Goal: Task Accomplishment & Management: Use online tool/utility

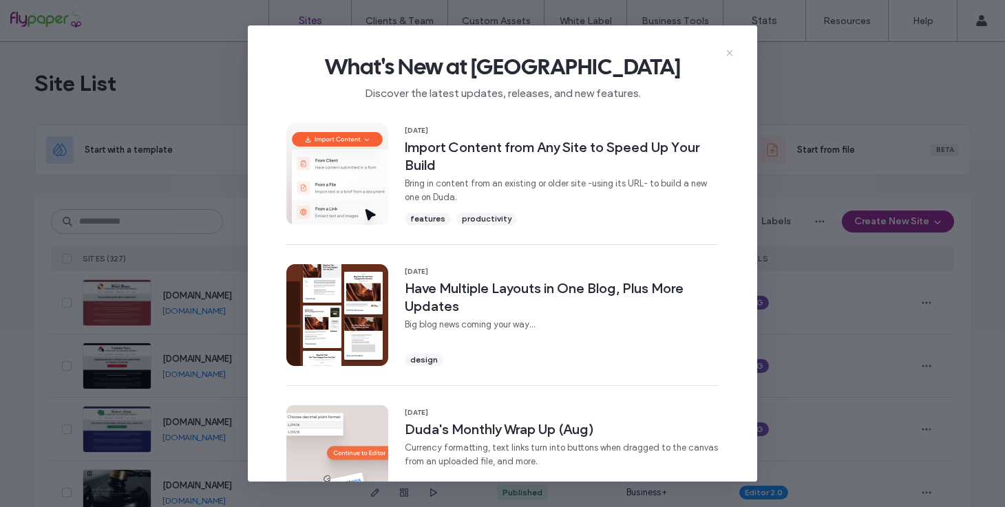
click at [734, 54] on icon at bounding box center [729, 52] width 11 height 11
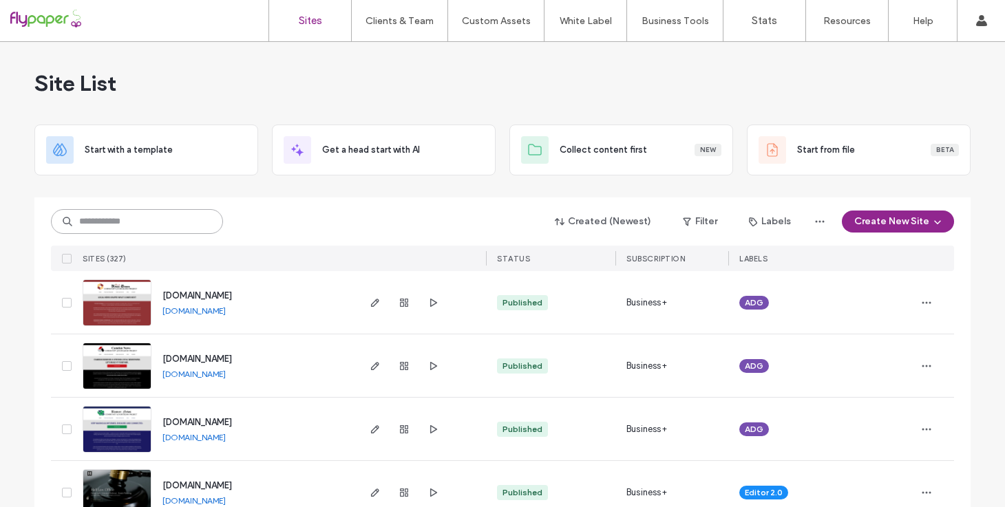
click at [200, 209] on input at bounding box center [137, 221] width 172 height 25
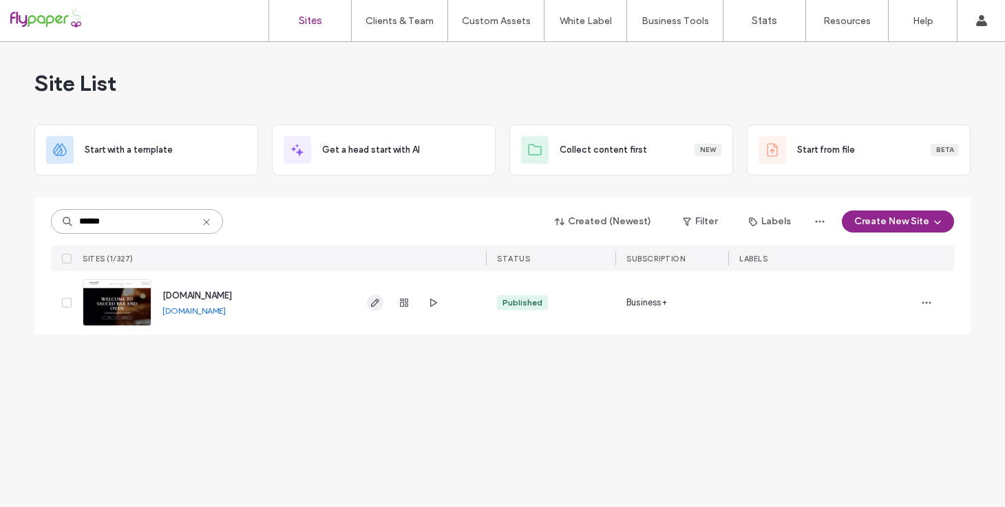
type input "******"
click at [372, 301] on icon "button" at bounding box center [375, 302] width 11 height 11
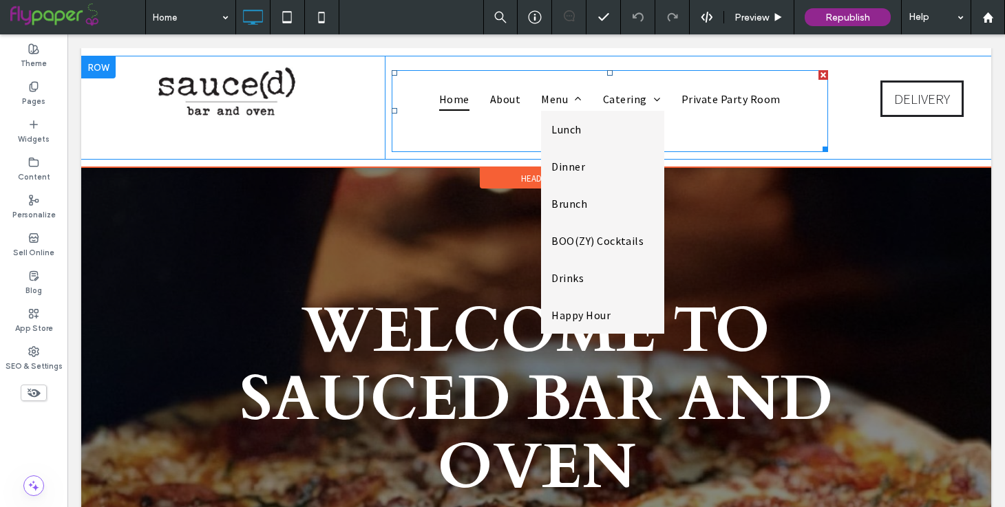
click at [551, 131] on span "Lunch" at bounding box center [566, 129] width 30 height 17
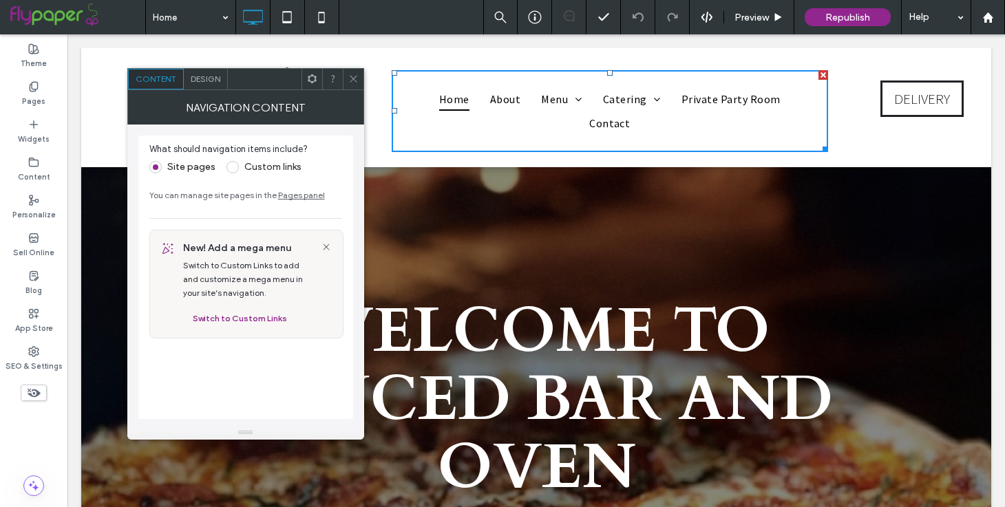
click at [356, 86] on span at bounding box center [353, 79] width 10 height 21
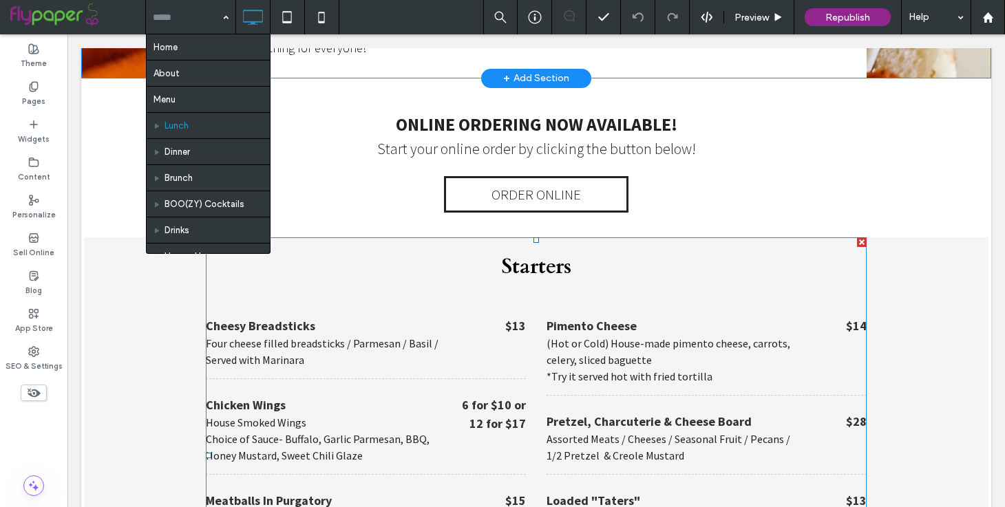
scroll to position [450, 0]
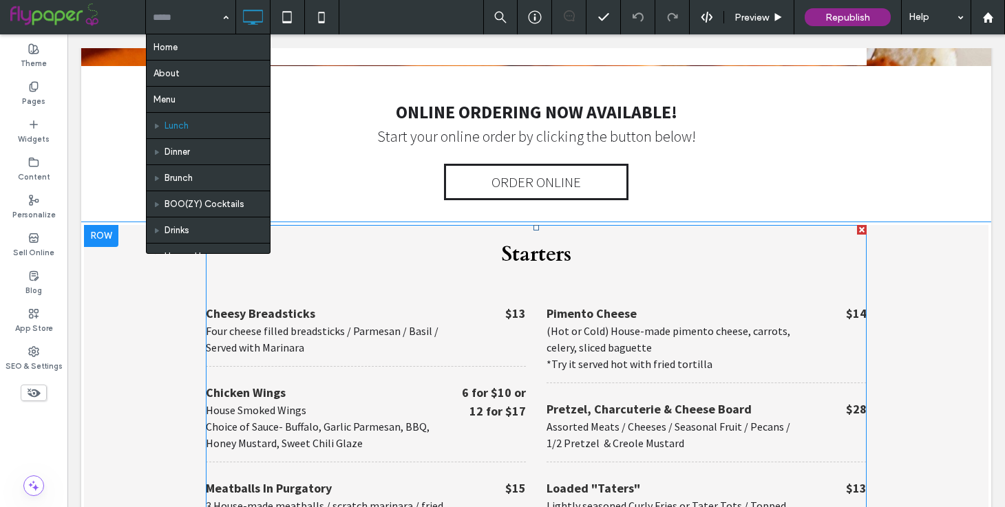
click at [298, 323] on p "Four cheese filled breadsticks / Parmesan / Basil / Served with Marinara" at bounding box center [332, 339] width 253 height 33
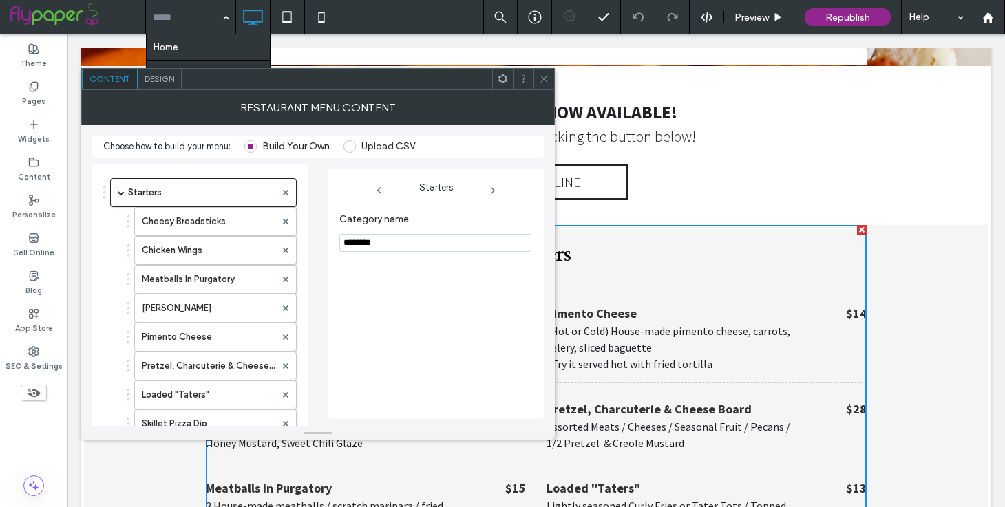
click at [540, 78] on icon at bounding box center [544, 79] width 10 height 10
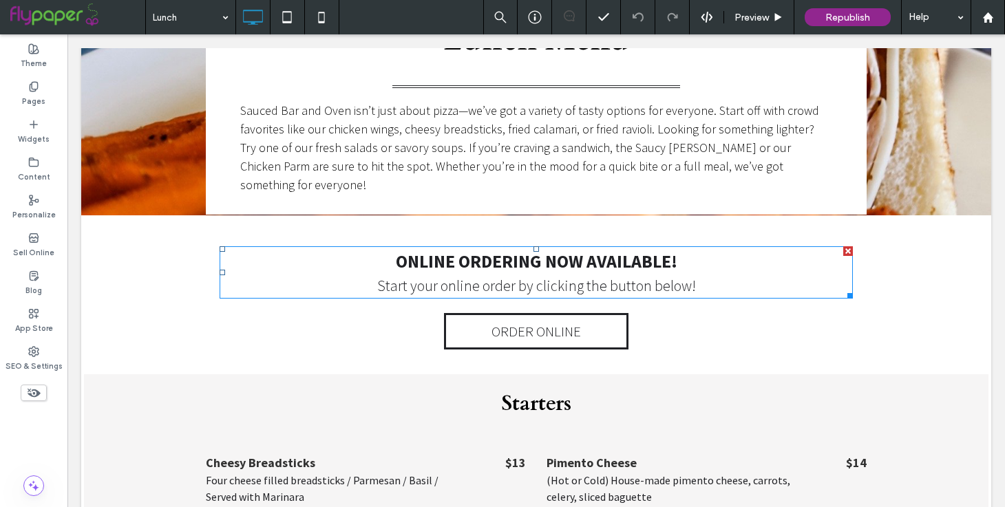
scroll to position [341, 0]
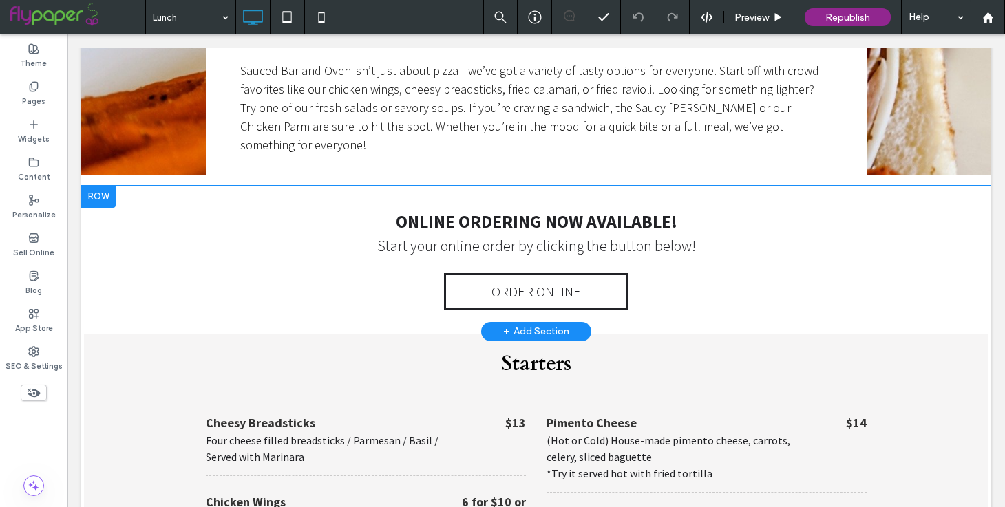
click at [527, 324] on div "+ Add Section" at bounding box center [536, 331] width 66 height 15
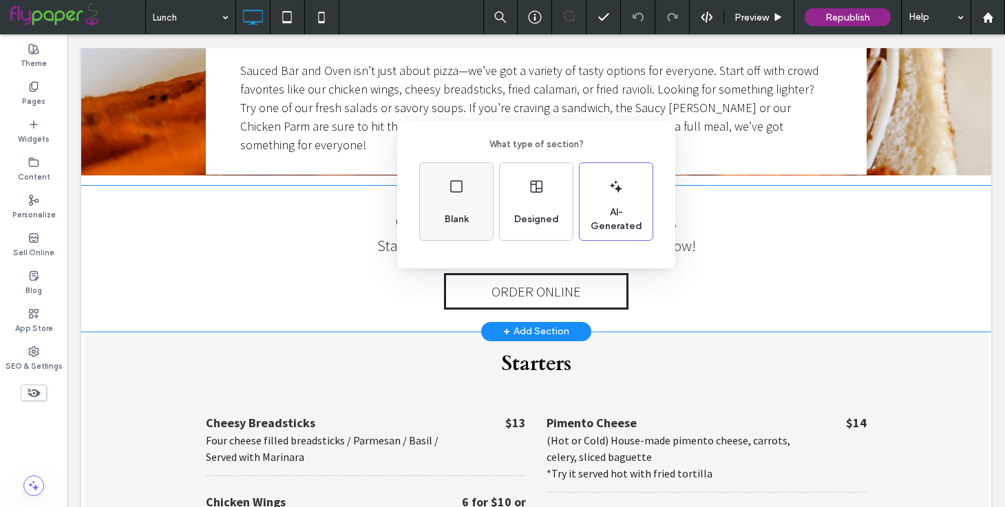
click at [471, 189] on div "Blank" at bounding box center [456, 201] width 73 height 77
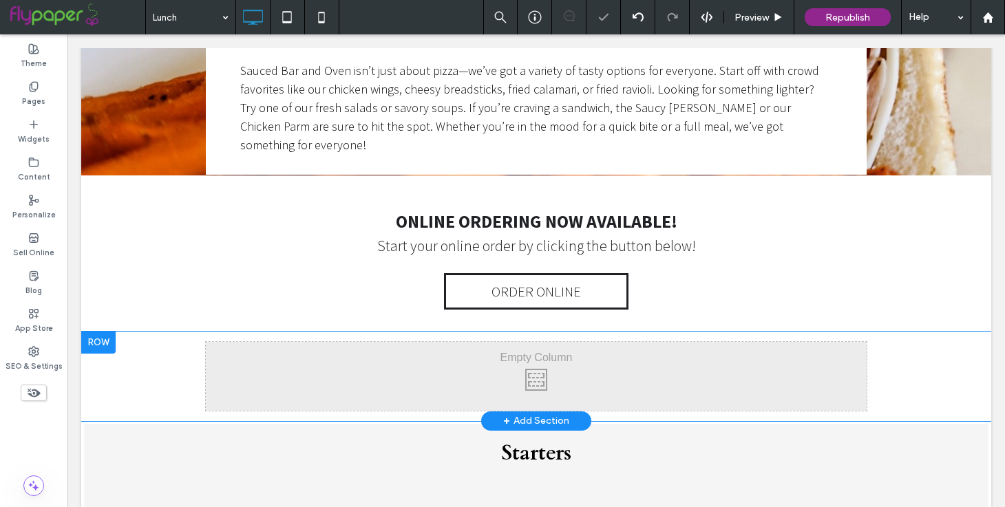
click at [489, 342] on div "Click To Paste Click To Paste" at bounding box center [536, 376] width 661 height 69
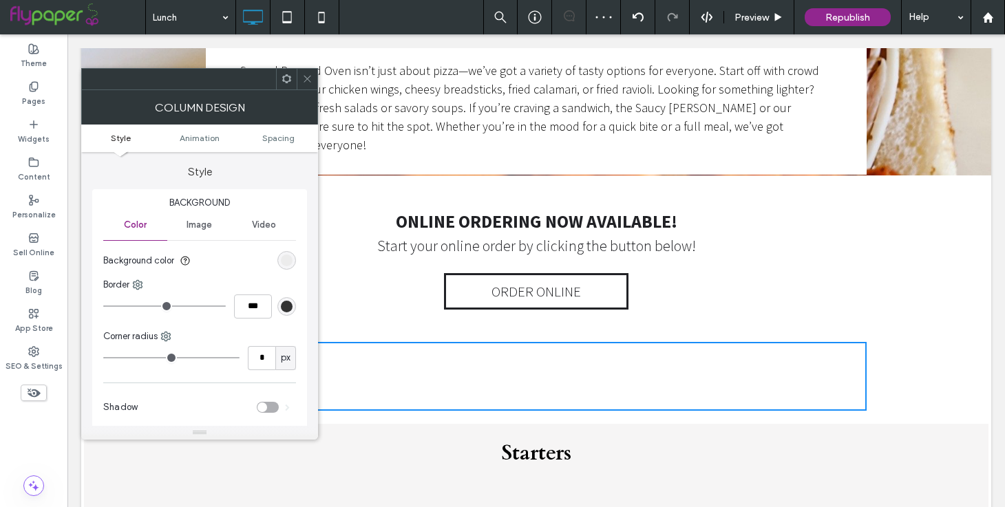
click at [198, 228] on span "Image" at bounding box center [199, 225] width 25 height 11
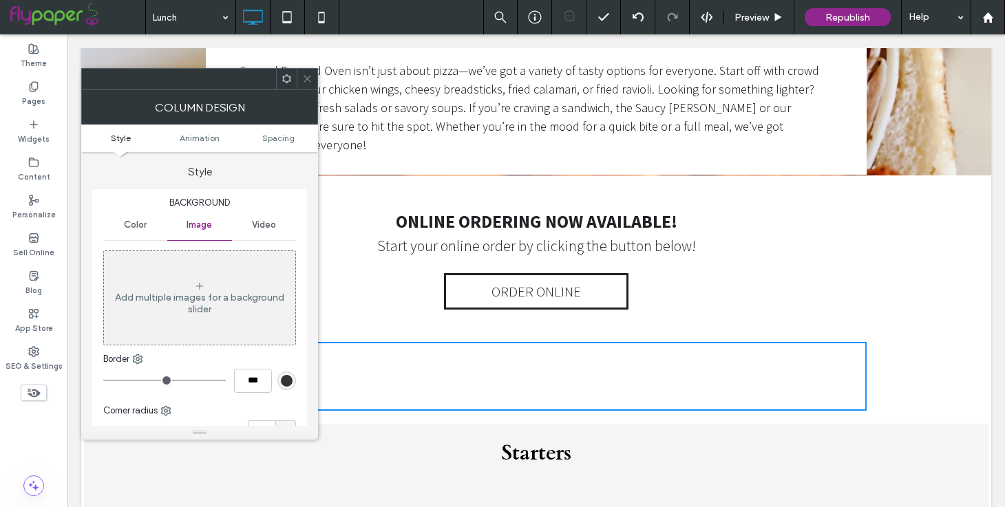
click at [308, 82] on icon at bounding box center [307, 79] width 10 height 10
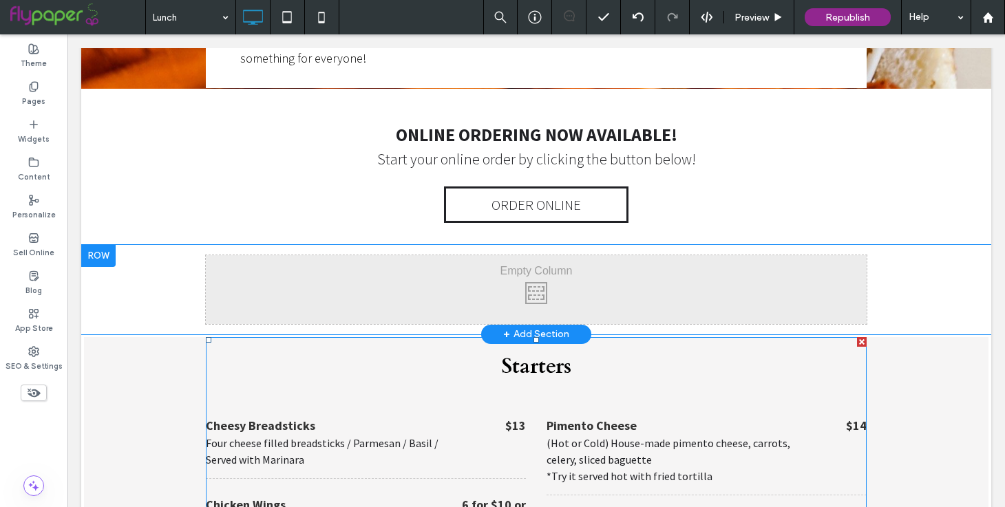
scroll to position [436, 0]
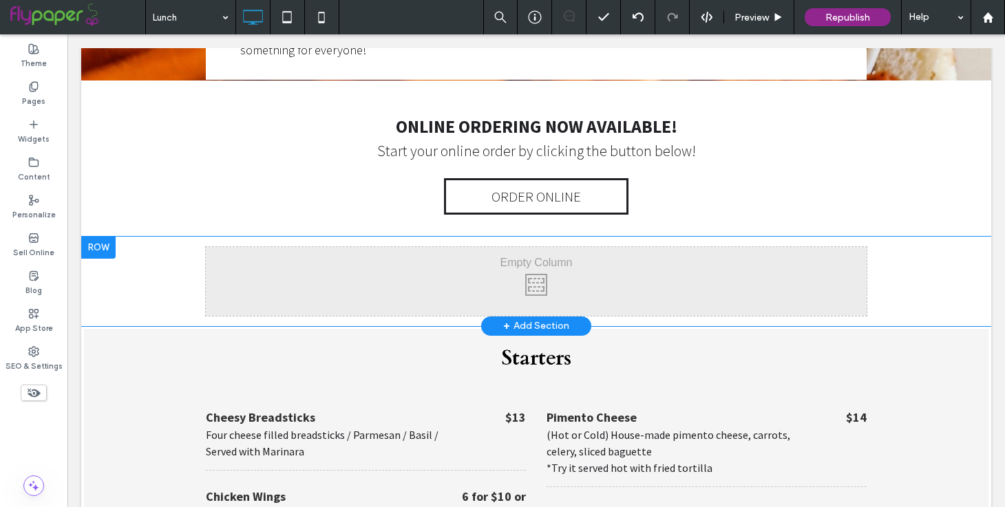
click at [98, 237] on div at bounding box center [98, 248] width 34 height 22
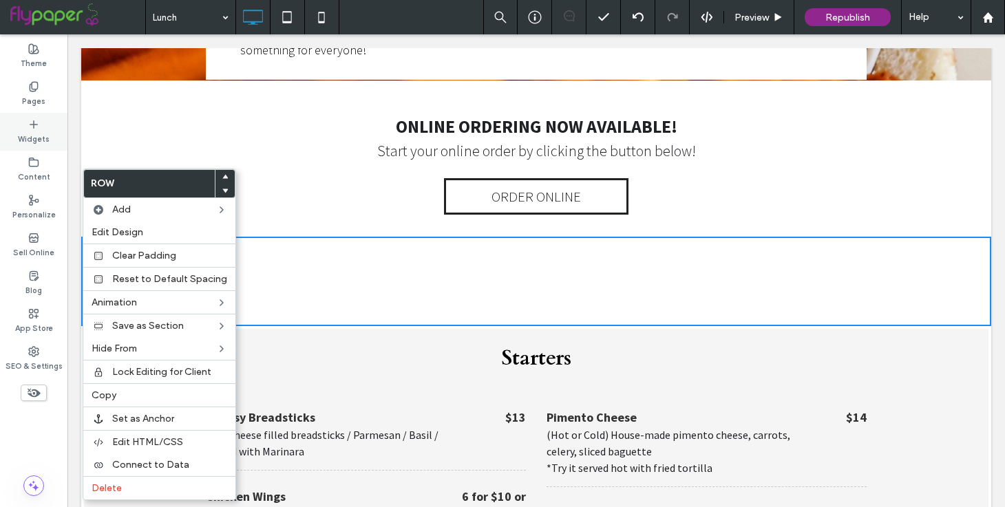
click at [32, 131] on label "Widgets" at bounding box center [34, 137] width 32 height 15
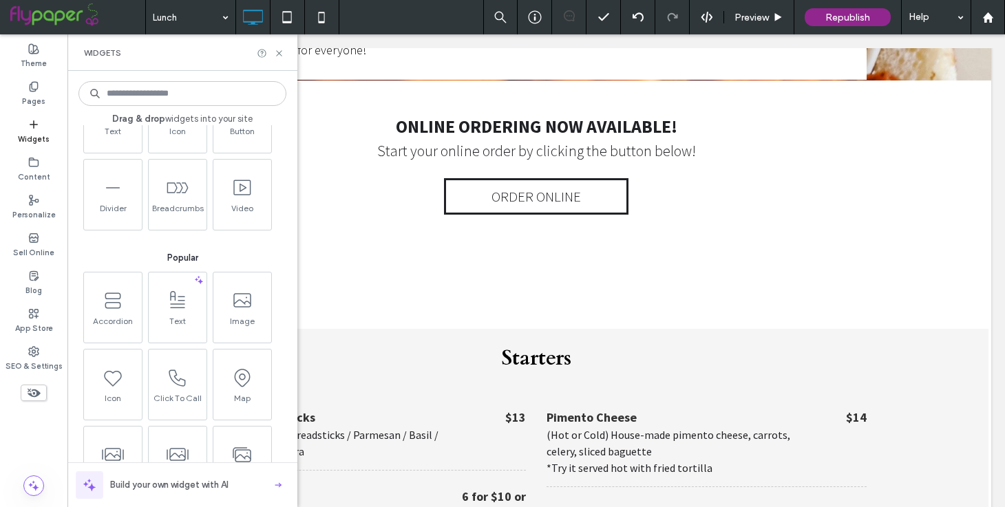
scroll to position [90, 0]
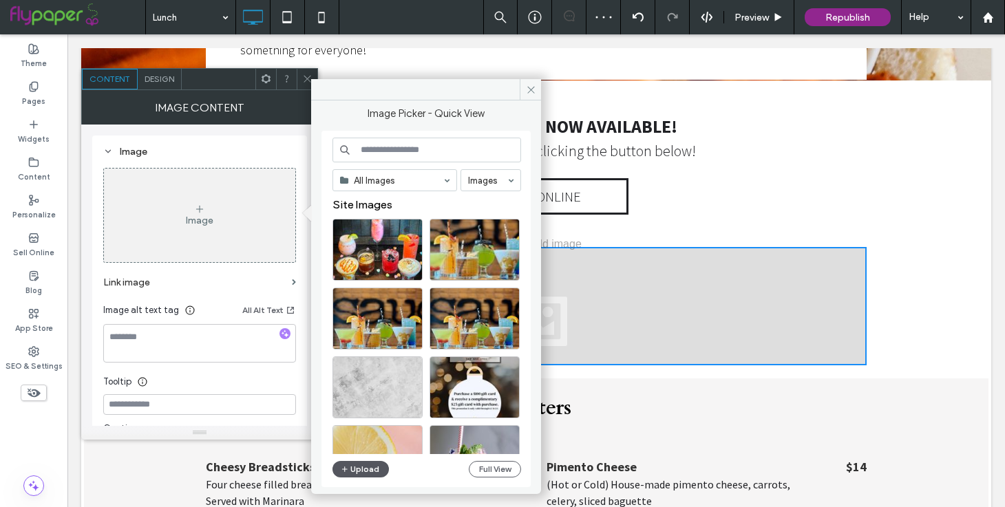
click at [364, 469] on button "Upload" at bounding box center [360, 469] width 56 height 17
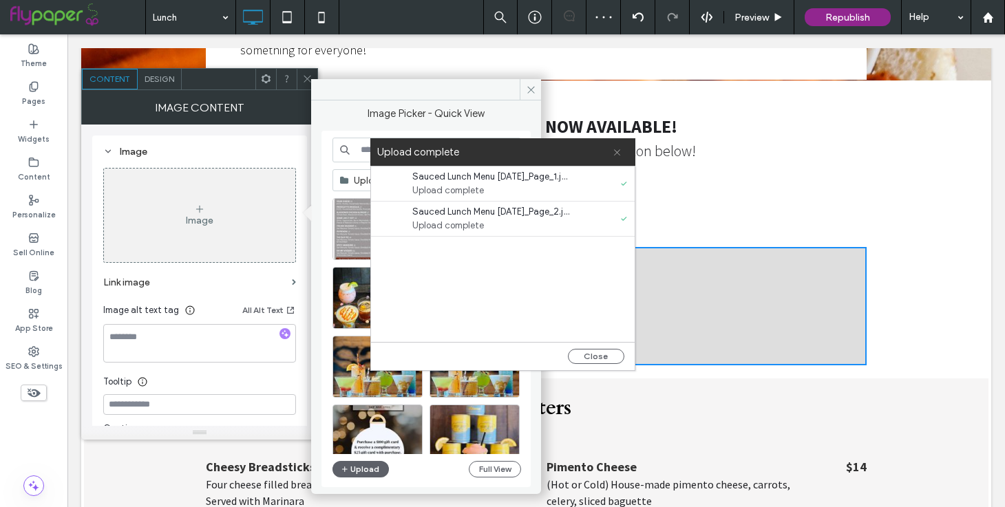
click at [619, 151] on icon at bounding box center [617, 152] width 9 height 9
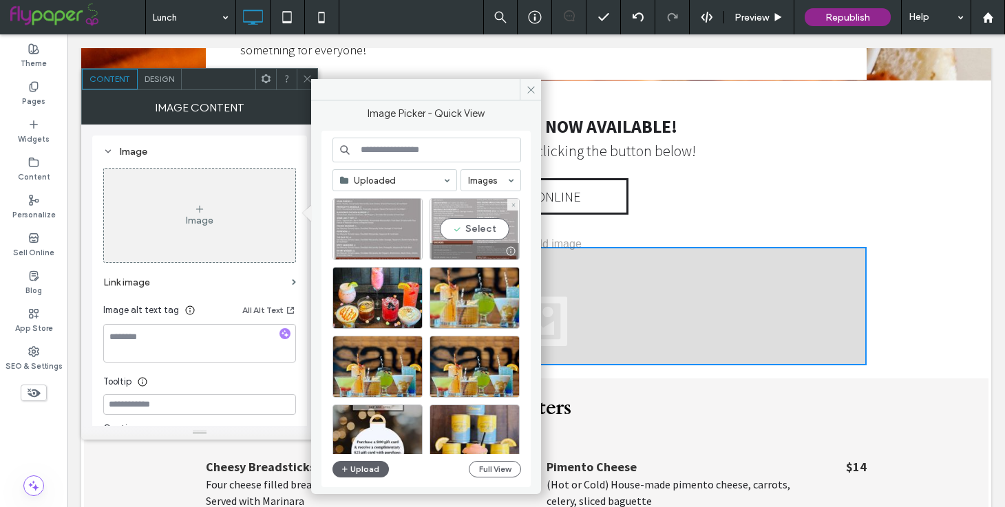
click at [512, 251] on div at bounding box center [510, 251] width 17 height 11
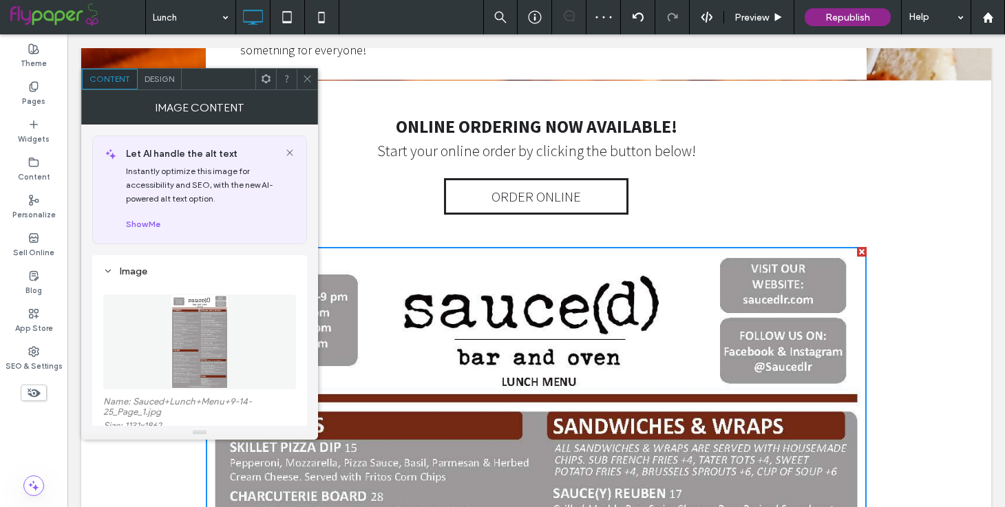
click at [306, 74] on icon at bounding box center [307, 79] width 10 height 10
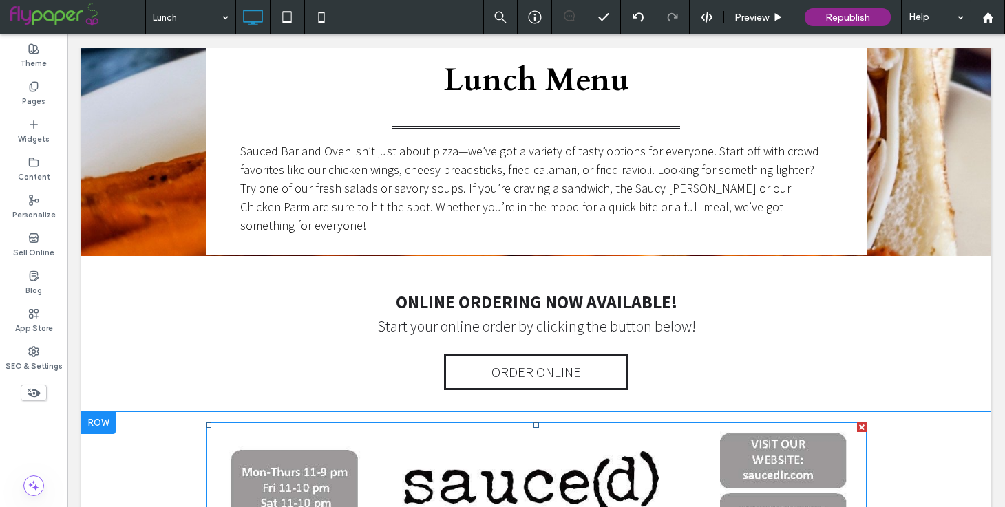
scroll to position [239, 0]
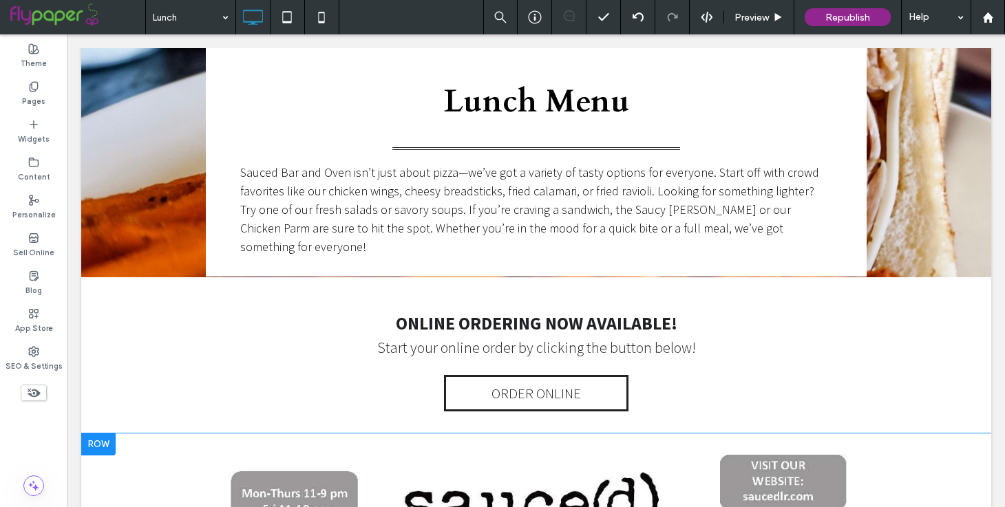
click at [107, 434] on div at bounding box center [98, 445] width 34 height 22
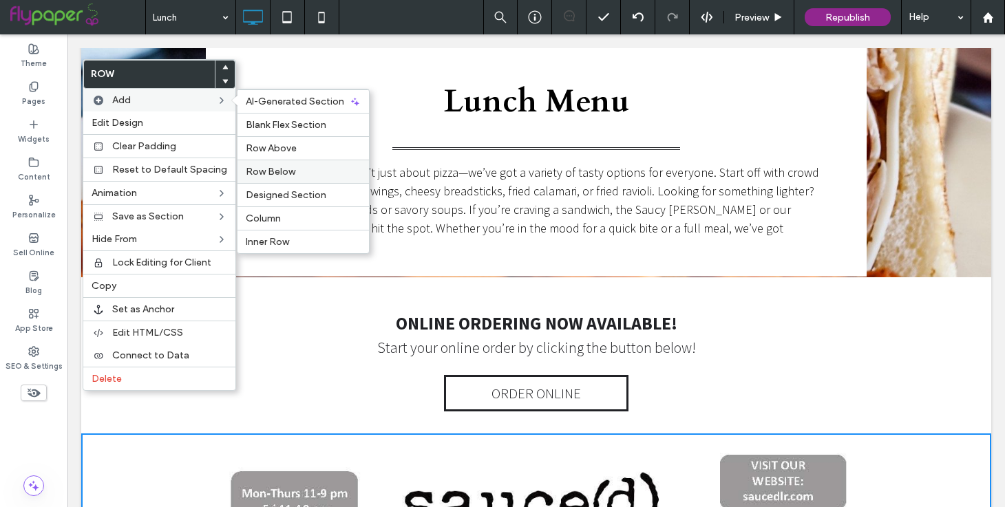
click at [257, 171] on span "Row Below" at bounding box center [271, 172] width 50 height 12
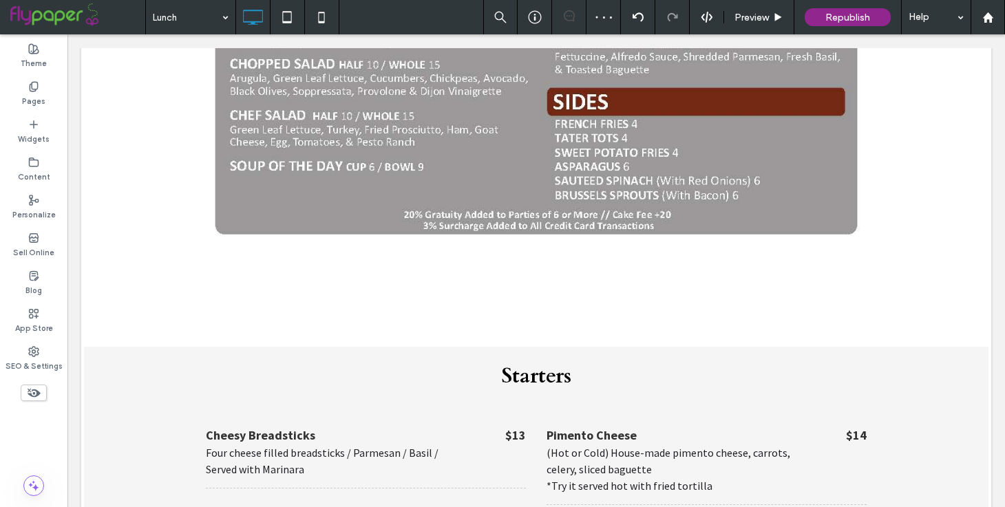
scroll to position [1540, 0]
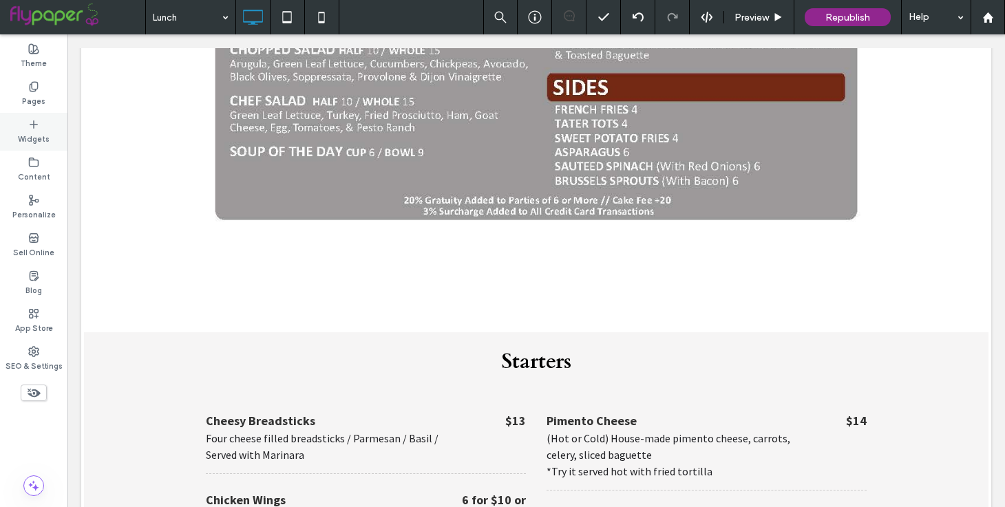
click at [45, 130] on label "Widgets" at bounding box center [34, 137] width 32 height 15
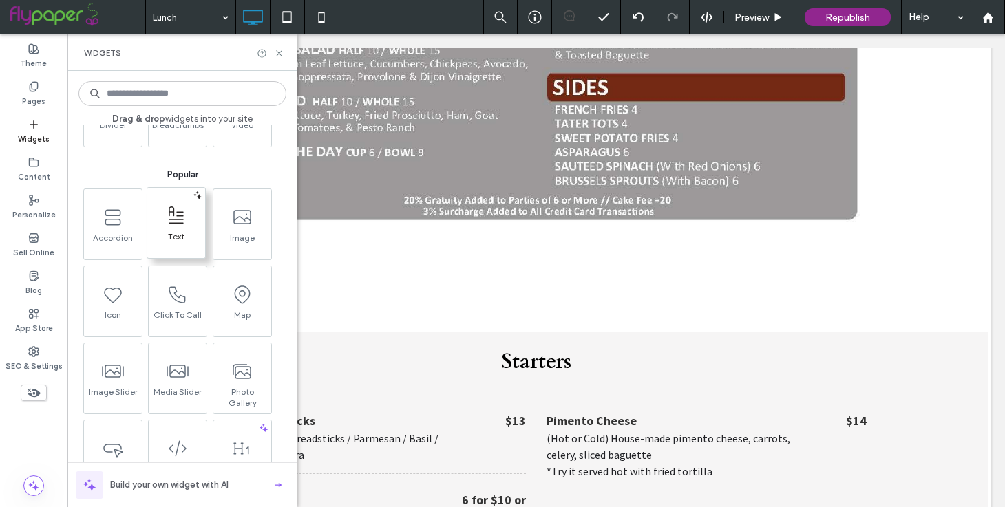
scroll to position [151, 0]
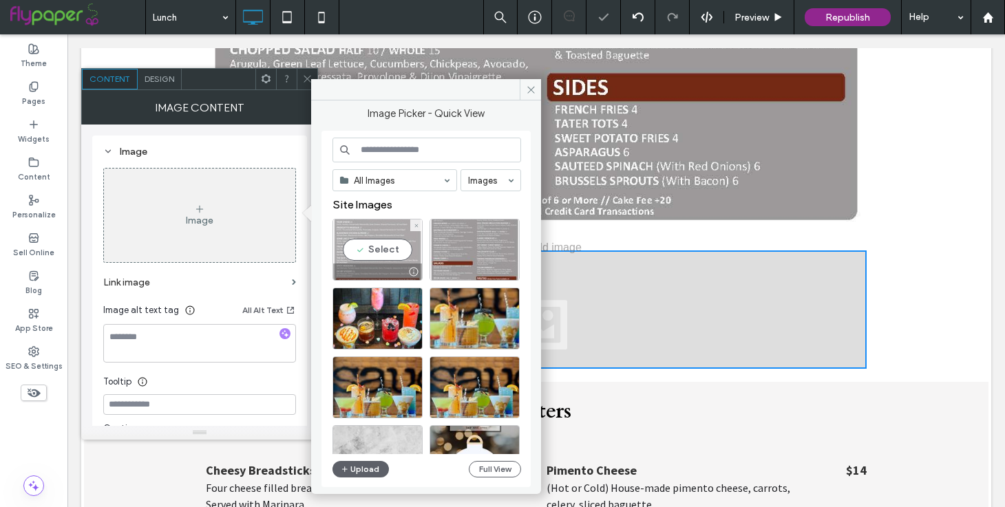
click at [372, 240] on div "Select" at bounding box center [377, 250] width 90 height 62
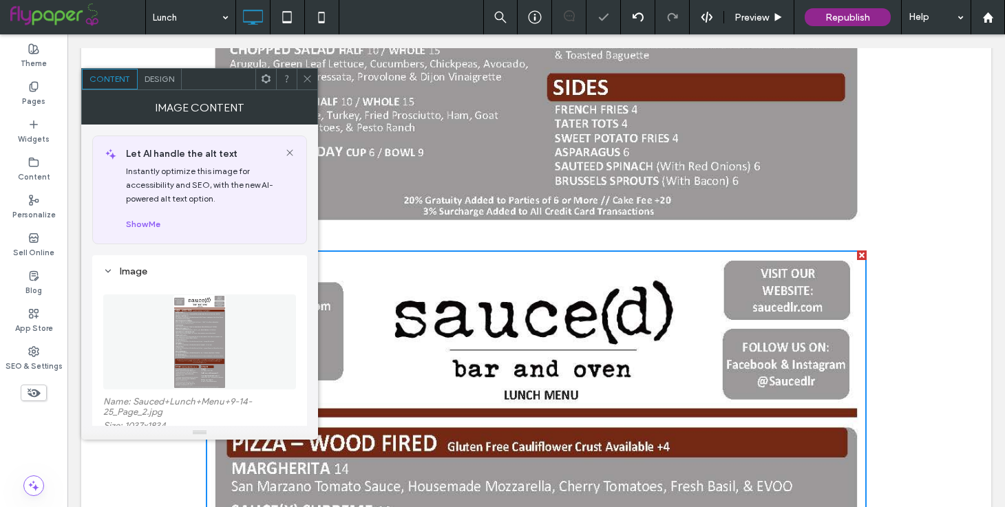
click at [308, 76] on icon at bounding box center [307, 79] width 10 height 10
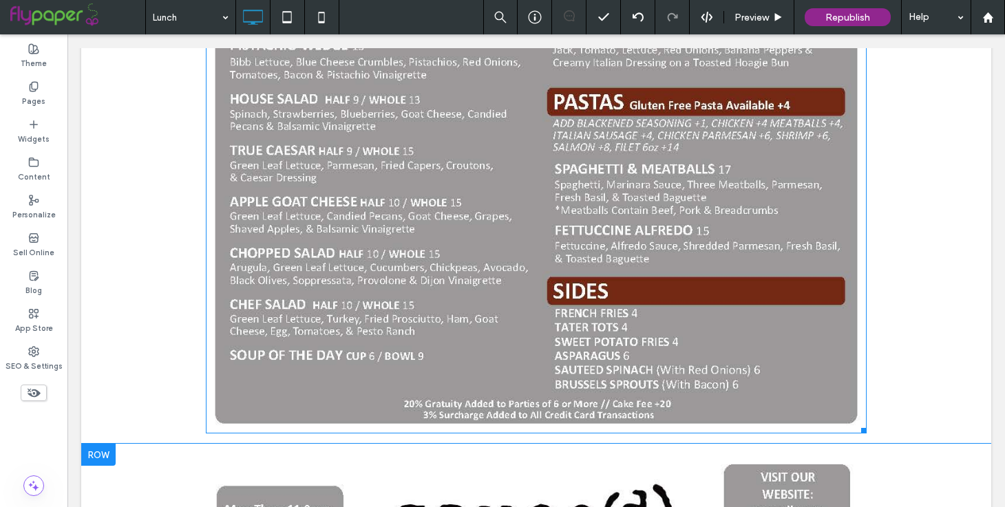
scroll to position [1411, 0]
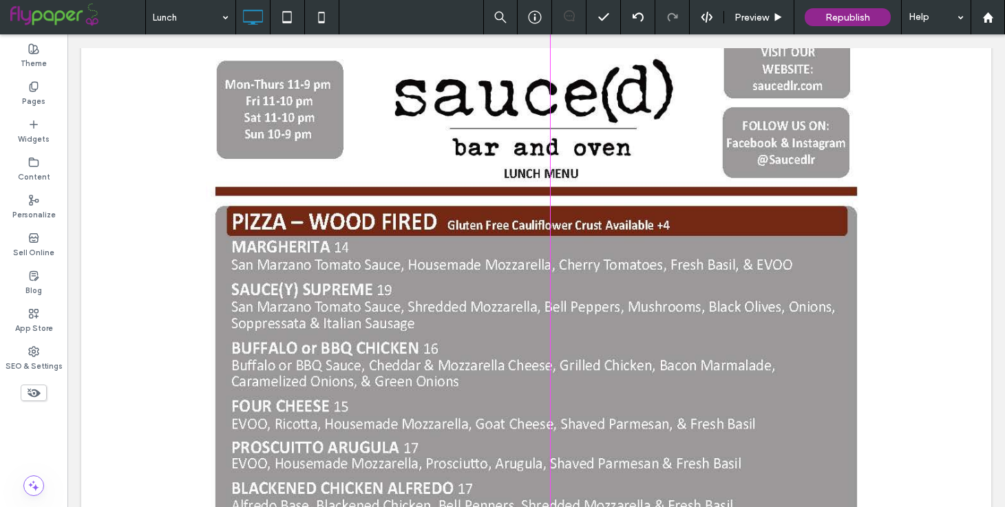
drag, startPoint x: 863, startPoint y: 313, endPoint x: 756, endPoint y: 250, distance: 124.1
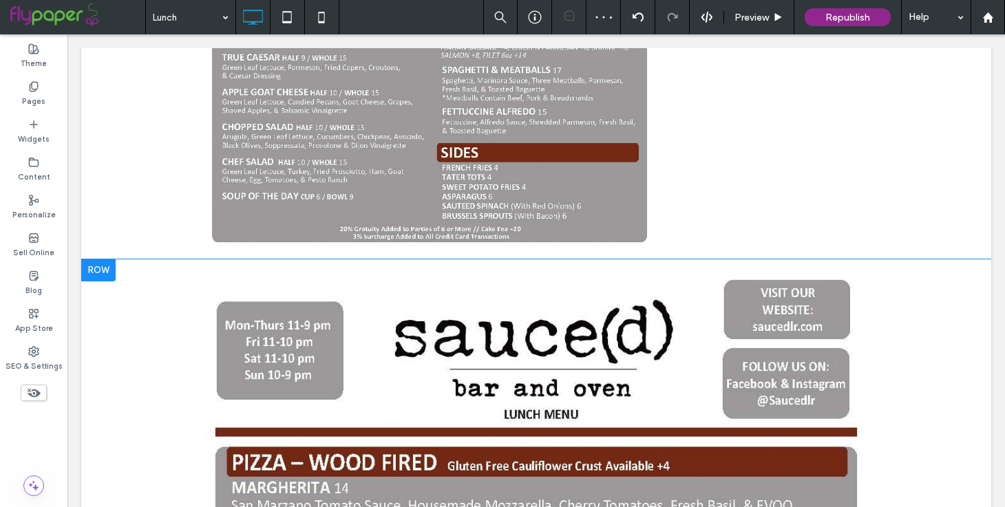
scroll to position [1177, 0]
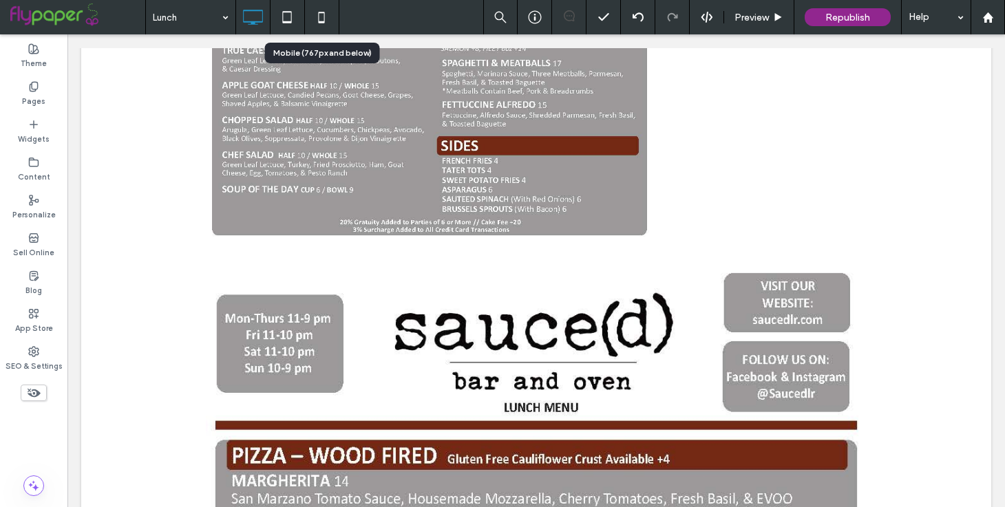
click at [314, 15] on icon at bounding box center [322, 17] width 28 height 28
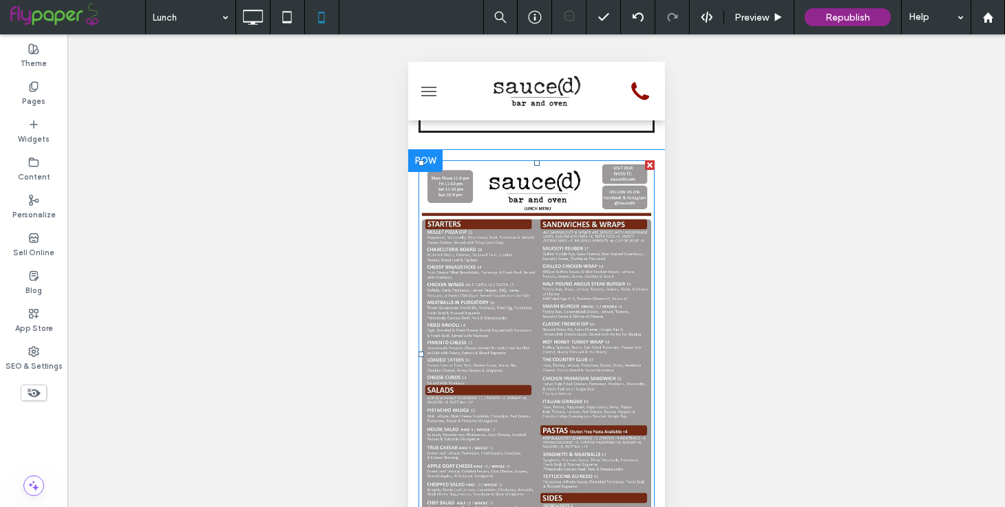
scroll to position [401, 0]
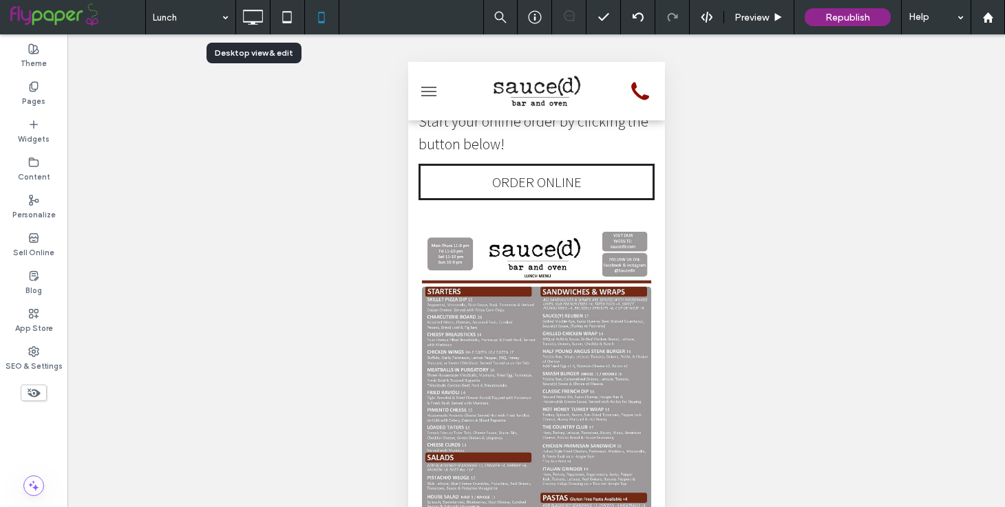
click at [254, 19] on icon at bounding box center [253, 17] width 28 height 28
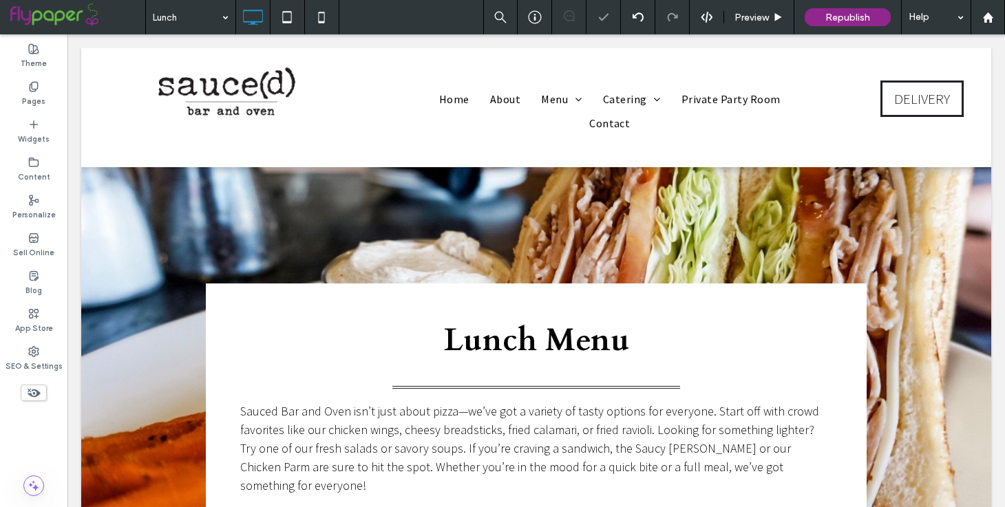
scroll to position [545, 0]
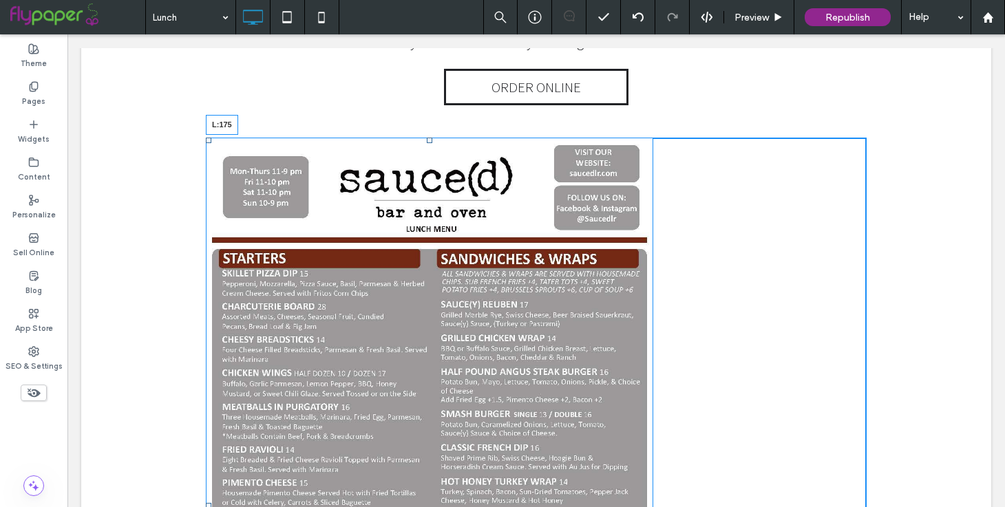
drag, startPoint x: 206, startPoint y: 461, endPoint x: 327, endPoint y: 456, distance: 120.5
click at [327, 456] on div "L:175" at bounding box center [429, 506] width 447 height 736
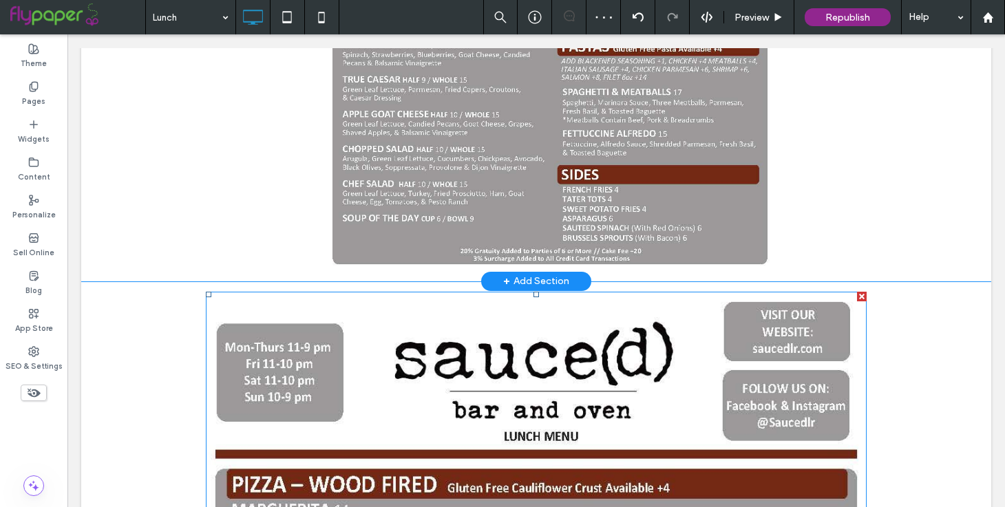
scroll to position [1138, 0]
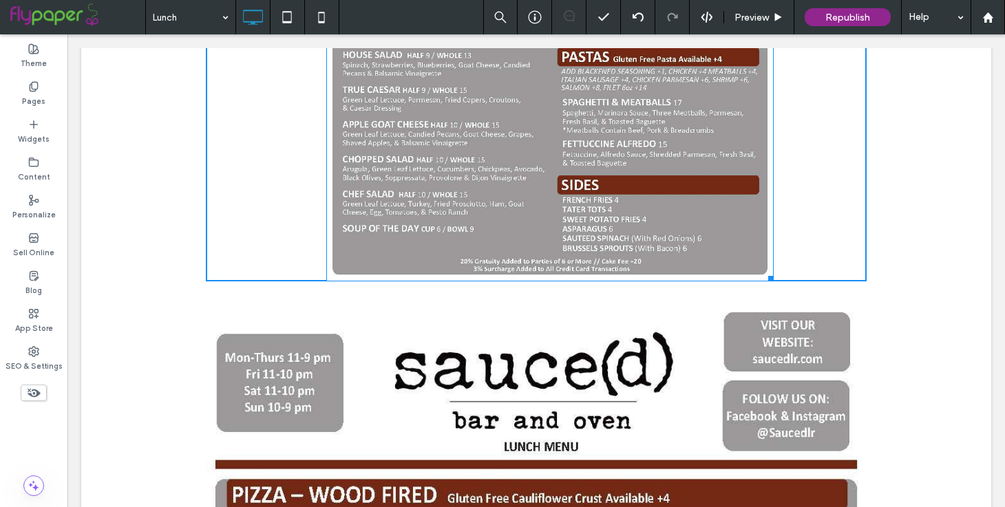
drag, startPoint x: 765, startPoint y: 232, endPoint x: 836, endPoint y: 307, distance: 103.2
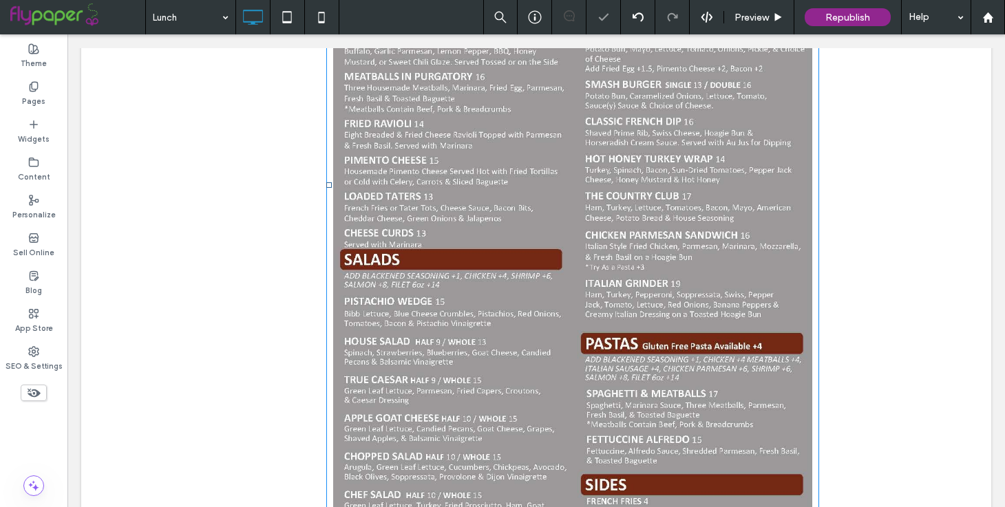
scroll to position [902, 0]
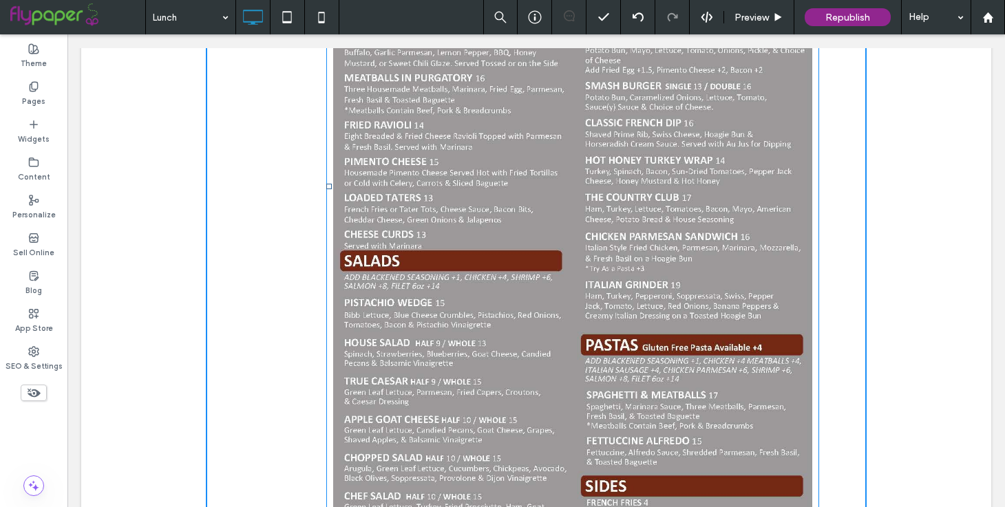
drag, startPoint x: 328, startPoint y: 142, endPoint x: 313, endPoint y: 137, distance: 15.5
click at [326, 137] on div "L:157" at bounding box center [572, 186] width 493 height 811
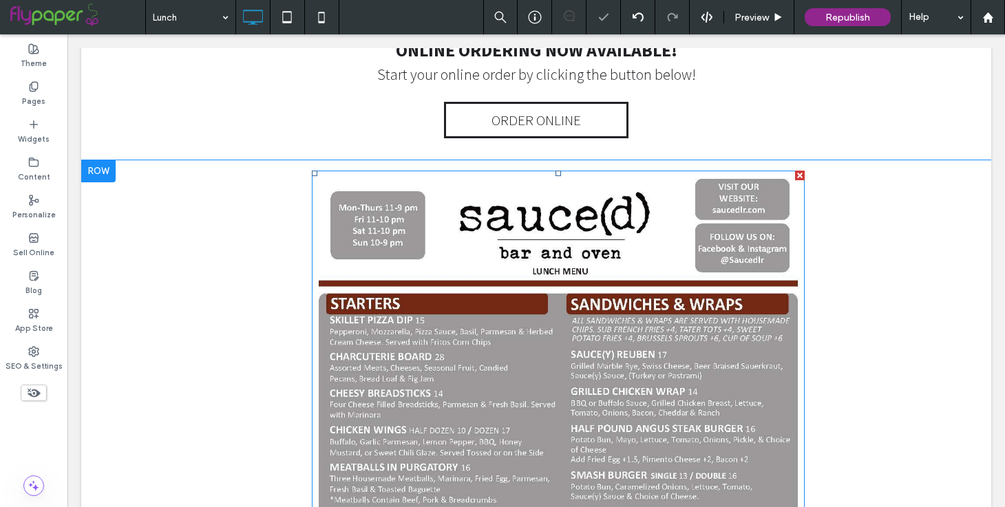
scroll to position [507, 0]
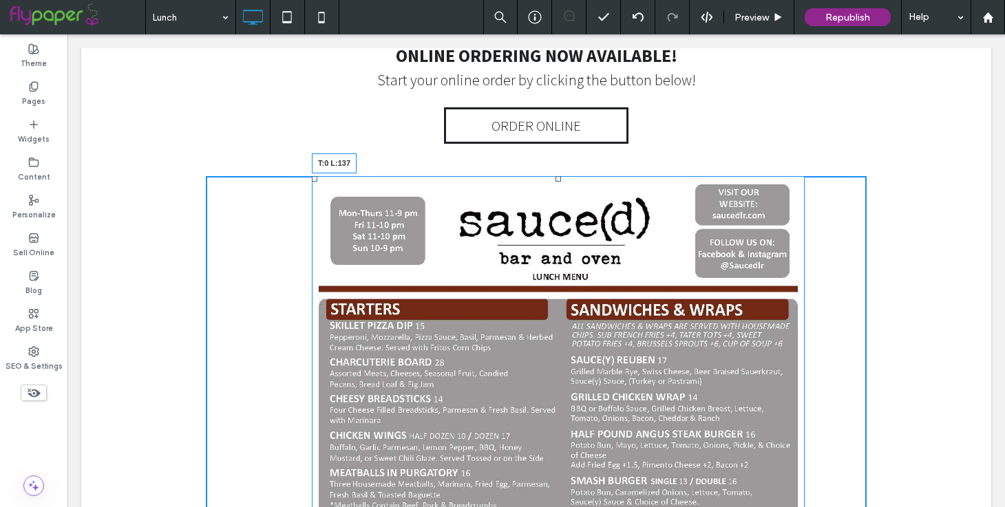
drag, startPoint x: 313, startPoint y: 136, endPoint x: 301, endPoint y: 135, distance: 11.8
click at [312, 176] on div at bounding box center [315, 179] width 6 height 6
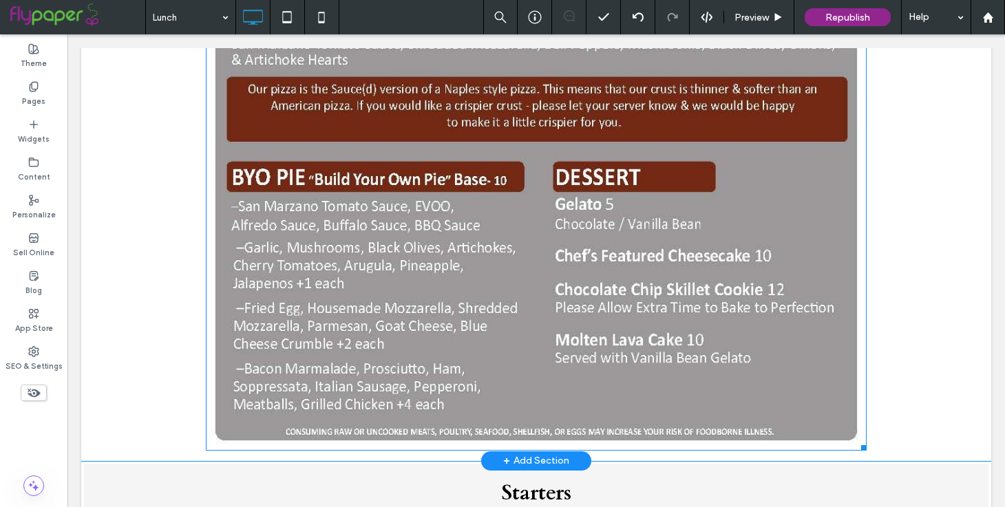
scroll to position [2240, 0]
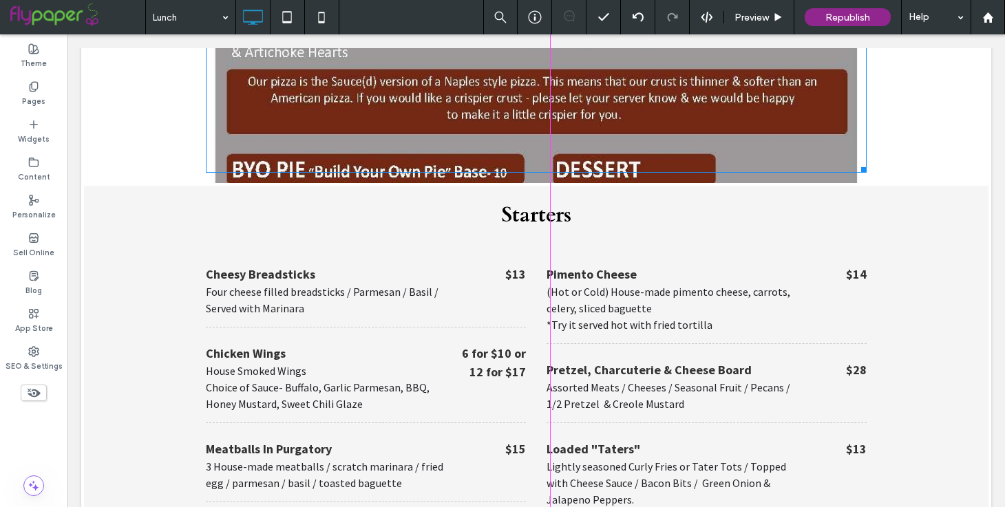
drag, startPoint x: 860, startPoint y: 397, endPoint x: 783, endPoint y: 366, distance: 83.1
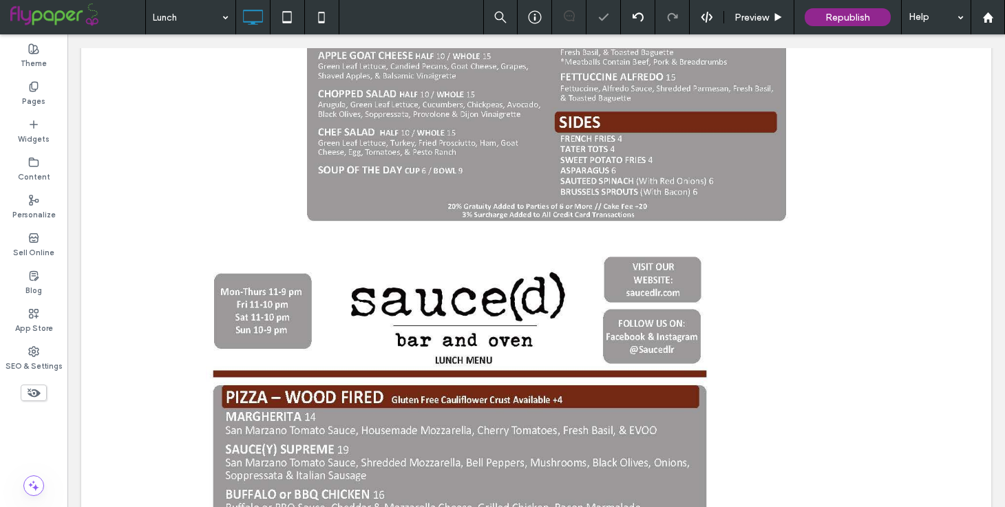
scroll to position [1262, 0]
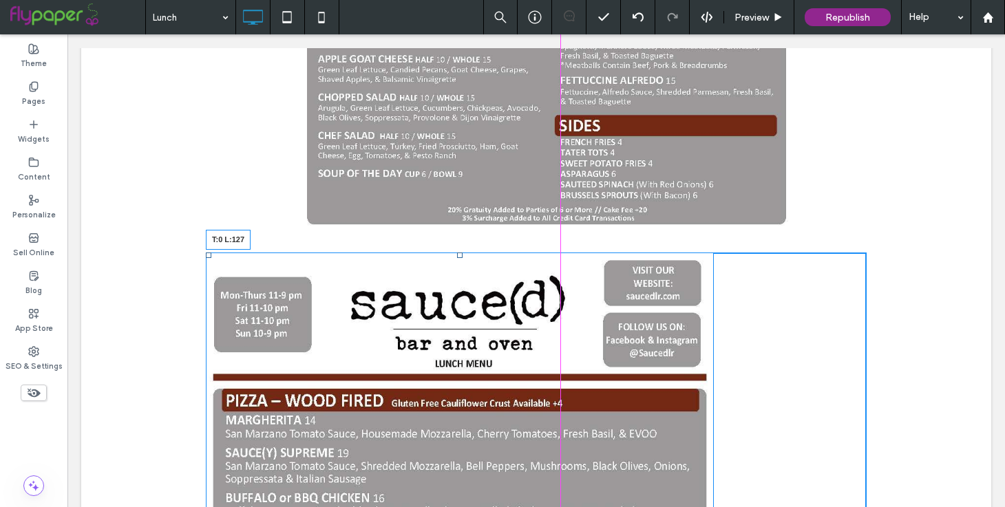
drag, startPoint x: 209, startPoint y: 211, endPoint x: 295, endPoint y: 209, distance: 86.1
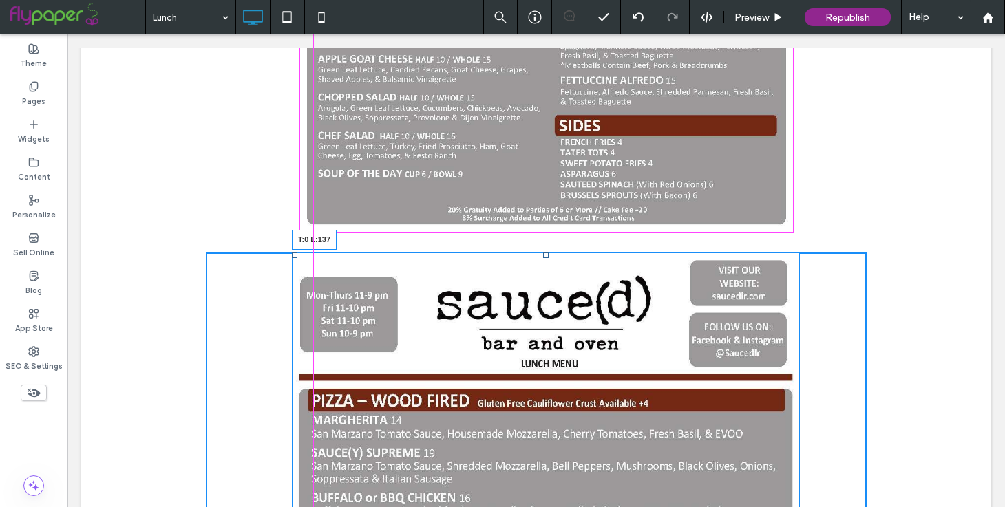
drag, startPoint x: 295, startPoint y: 212, endPoint x: 304, endPoint y: 211, distance: 9.1
click at [297, 253] on div at bounding box center [295, 256] width 6 height 6
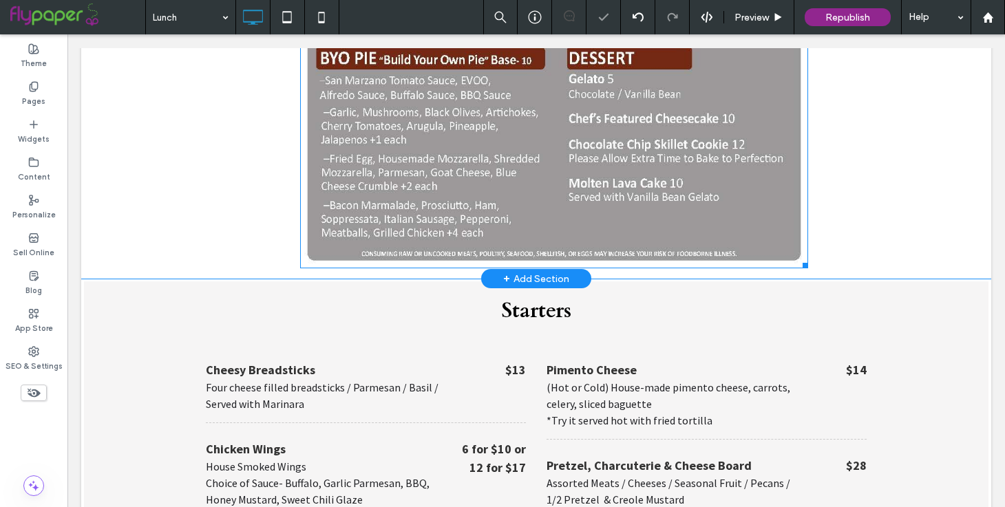
scroll to position [2151, 0]
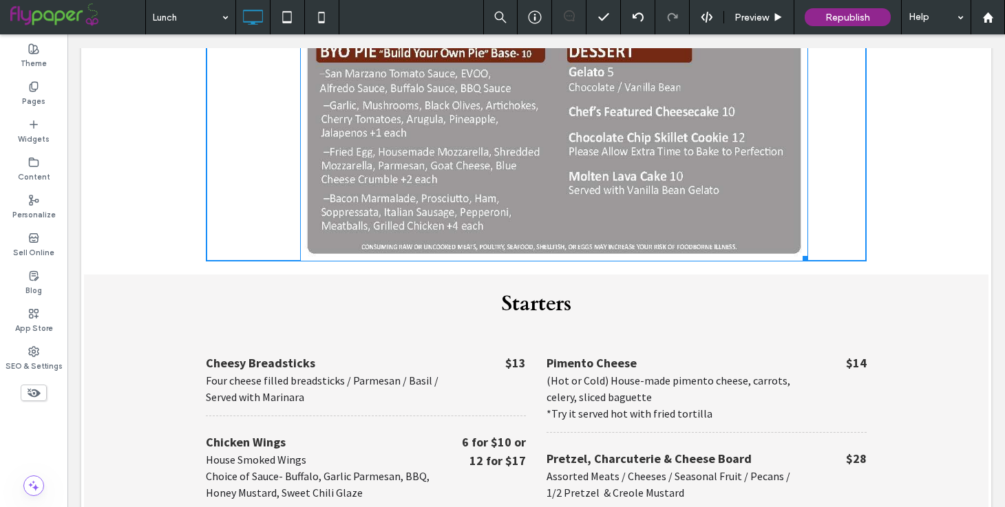
drag, startPoint x: 804, startPoint y: 214, endPoint x: 753, endPoint y: 178, distance: 62.2
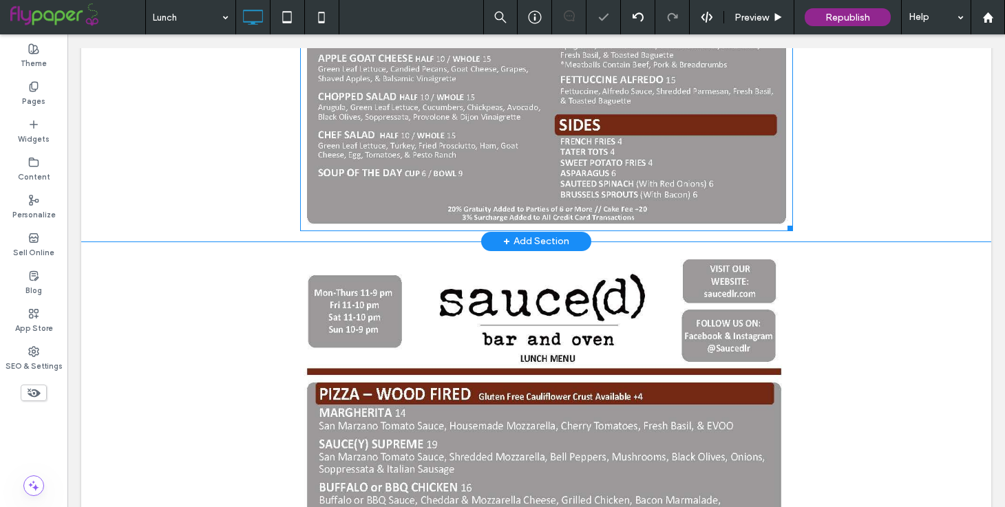
scroll to position [1266, 0]
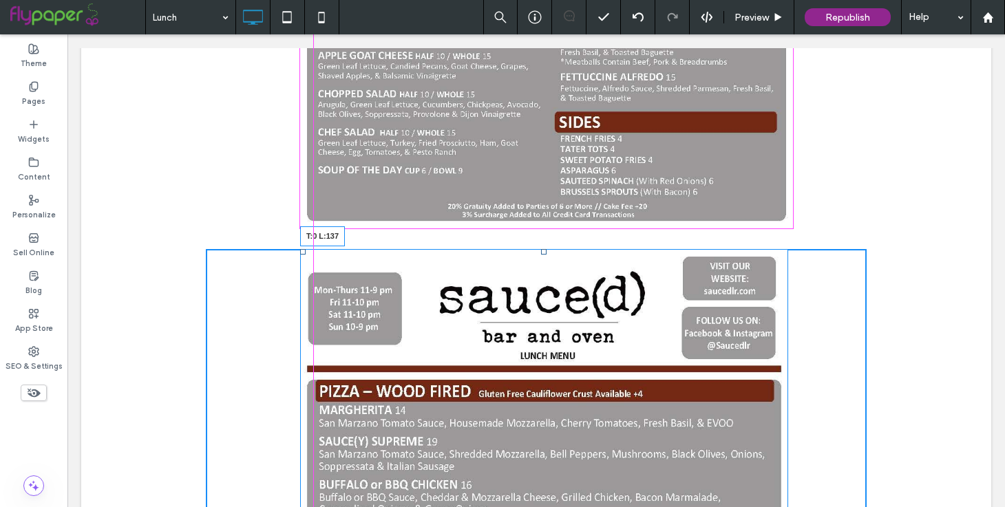
click at [303, 249] on div at bounding box center [303, 252] width 6 height 6
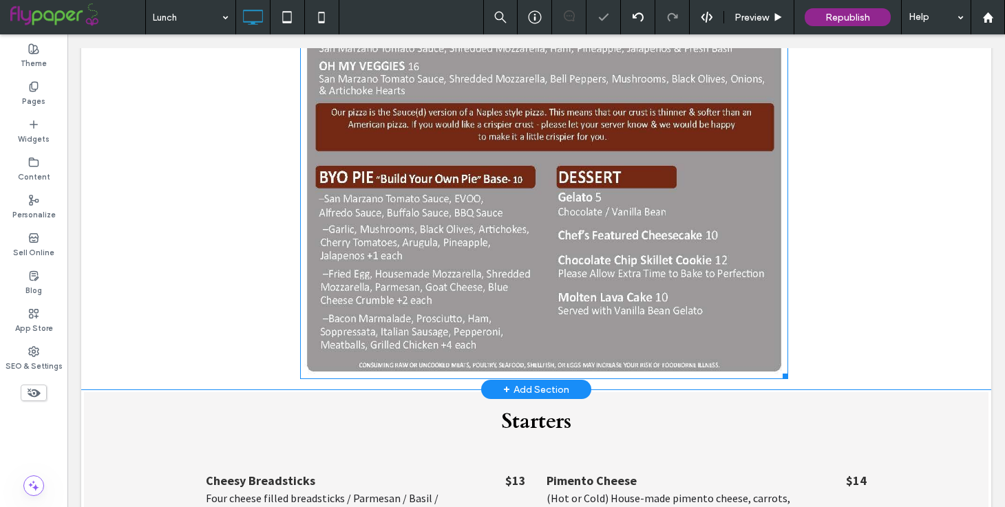
scroll to position [2009, 0]
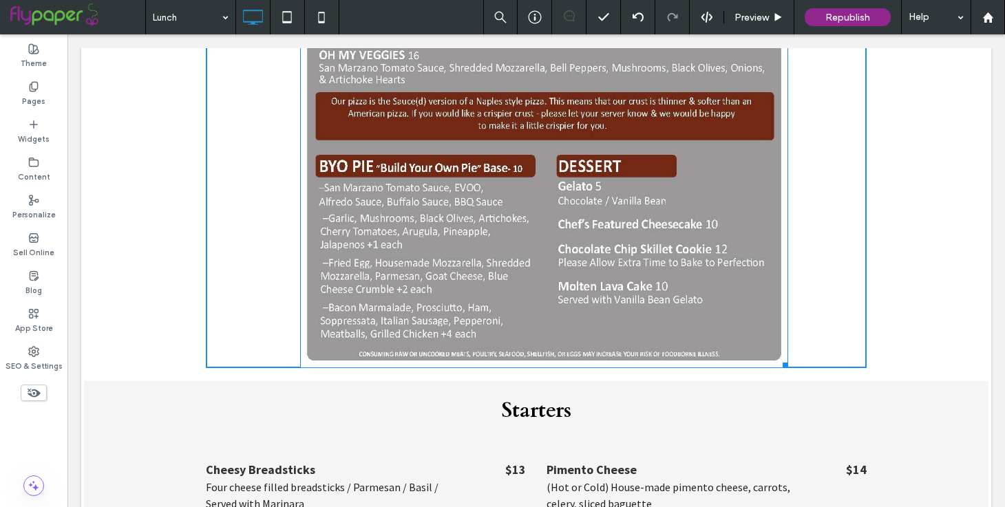
drag, startPoint x: 785, startPoint y: 320, endPoint x: 799, endPoint y: 330, distance: 17.8
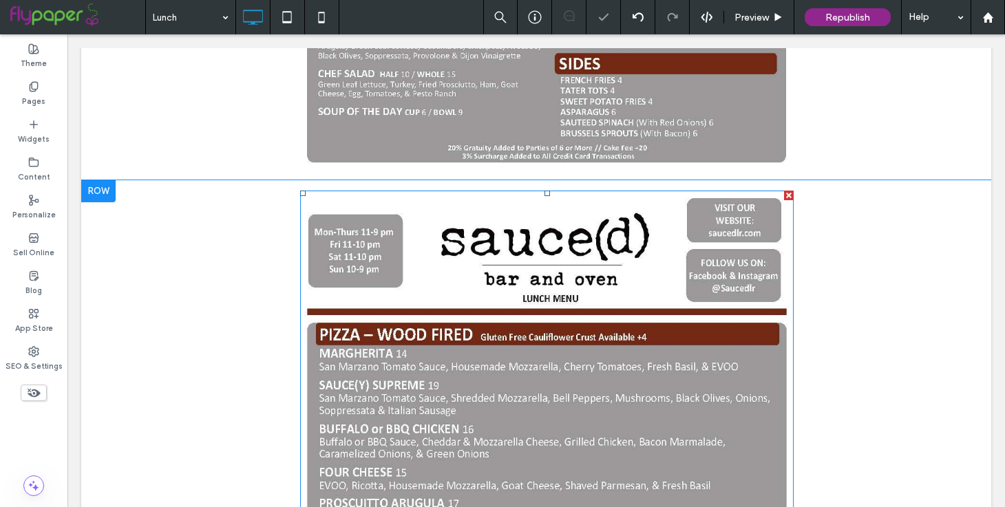
scroll to position [1274, 0]
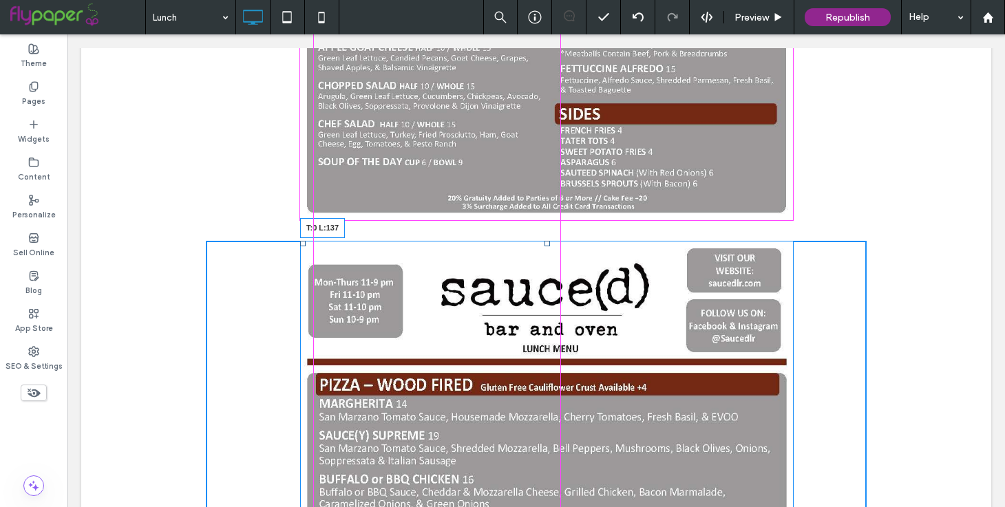
click at [304, 241] on div at bounding box center [303, 244] width 6 height 6
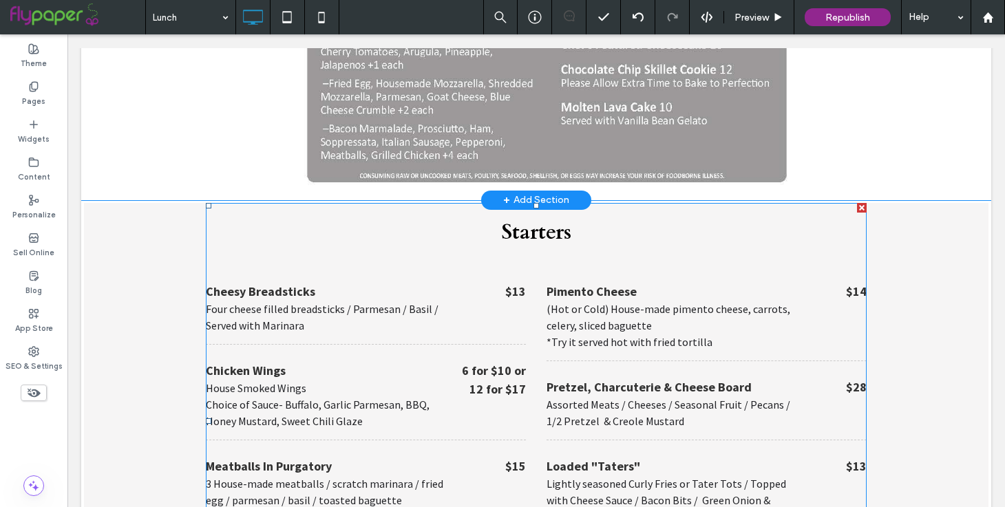
scroll to position [2190, 0]
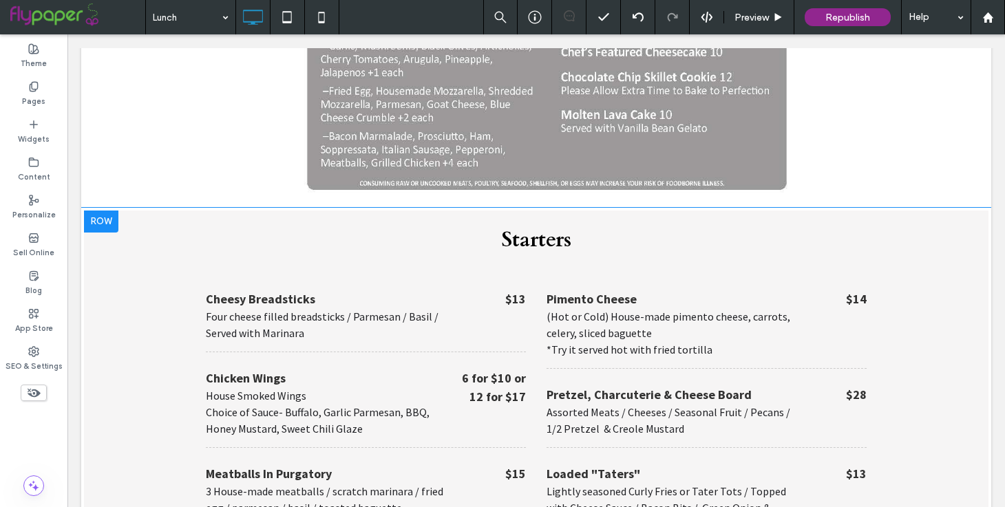
click at [109, 211] on div at bounding box center [101, 222] width 34 height 22
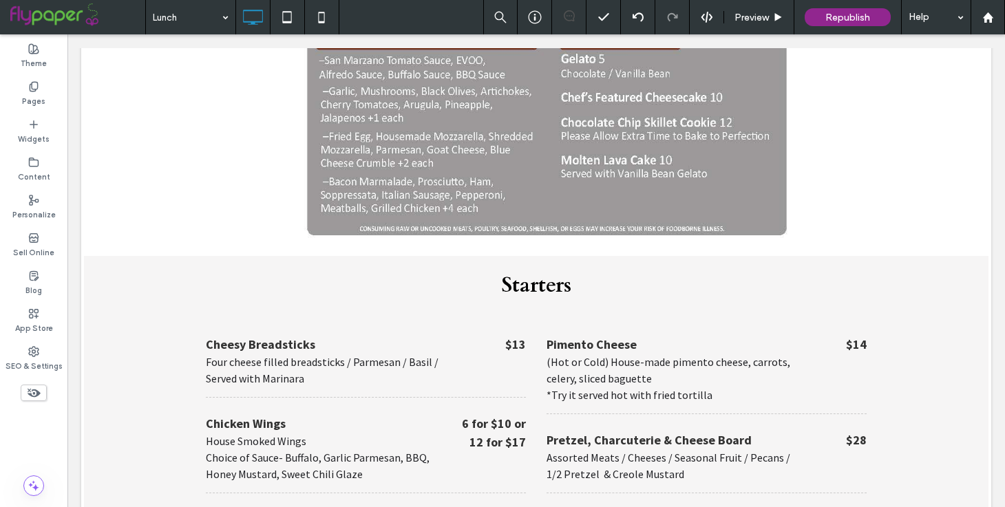
scroll to position [2215, 0]
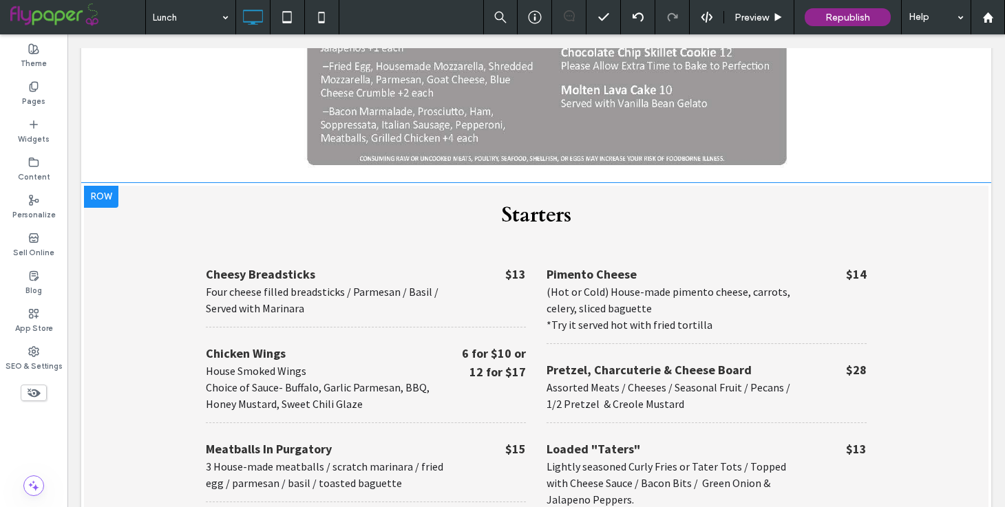
click at [98, 186] on div at bounding box center [101, 197] width 34 height 22
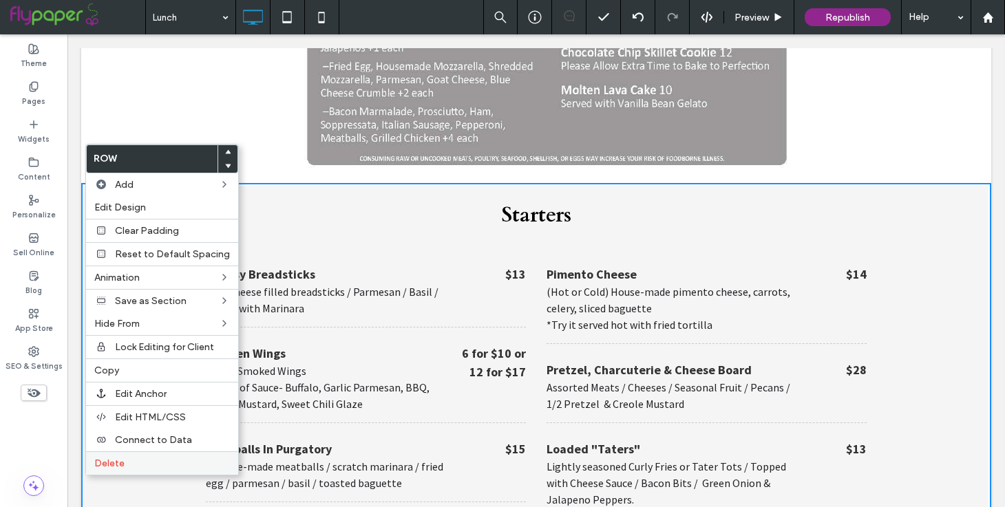
click at [117, 463] on span "Delete" at bounding box center [109, 464] width 30 height 12
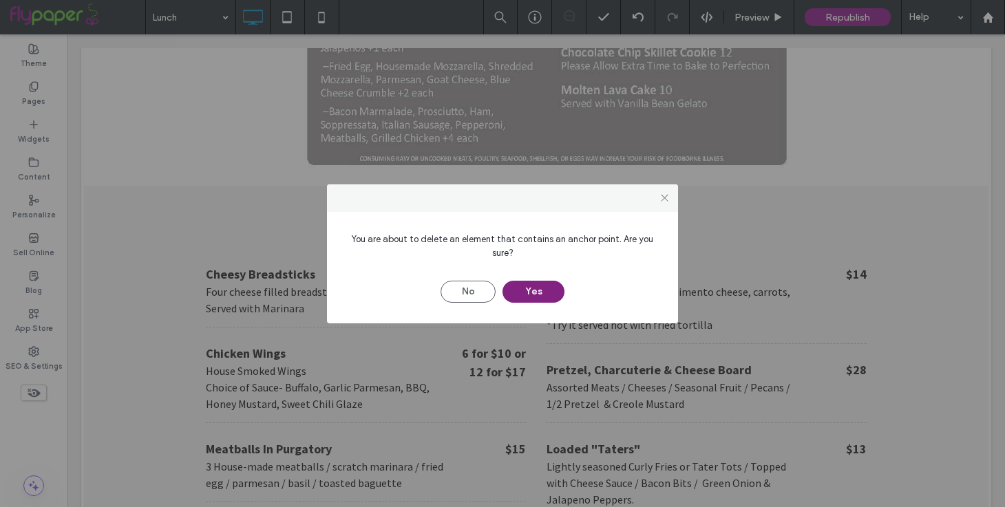
click at [536, 288] on button "Yes" at bounding box center [533, 292] width 62 height 22
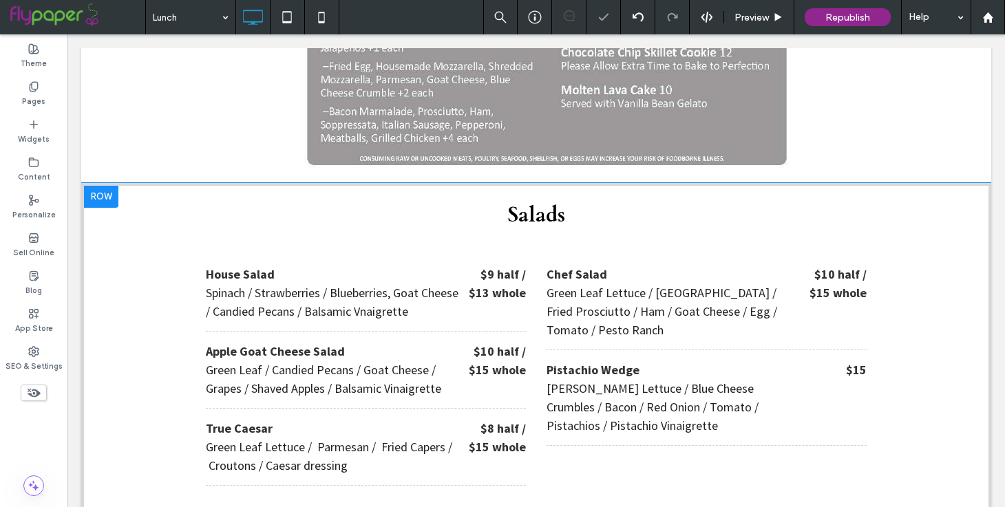
click at [111, 186] on div at bounding box center [101, 197] width 34 height 22
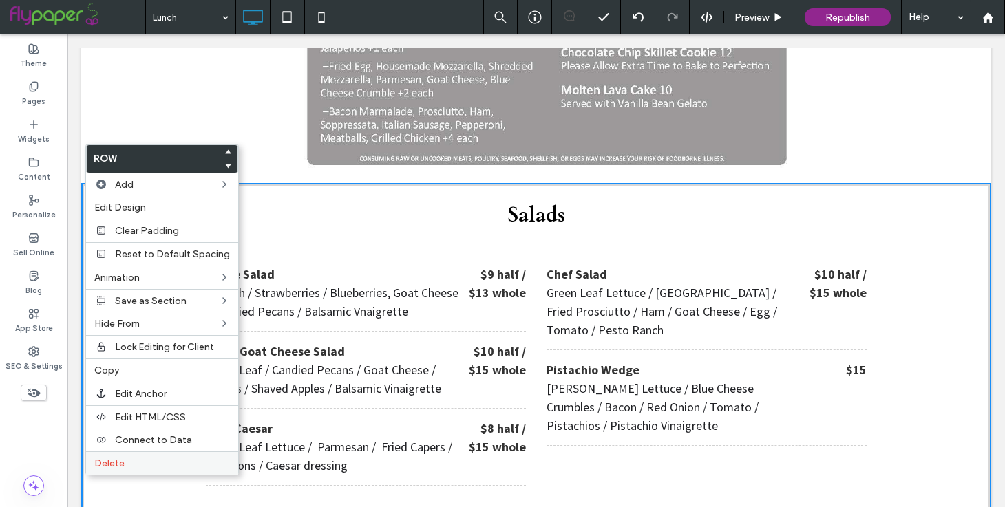
click at [129, 466] on label "Delete" at bounding box center [162, 464] width 136 height 12
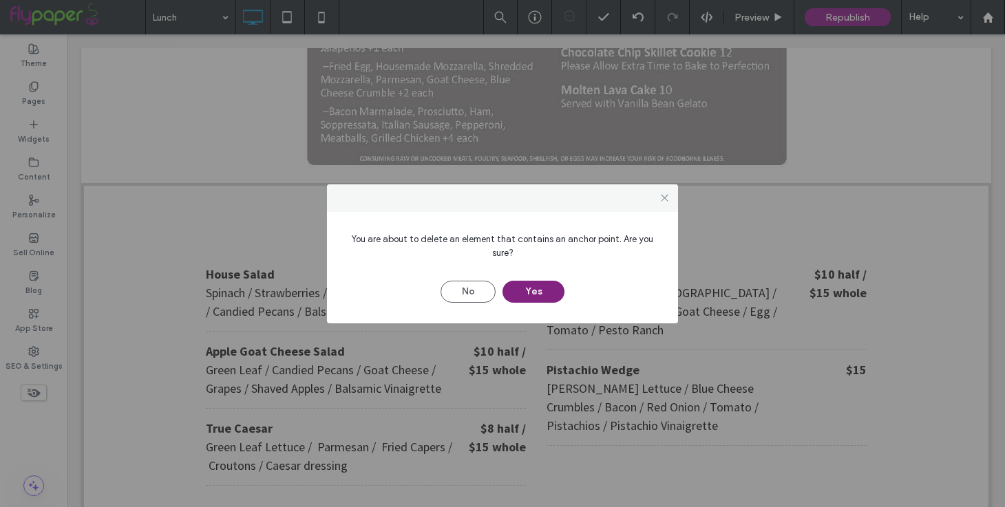
click at [535, 293] on button "Yes" at bounding box center [533, 292] width 62 height 22
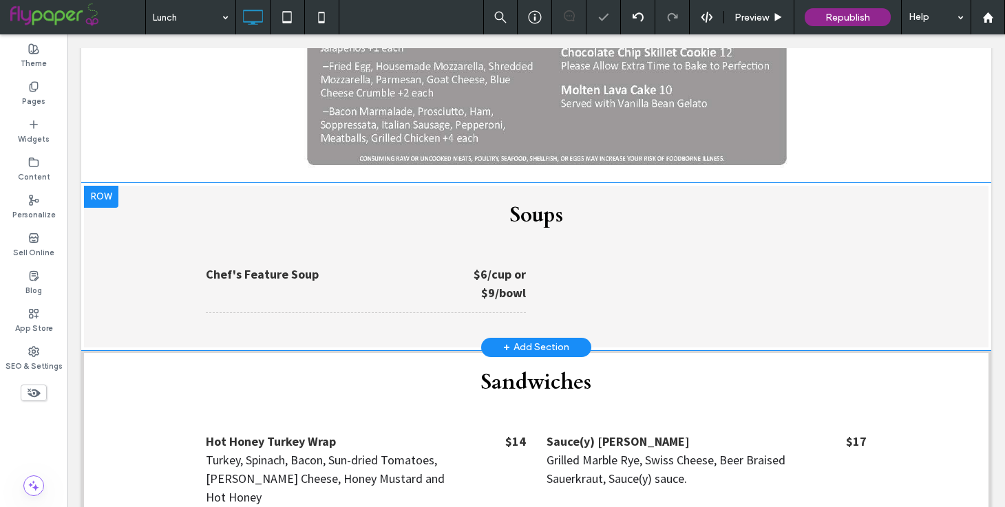
click at [102, 186] on div at bounding box center [101, 197] width 34 height 22
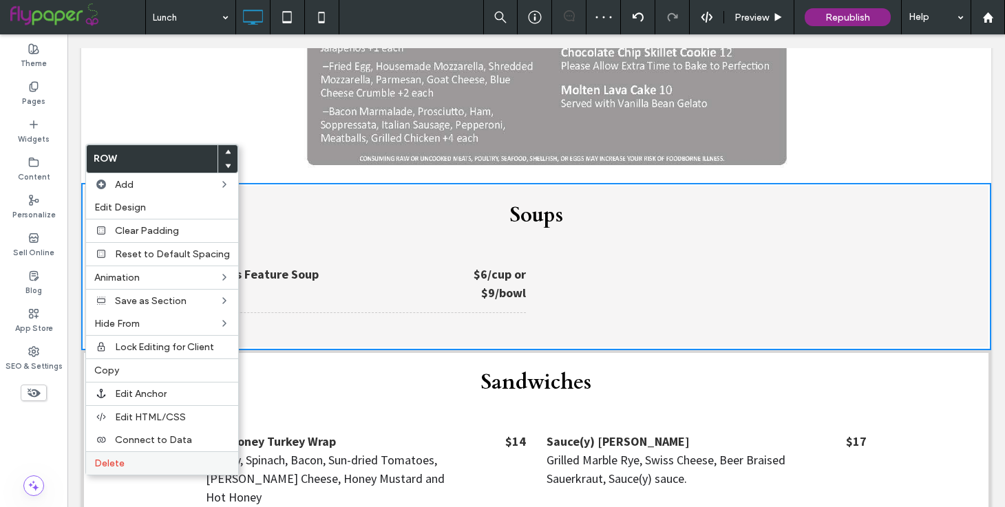
click at [120, 458] on span "Delete" at bounding box center [109, 464] width 30 height 12
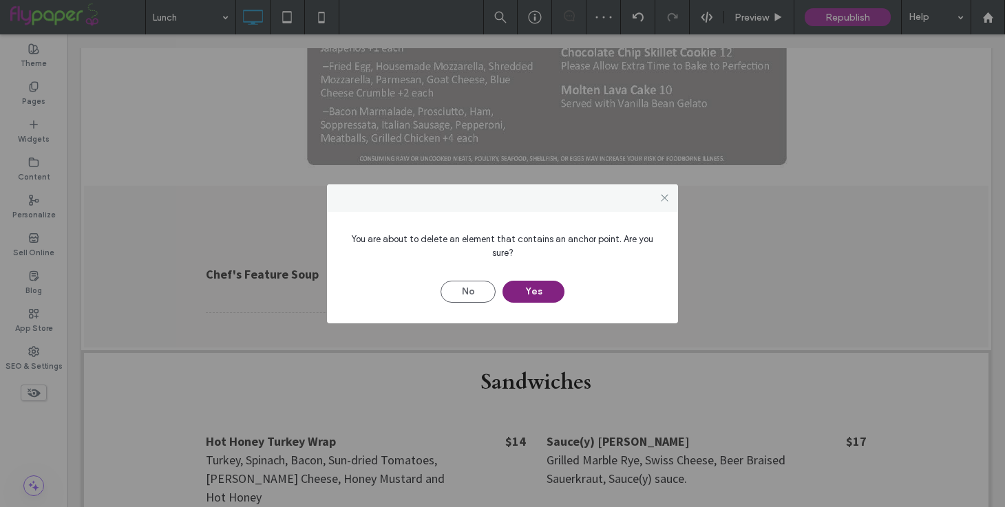
click at [546, 286] on button "Yes" at bounding box center [533, 292] width 62 height 22
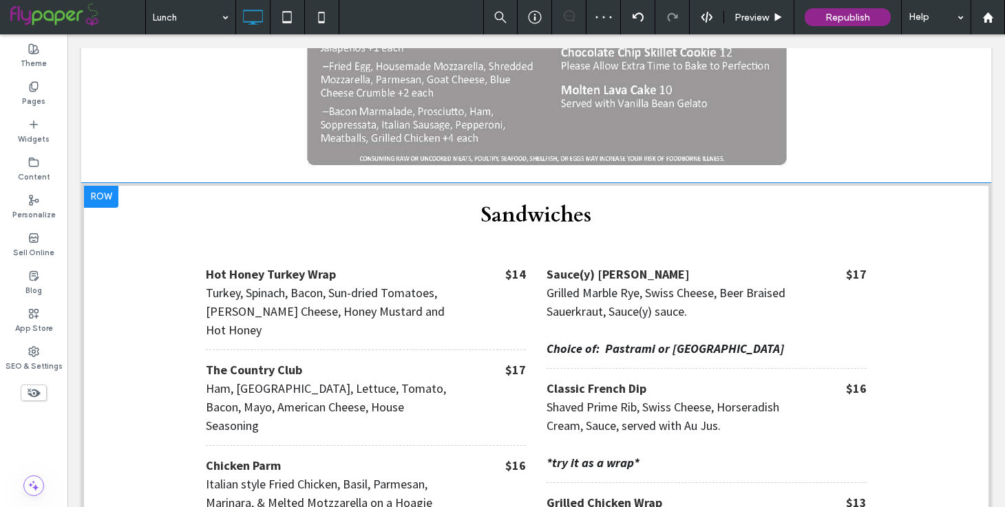
click at [100, 186] on div at bounding box center [101, 197] width 34 height 22
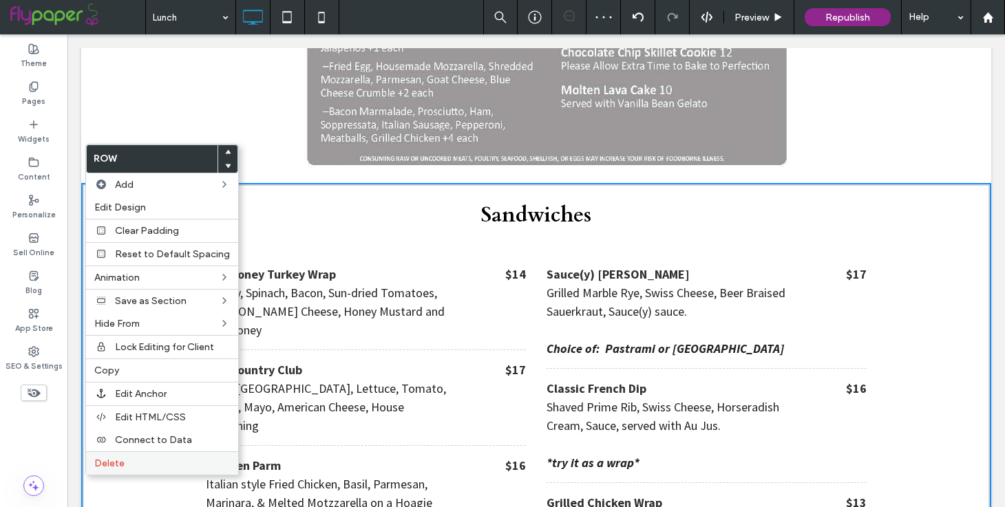
click at [142, 458] on label "Delete" at bounding box center [162, 464] width 136 height 12
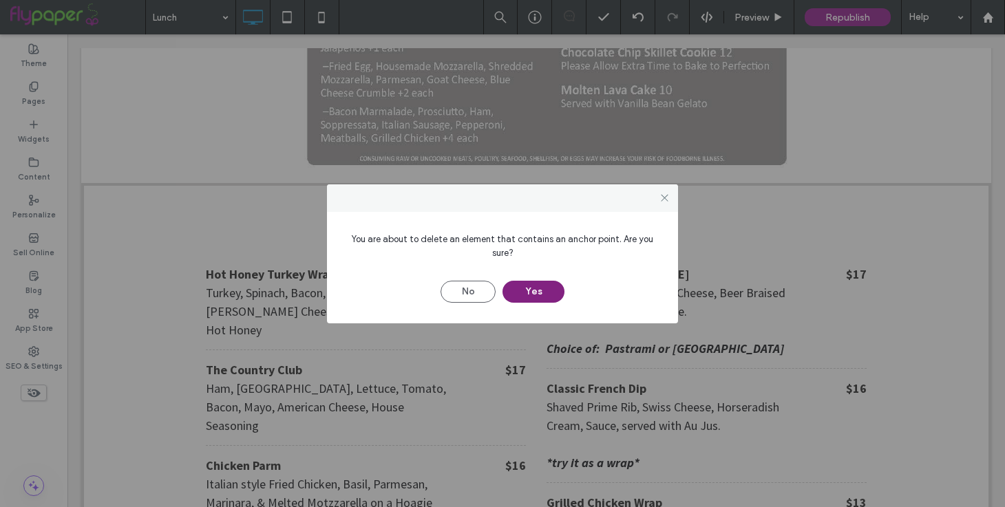
click at [538, 282] on button "Yes" at bounding box center [533, 292] width 62 height 22
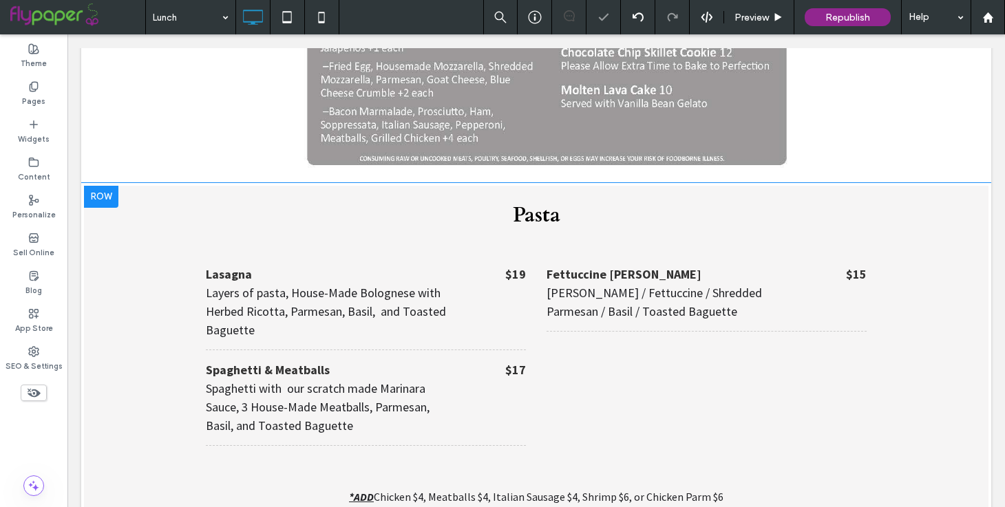
click at [100, 186] on div at bounding box center [101, 197] width 34 height 22
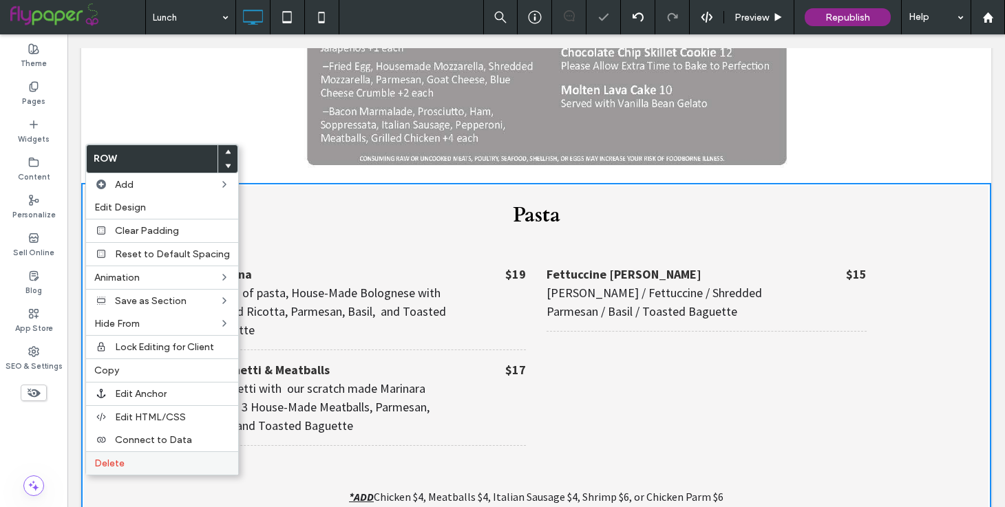
click at [151, 462] on label "Delete" at bounding box center [162, 464] width 136 height 12
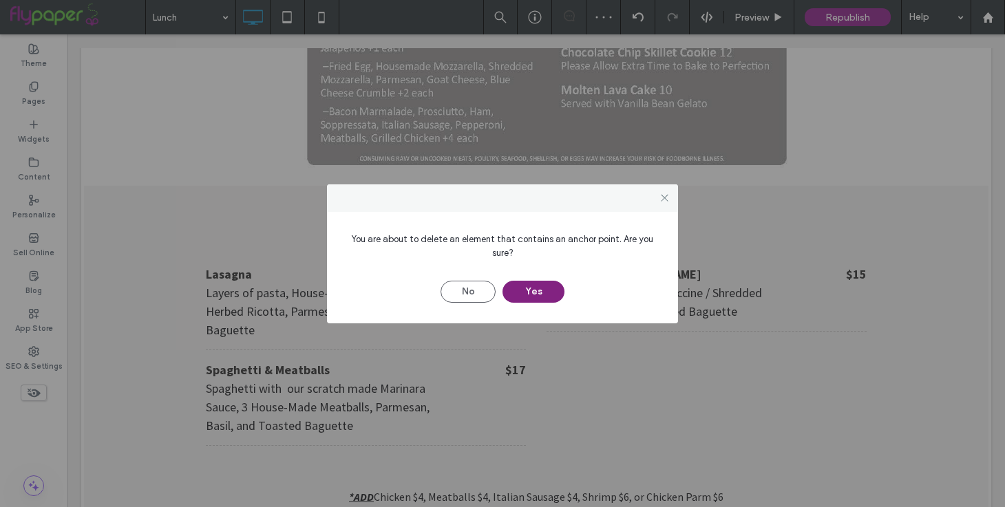
click at [540, 295] on button "Yes" at bounding box center [533, 292] width 62 height 22
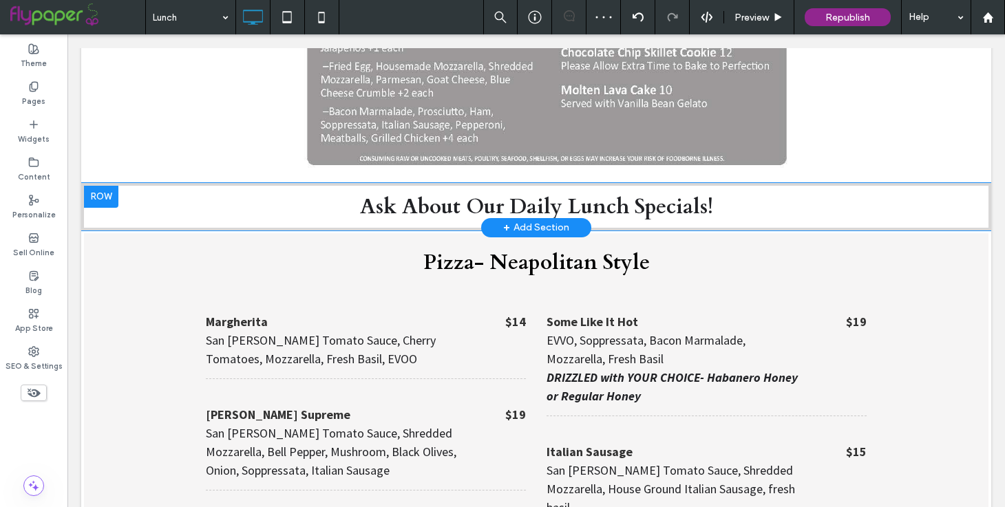
click at [100, 186] on div at bounding box center [101, 197] width 34 height 22
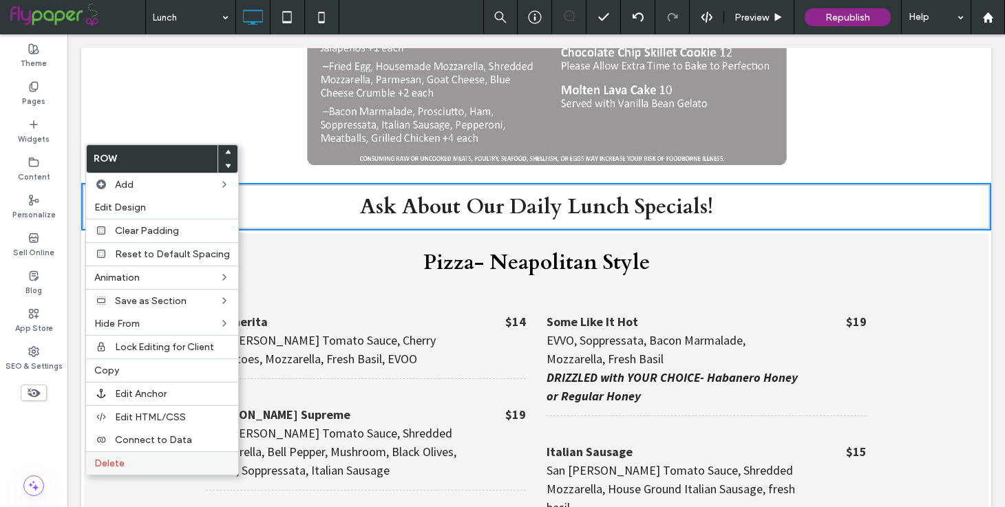
click at [105, 460] on span "Delete" at bounding box center [109, 464] width 30 height 12
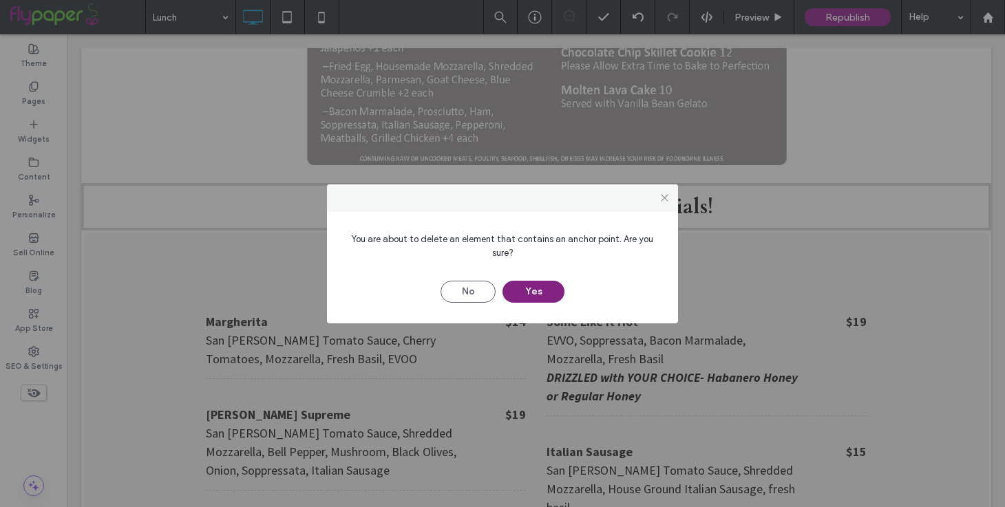
click at [546, 293] on button "Yes" at bounding box center [533, 292] width 62 height 22
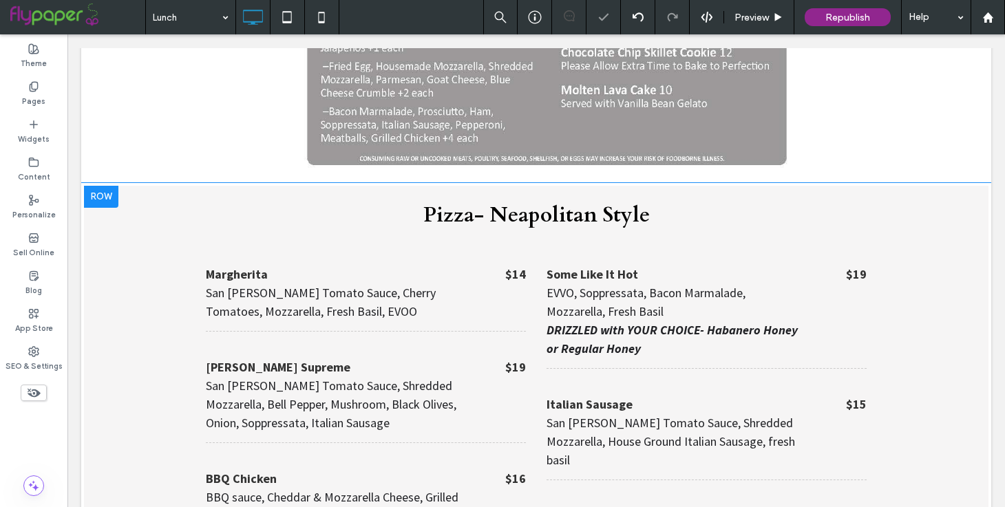
click at [92, 186] on div at bounding box center [101, 197] width 34 height 22
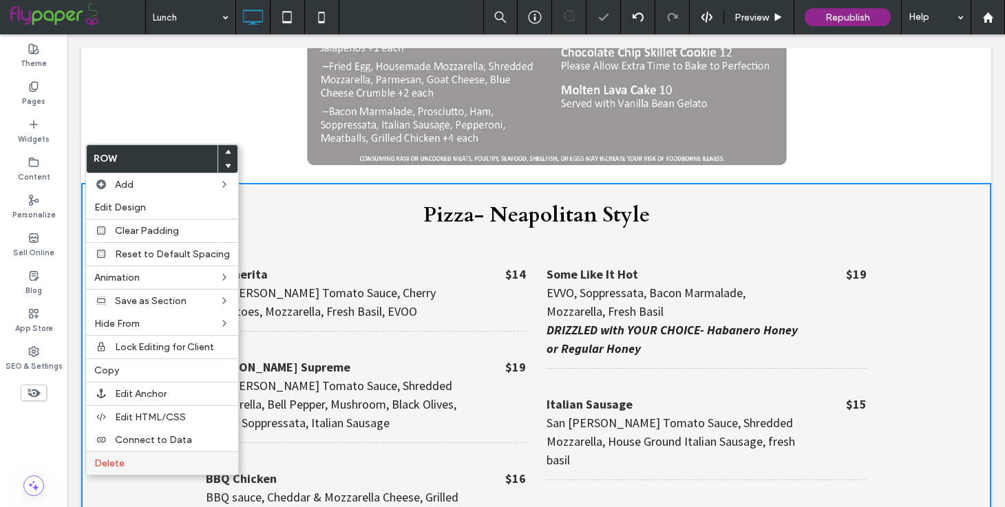
click at [160, 454] on div "Delete" at bounding box center [162, 462] width 152 height 23
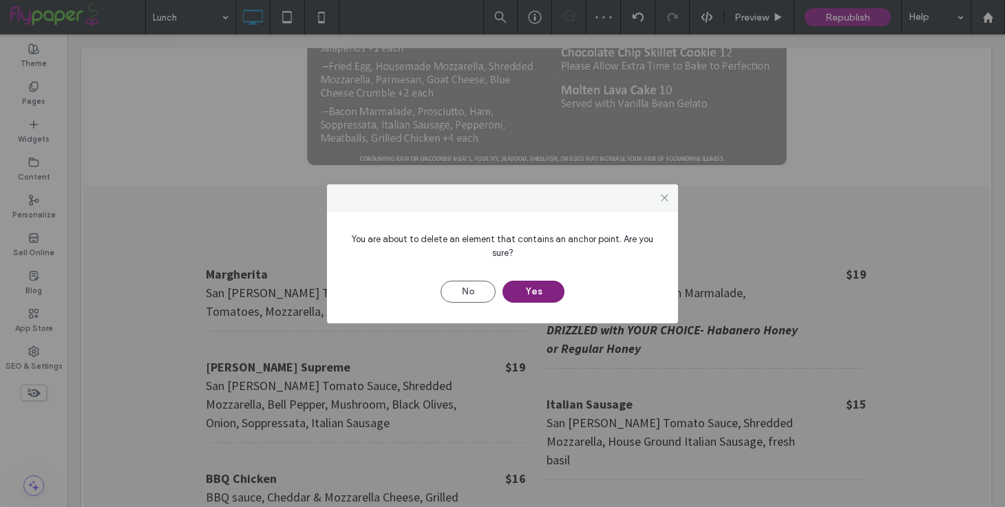
click at [551, 283] on button "Yes" at bounding box center [533, 292] width 62 height 22
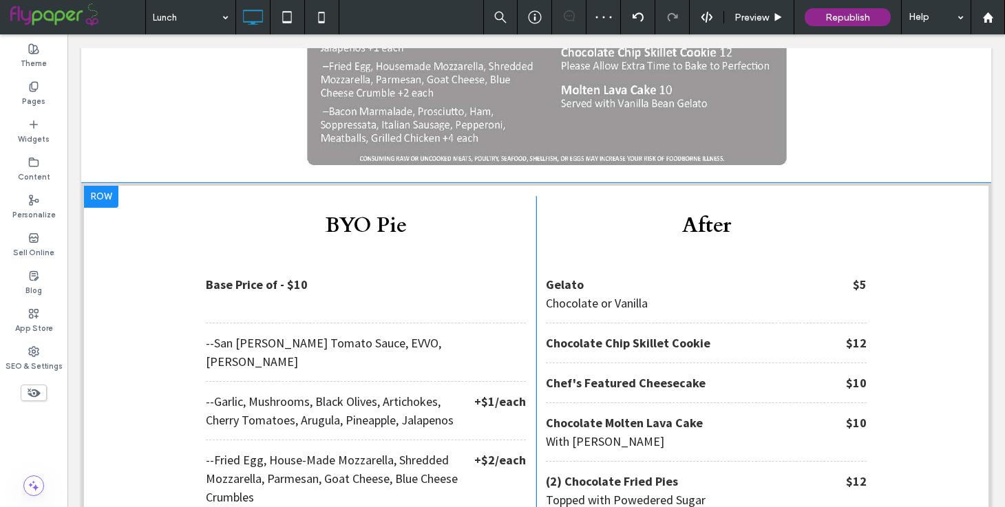
click at [96, 186] on div at bounding box center [101, 197] width 34 height 22
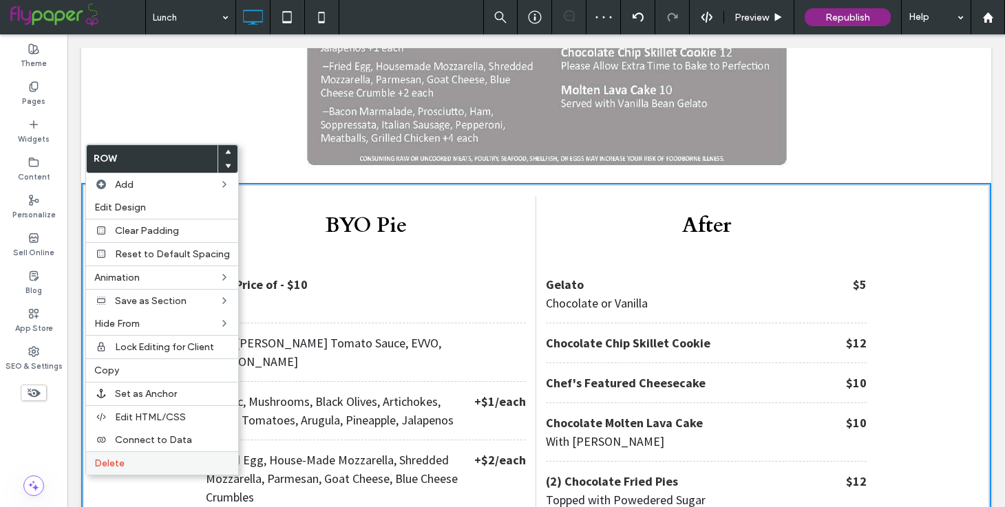
click at [135, 465] on label "Delete" at bounding box center [162, 464] width 136 height 12
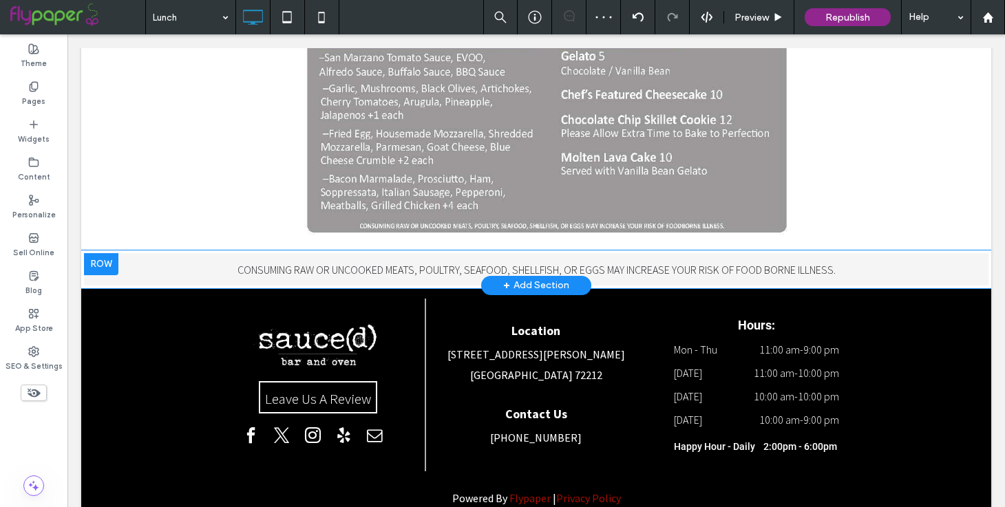
click at [110, 253] on div at bounding box center [101, 264] width 34 height 22
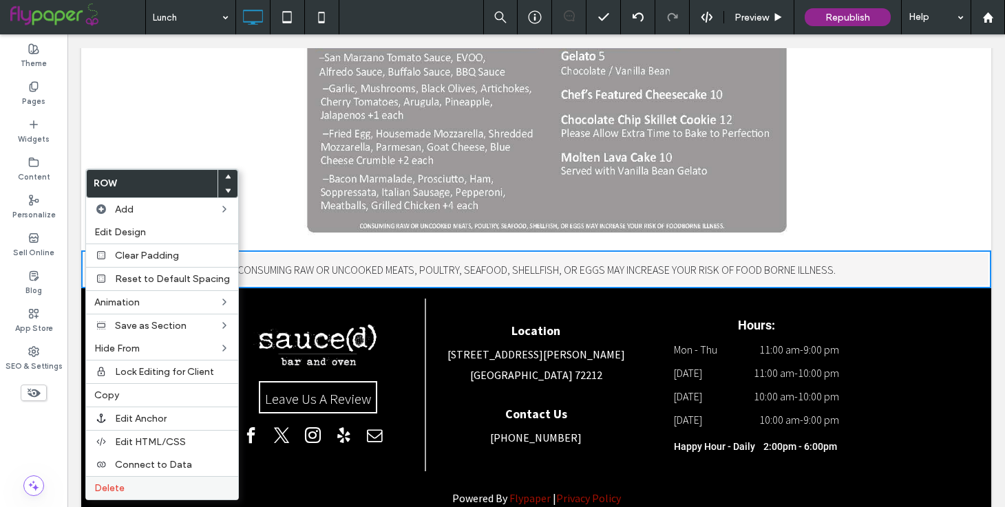
click at [134, 483] on label "Delete" at bounding box center [162, 488] width 136 height 12
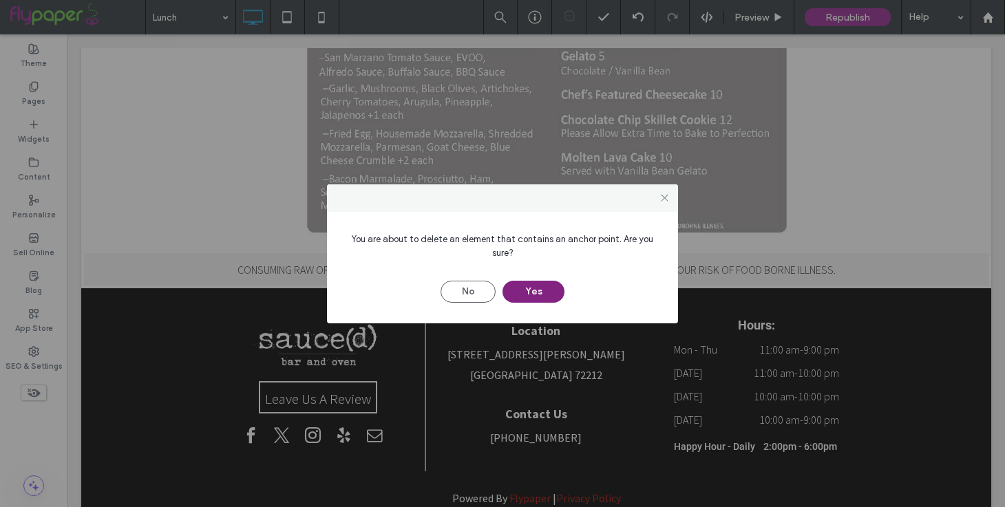
click at [516, 285] on button "Yes" at bounding box center [533, 292] width 62 height 22
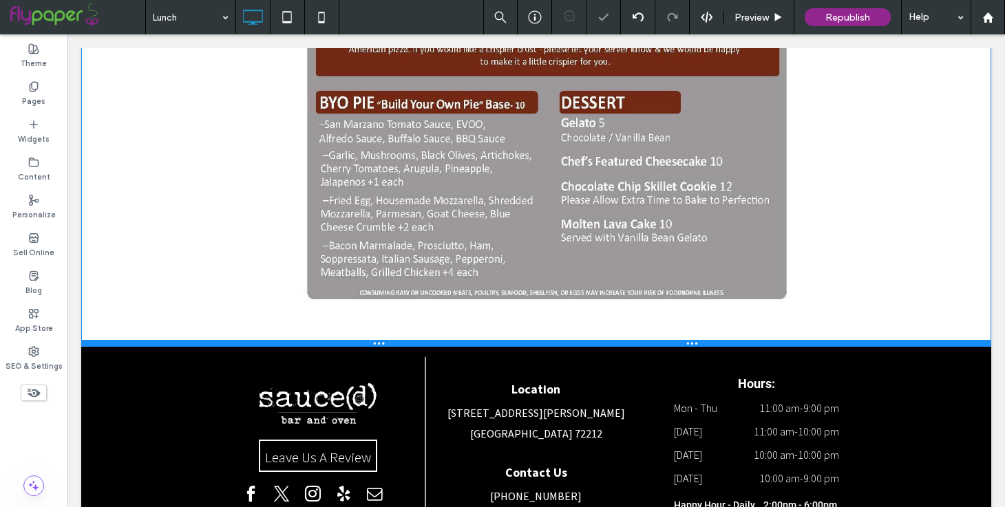
drag, startPoint x: 600, startPoint y: 243, endPoint x: 602, endPoint y: 312, distance: 68.9
click at [602, 340] on div at bounding box center [536, 343] width 910 height 7
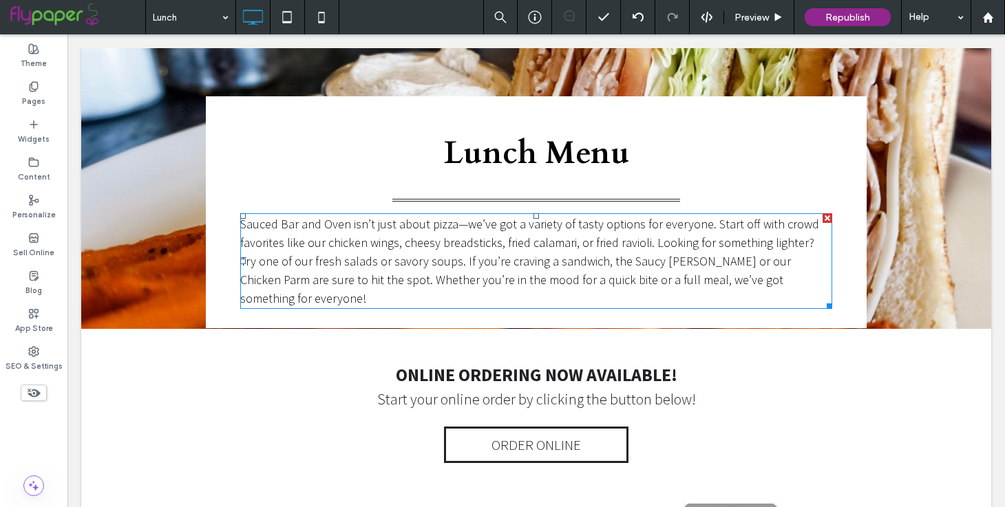
scroll to position [0, 0]
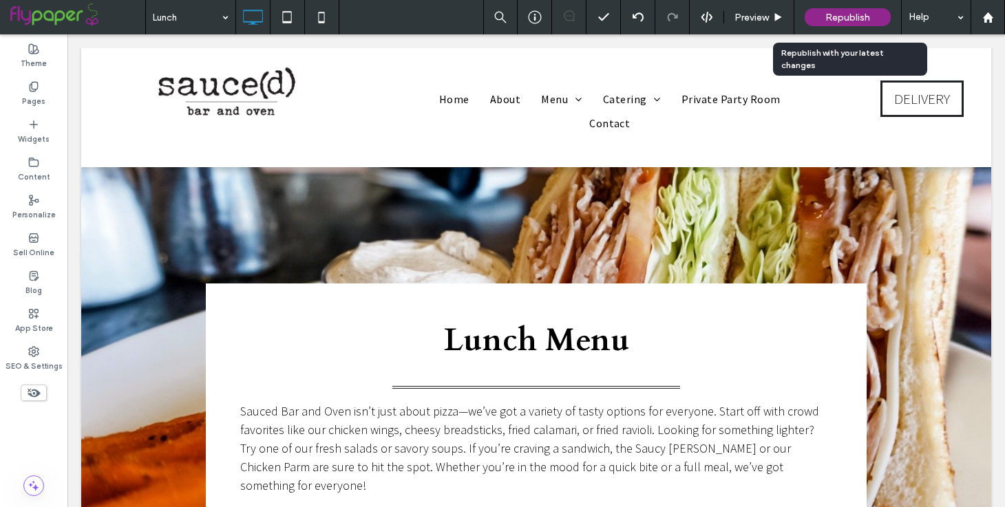
click at [822, 25] on div "Republish" at bounding box center [848, 17] width 86 height 18
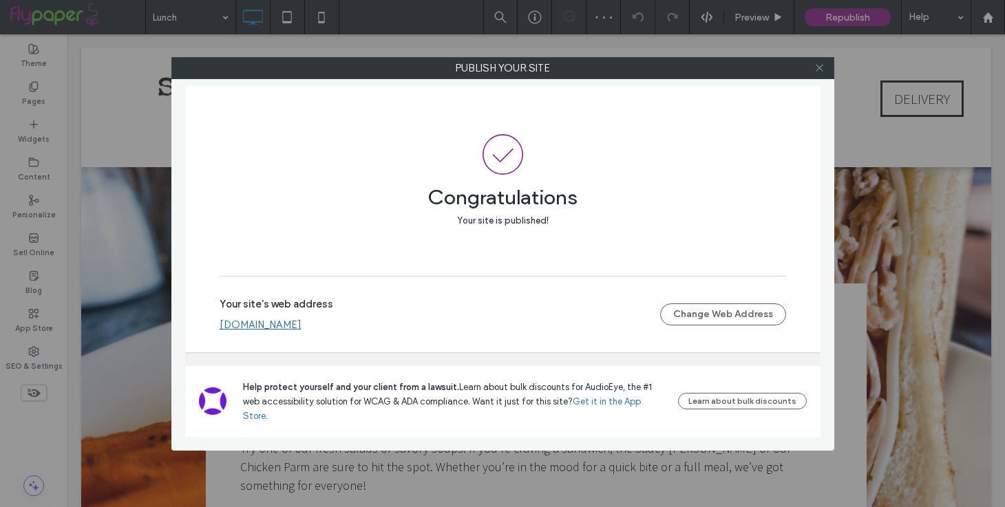
click at [815, 71] on icon at bounding box center [819, 68] width 10 height 10
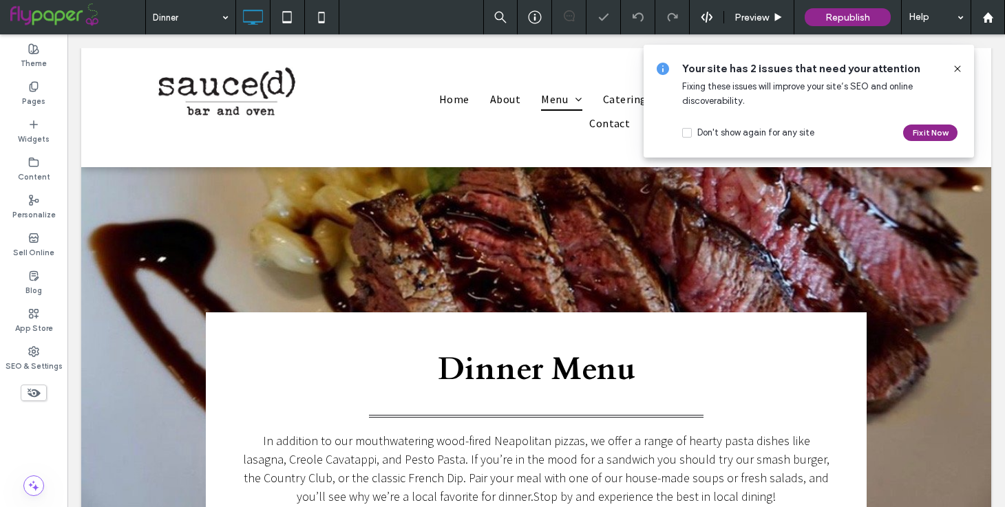
click at [956, 63] on icon at bounding box center [957, 68] width 11 height 11
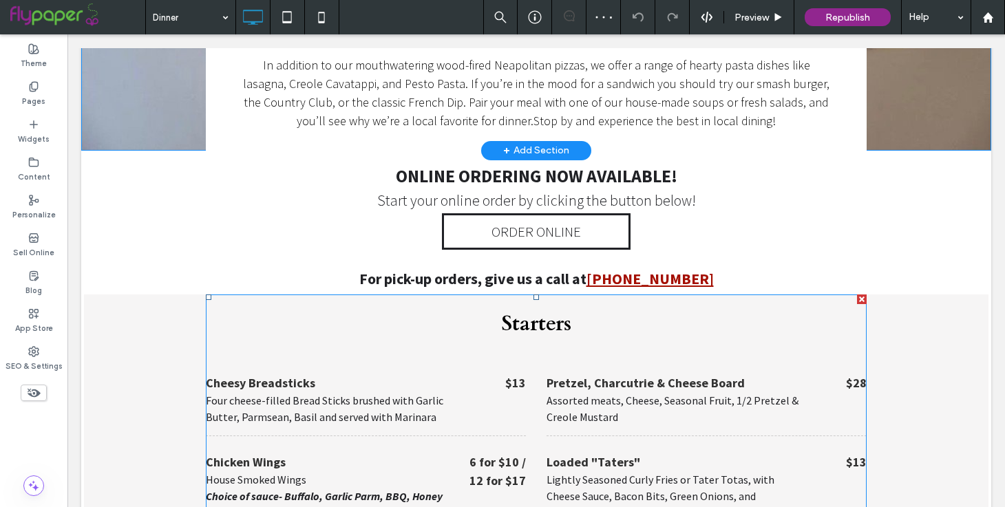
scroll to position [370, 0]
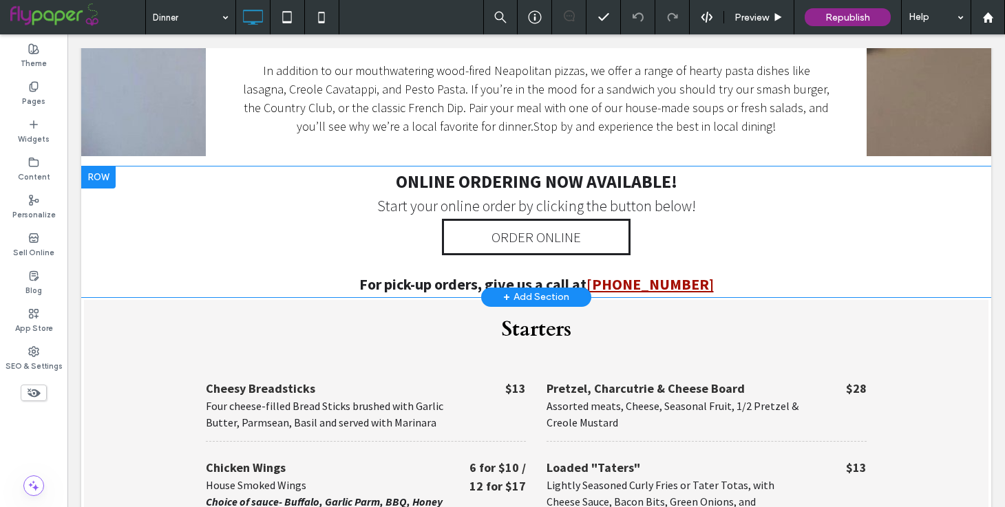
click at [547, 290] on div "+ Add Section" at bounding box center [536, 297] width 66 height 15
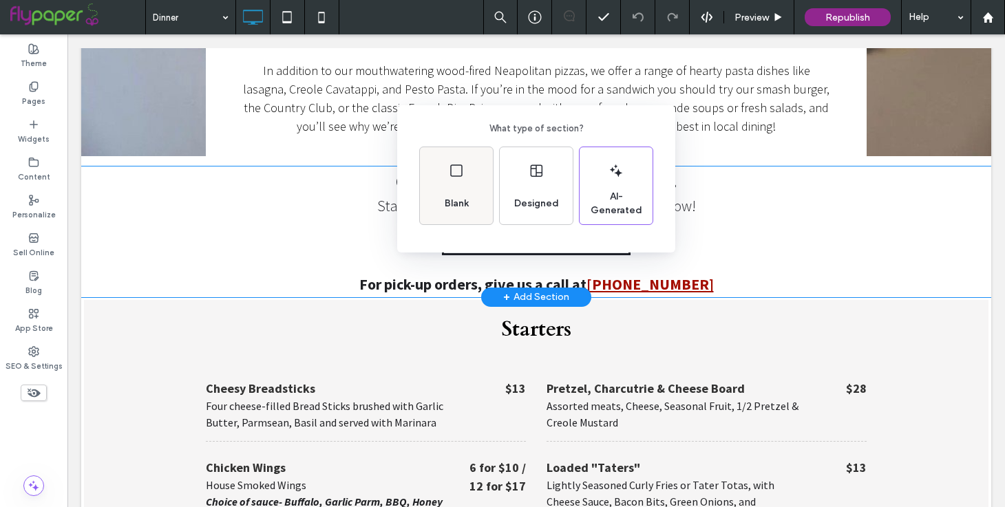
click at [473, 199] on span "Blank" at bounding box center [456, 204] width 35 height 14
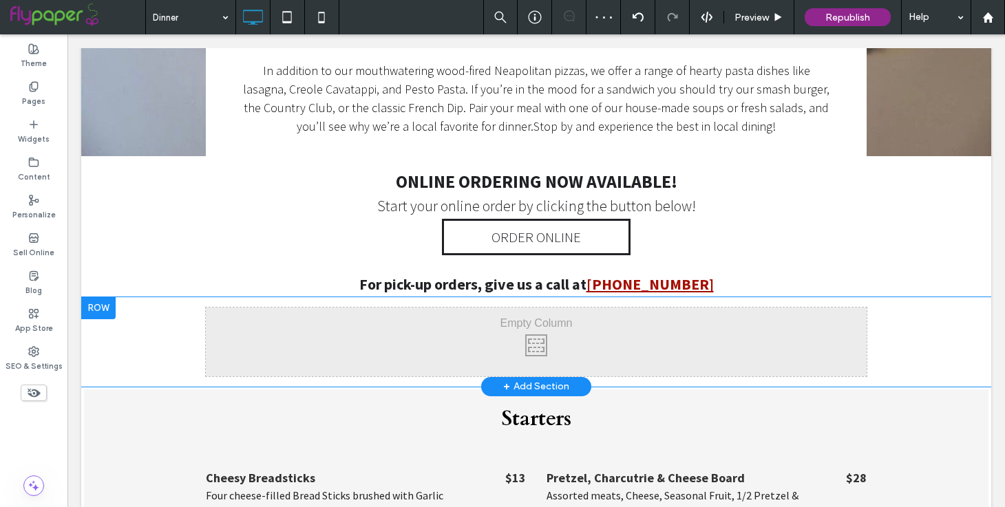
click at [307, 308] on div "Click To Paste Click To Paste" at bounding box center [536, 342] width 661 height 69
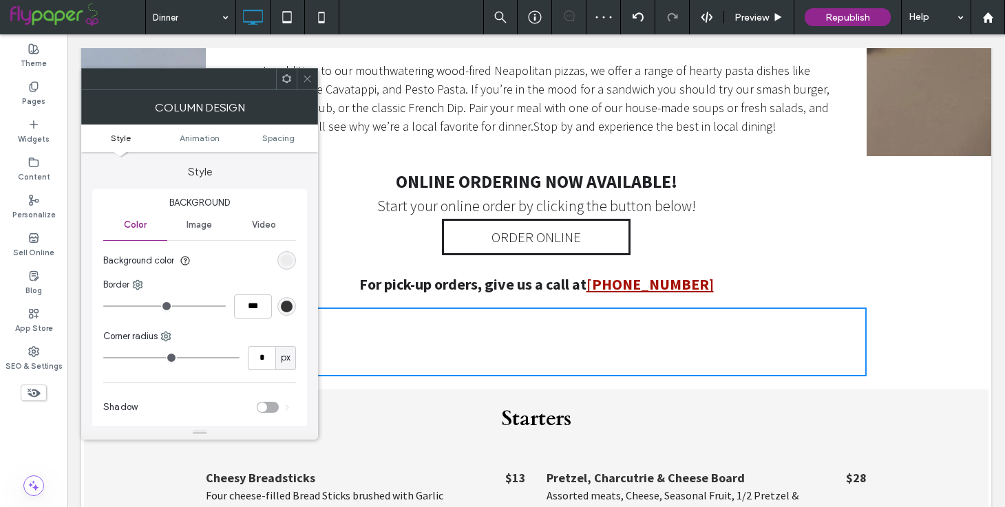
click at [305, 72] on span at bounding box center [307, 79] width 10 height 21
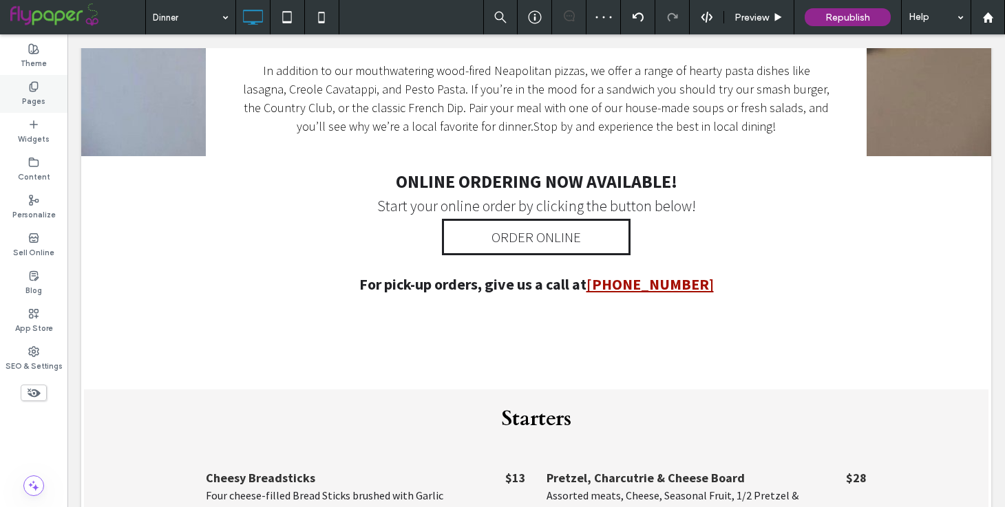
click at [52, 87] on div "Pages" at bounding box center [33, 94] width 67 height 38
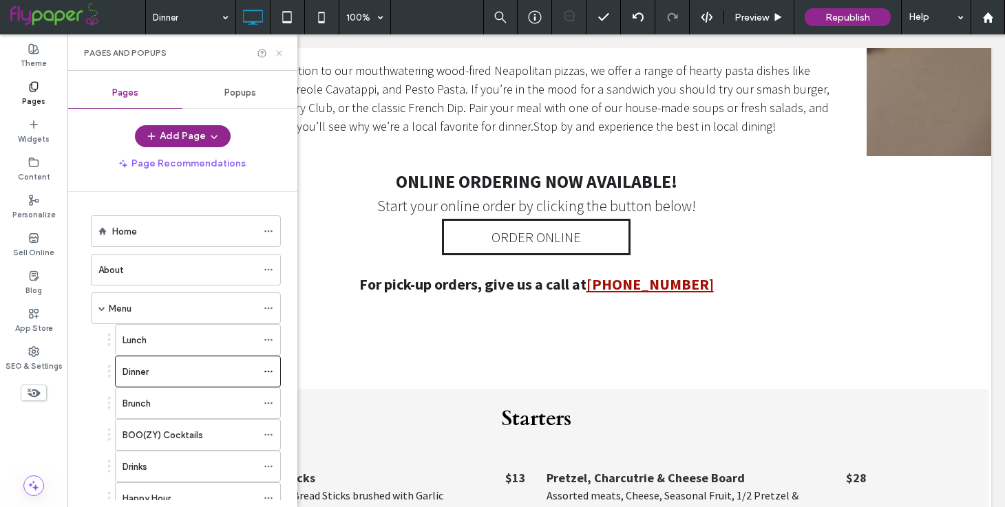
click at [279, 55] on icon at bounding box center [279, 53] width 10 height 10
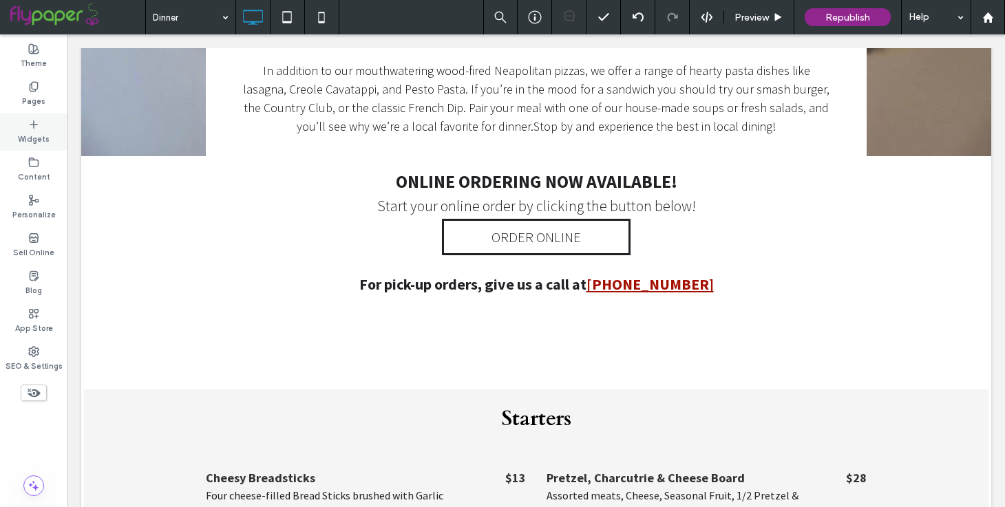
click at [24, 134] on label "Widgets" at bounding box center [34, 137] width 32 height 15
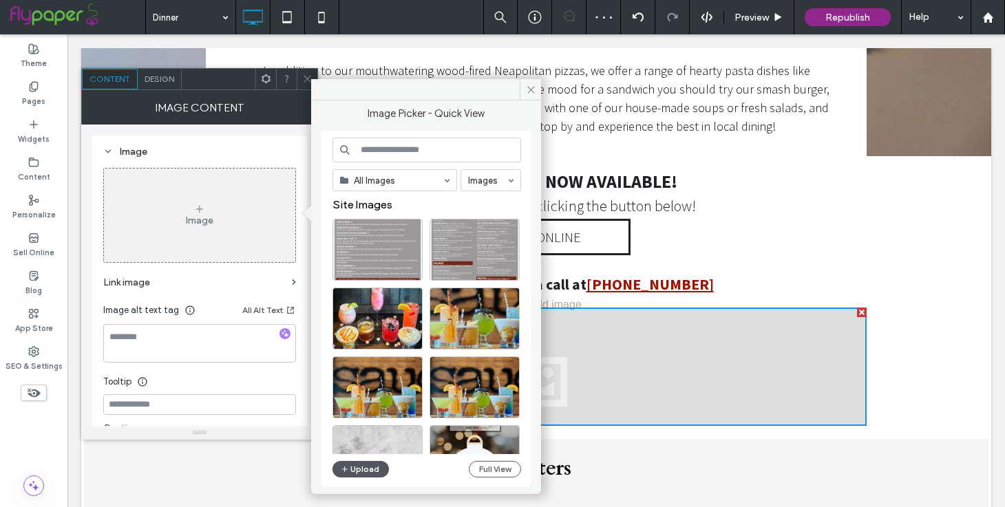
click at [361, 463] on button "Upload" at bounding box center [360, 469] width 56 height 17
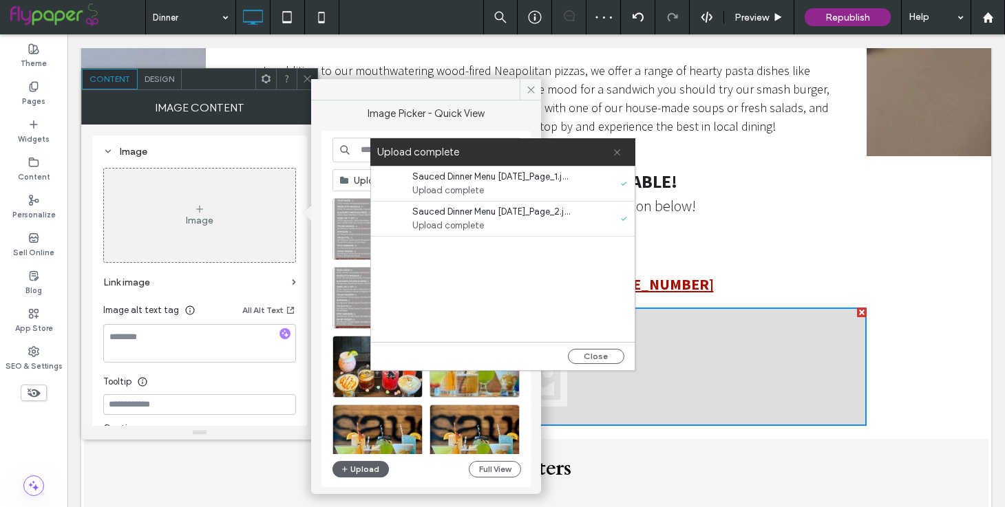
click at [619, 149] on icon at bounding box center [617, 152] width 9 height 9
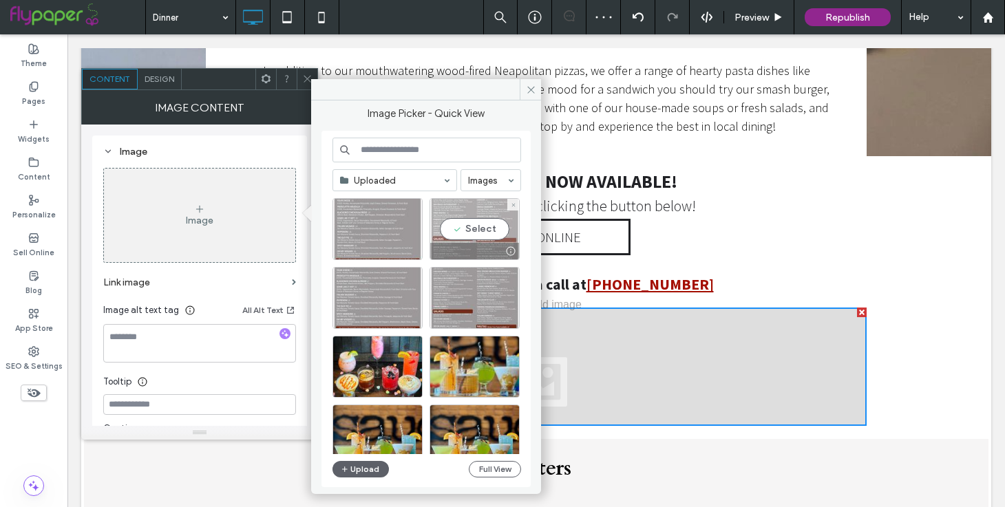
click at [485, 222] on div "Select" at bounding box center [474, 229] width 90 height 62
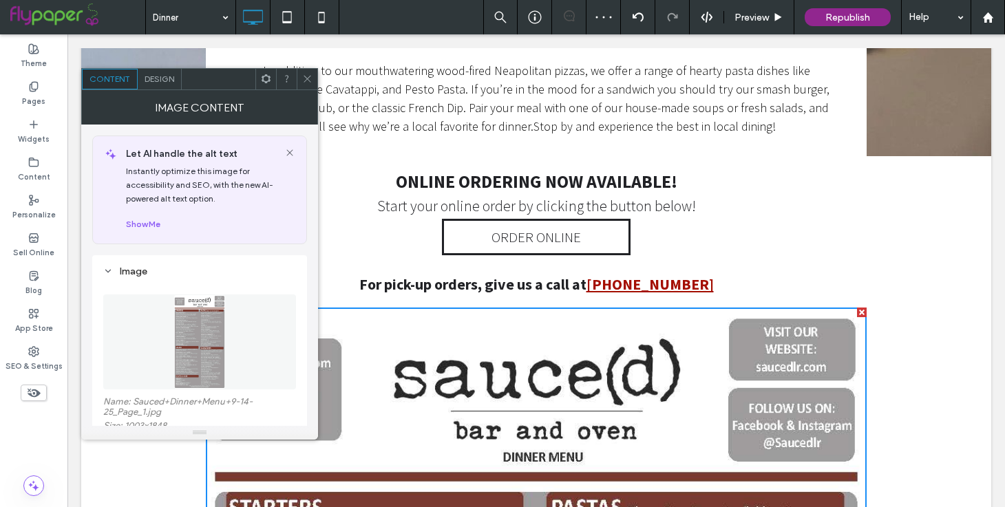
click at [304, 70] on span at bounding box center [307, 79] width 10 height 21
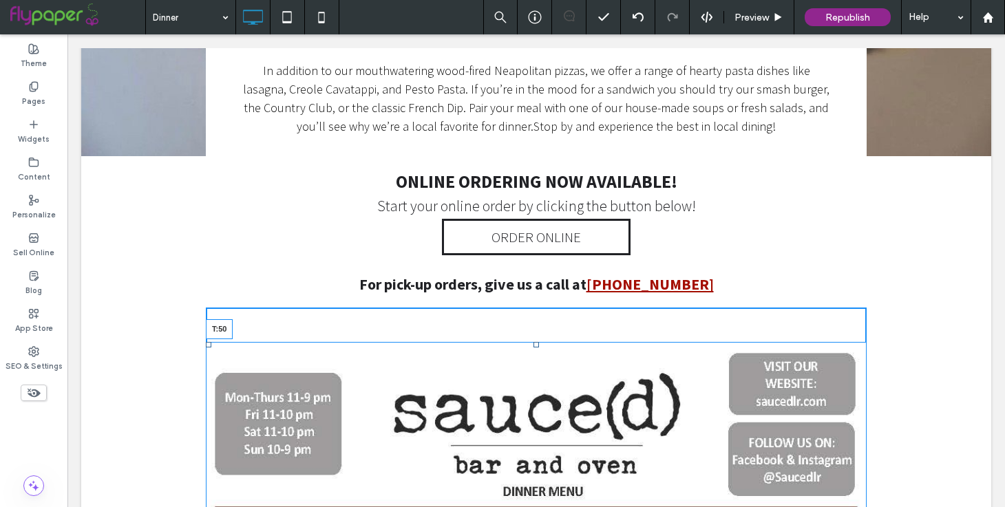
drag, startPoint x: 533, startPoint y: 286, endPoint x: 533, endPoint y: 321, distance: 35.1
click at [533, 342] on div at bounding box center [536, 345] width 6 height 6
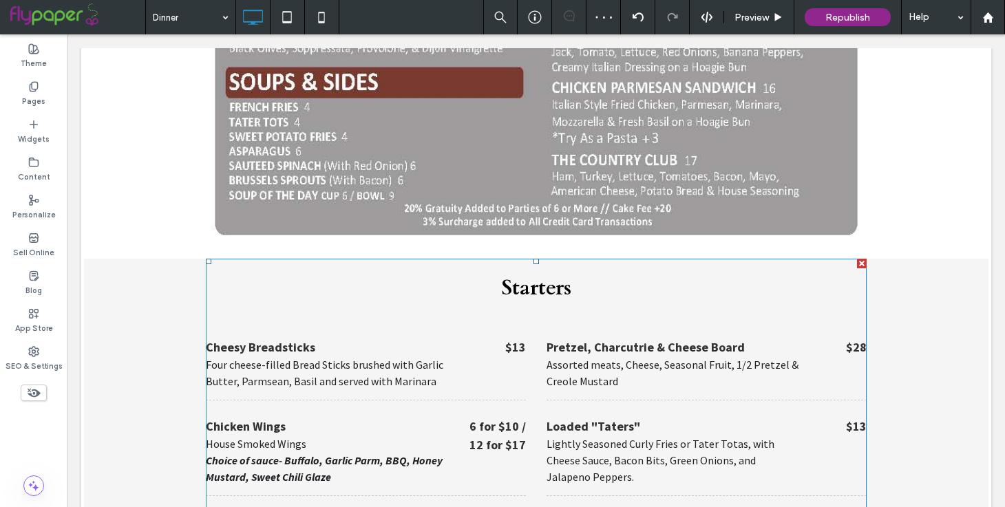
scroll to position [1694, 0]
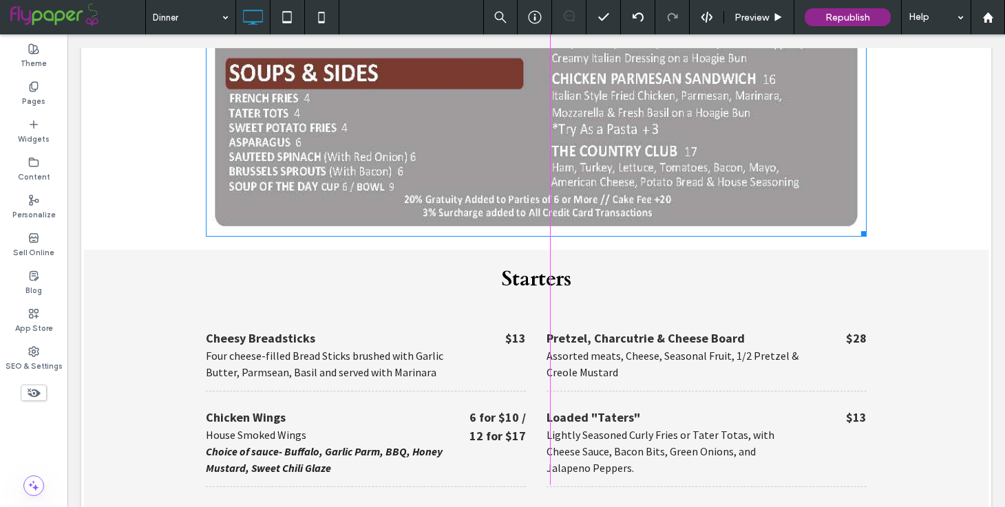
drag, startPoint x: 861, startPoint y: 207, endPoint x: 793, endPoint y: 179, distance: 73.7
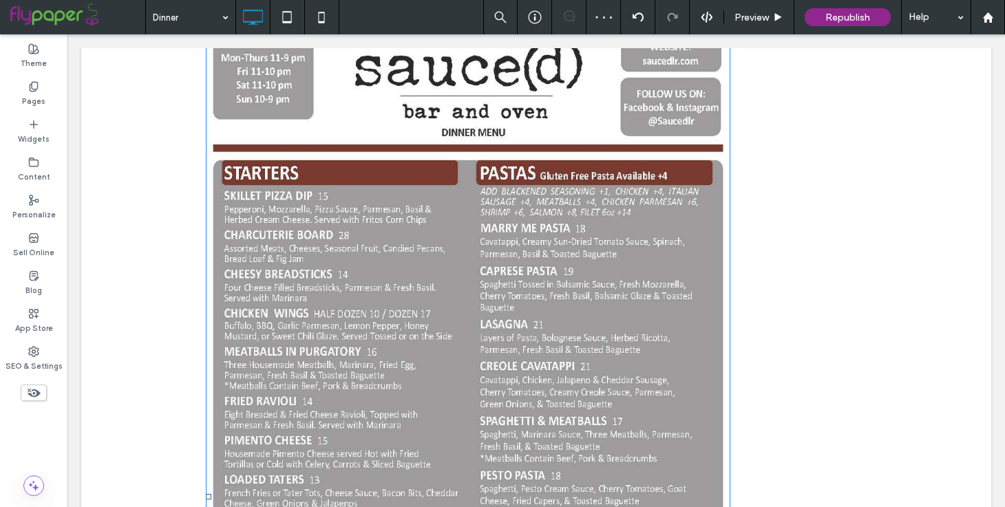
scroll to position [816, 0]
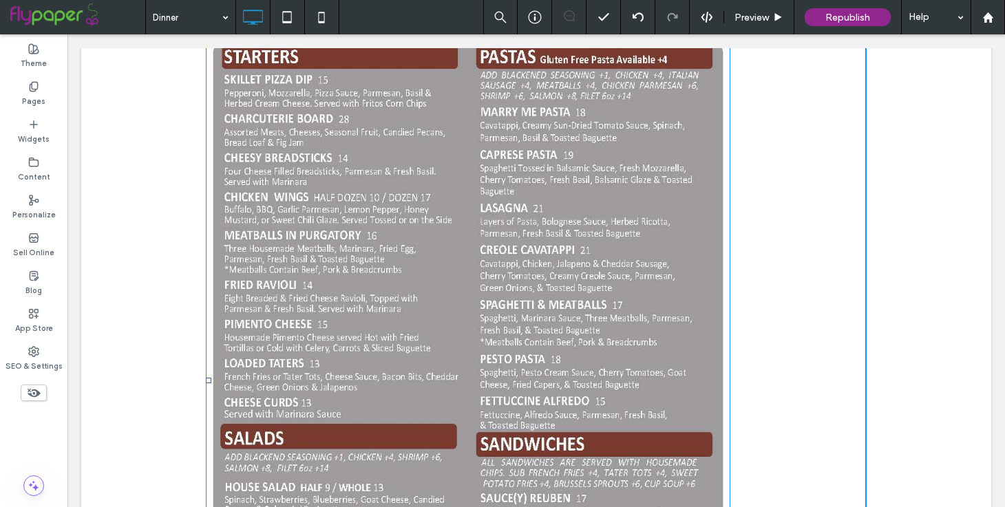
drag, startPoint x: 206, startPoint y: 355, endPoint x: 284, endPoint y: 355, distance: 77.8
click at [211, 378] on div at bounding box center [209, 381] width 6 height 6
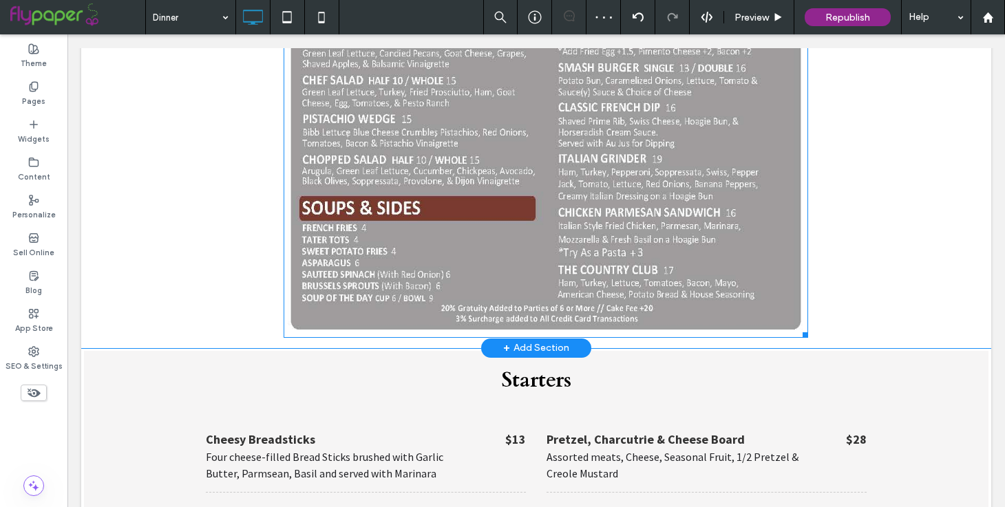
scroll to position [1416, 0]
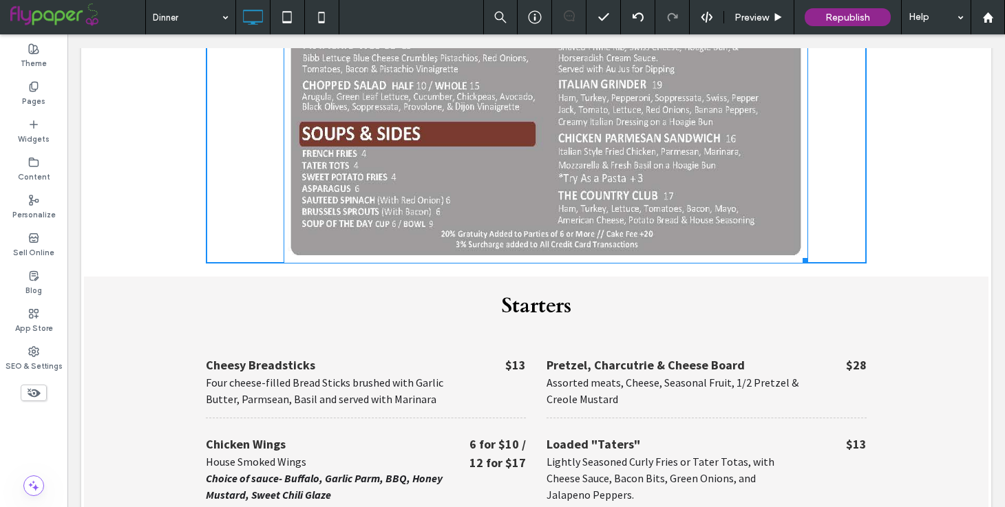
drag, startPoint x: 805, startPoint y: 237, endPoint x: 768, endPoint y: 193, distance: 57.6
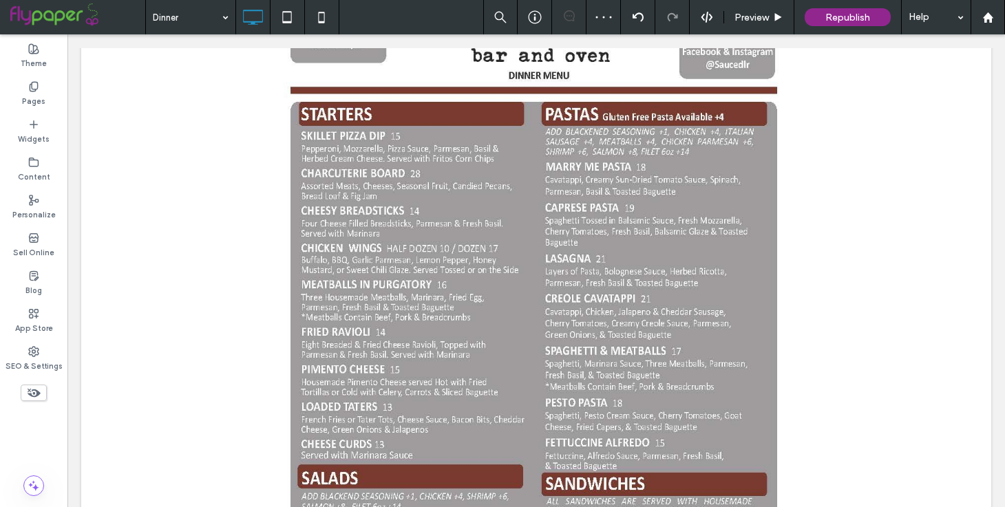
scroll to position [752, 0]
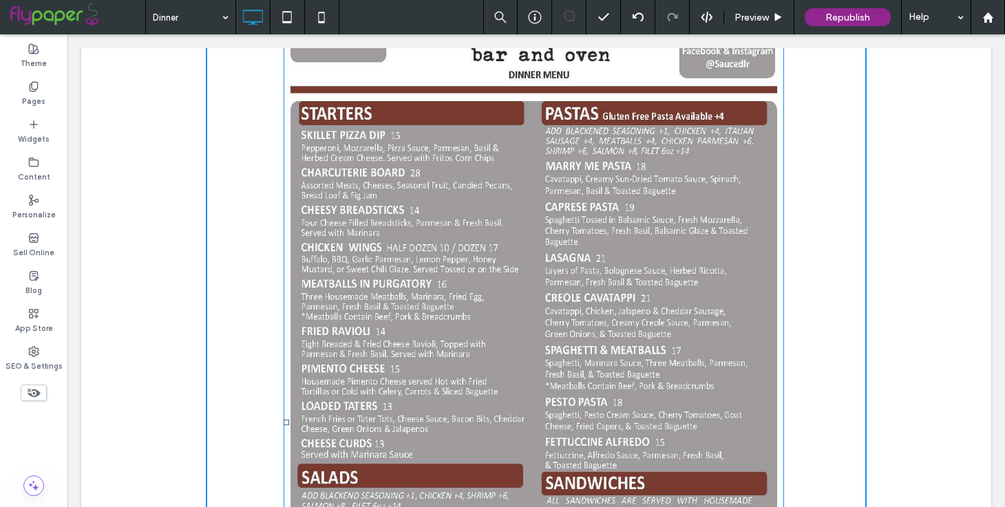
click at [289, 420] on div at bounding box center [287, 423] width 6 height 6
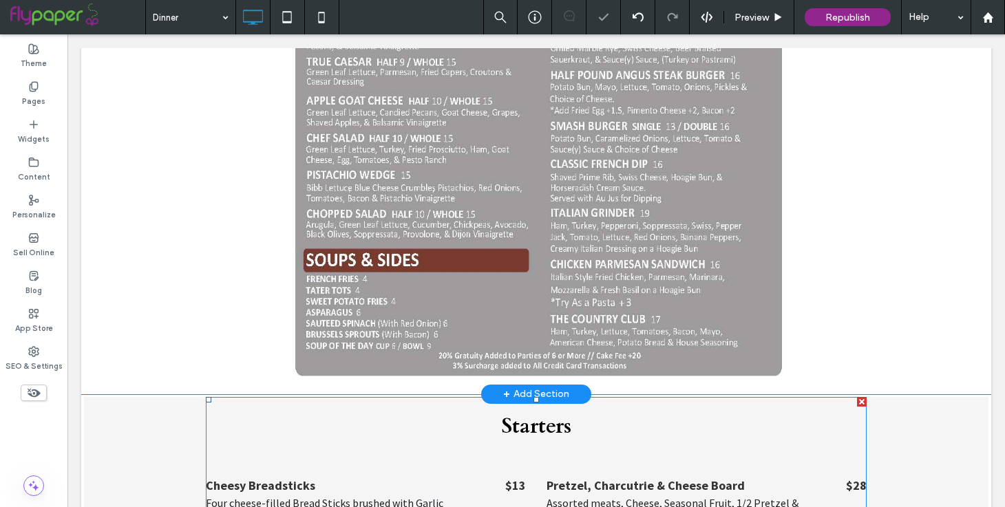
scroll to position [1419, 0]
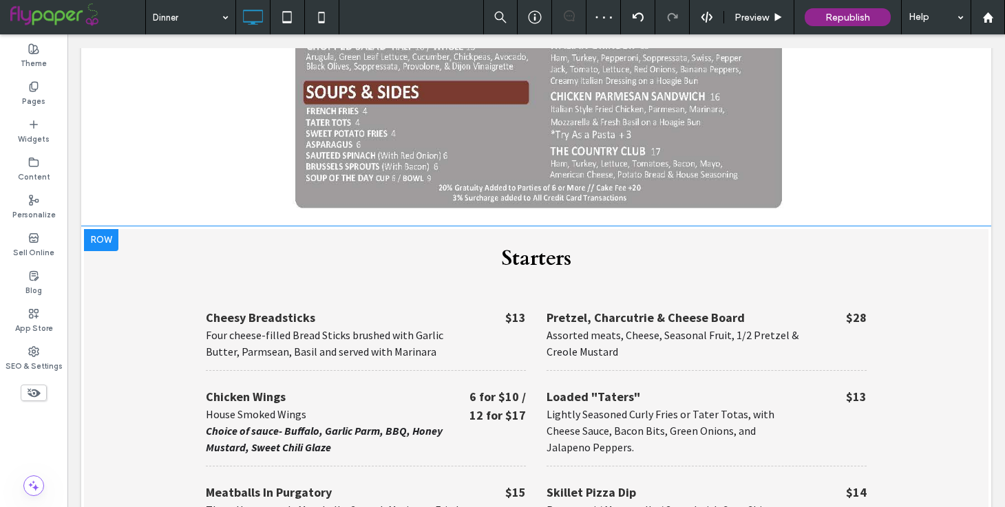
click at [89, 229] on div at bounding box center [101, 240] width 34 height 22
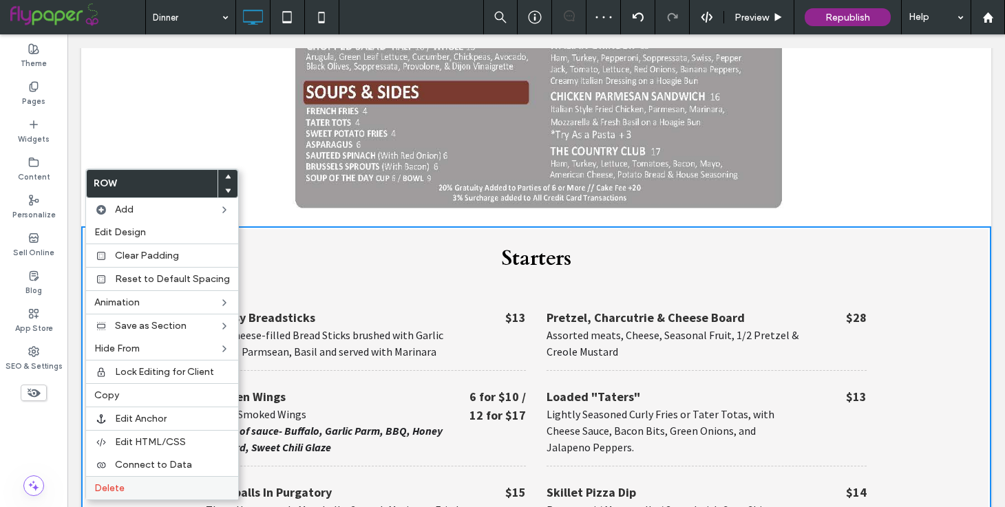
click at [118, 489] on span "Delete" at bounding box center [109, 488] width 30 height 12
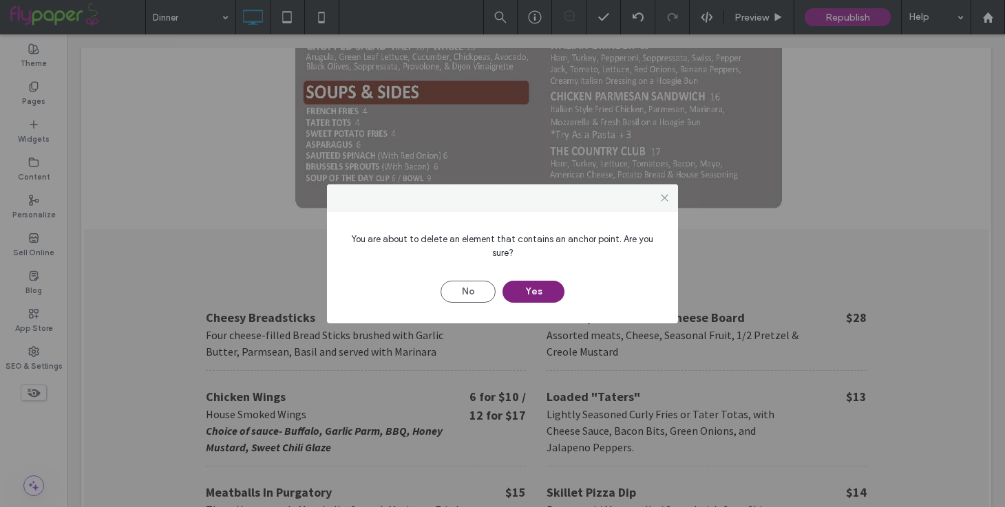
click at [538, 282] on button "Yes" at bounding box center [533, 292] width 62 height 22
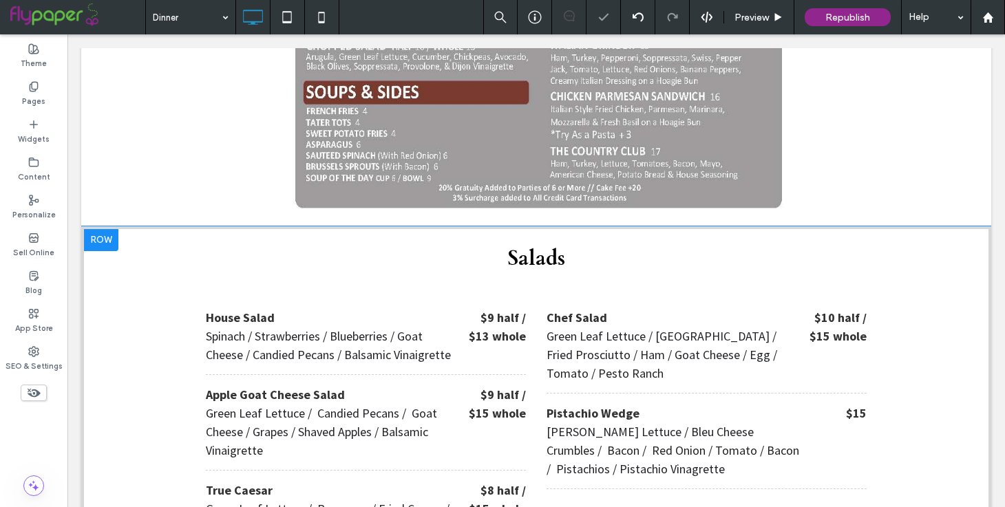
click at [88, 229] on div at bounding box center [101, 240] width 34 height 22
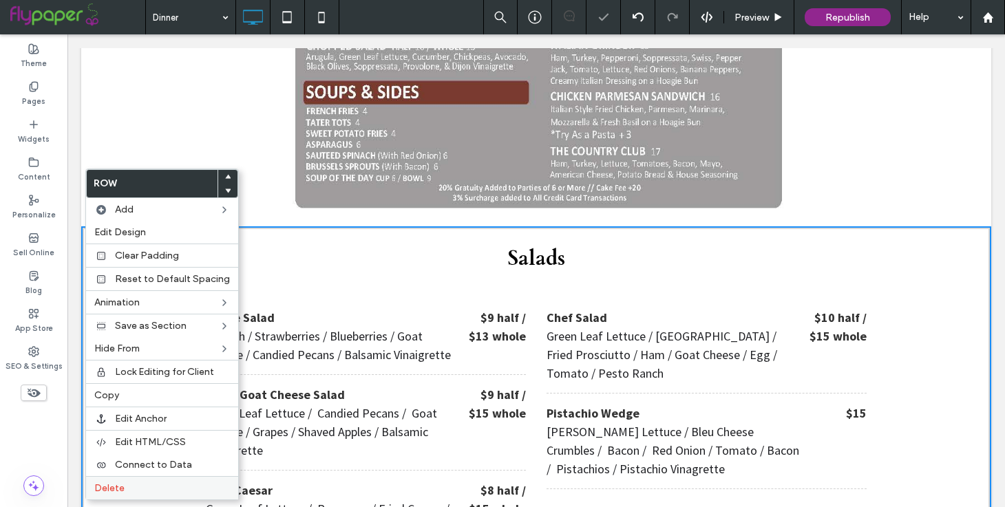
click at [125, 487] on label "Delete" at bounding box center [162, 488] width 136 height 12
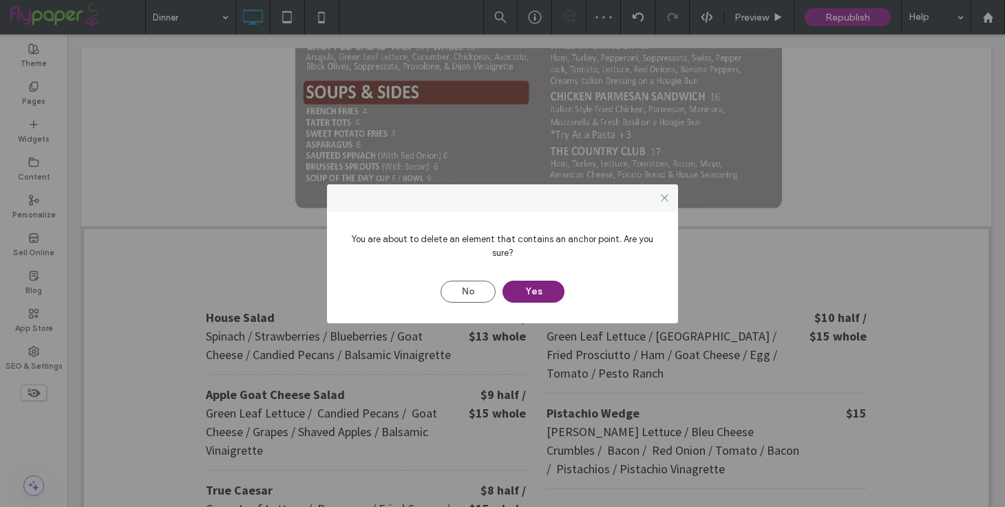
click at [544, 288] on button "Yes" at bounding box center [533, 292] width 62 height 22
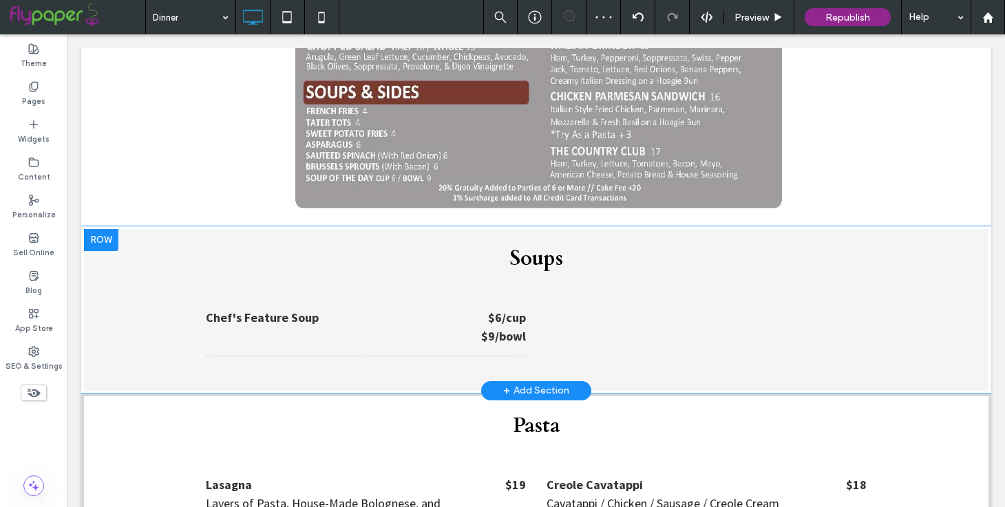
click at [86, 229] on div at bounding box center [101, 240] width 34 height 22
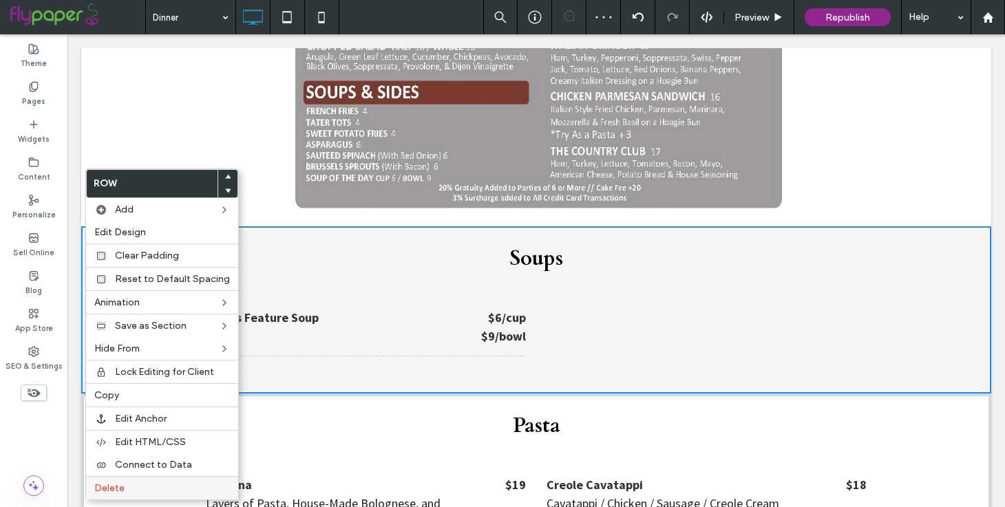
click at [129, 484] on label "Delete" at bounding box center [162, 488] width 136 height 12
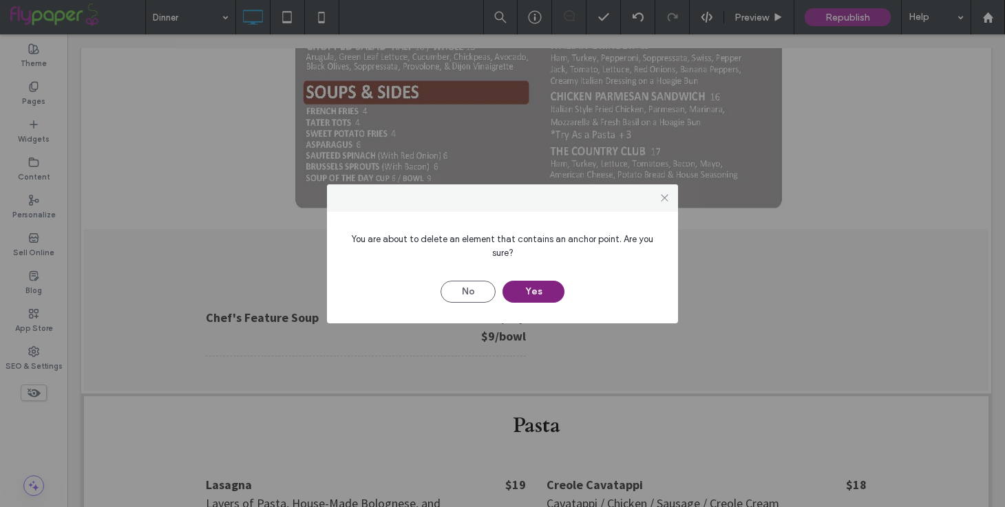
click at [536, 284] on button "Yes" at bounding box center [533, 292] width 62 height 22
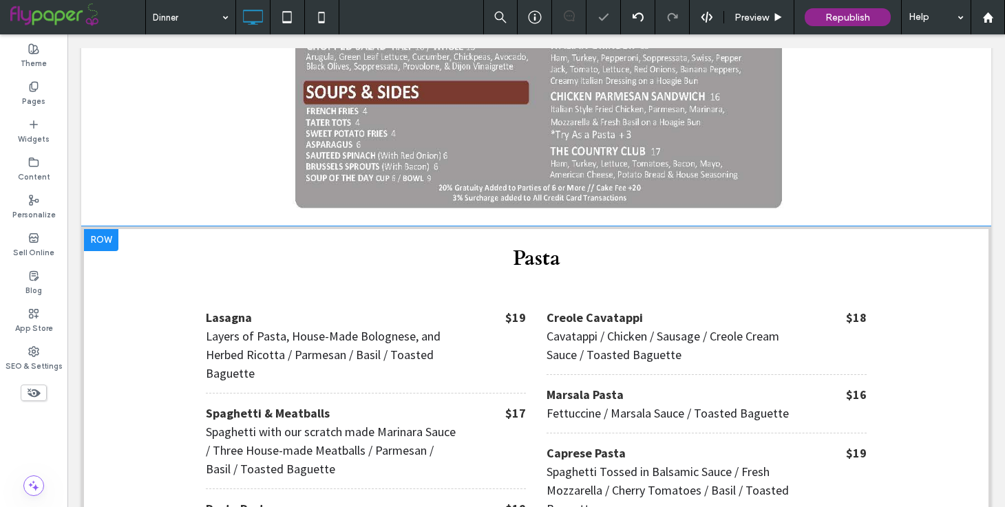
click at [109, 229] on div at bounding box center [101, 240] width 34 height 22
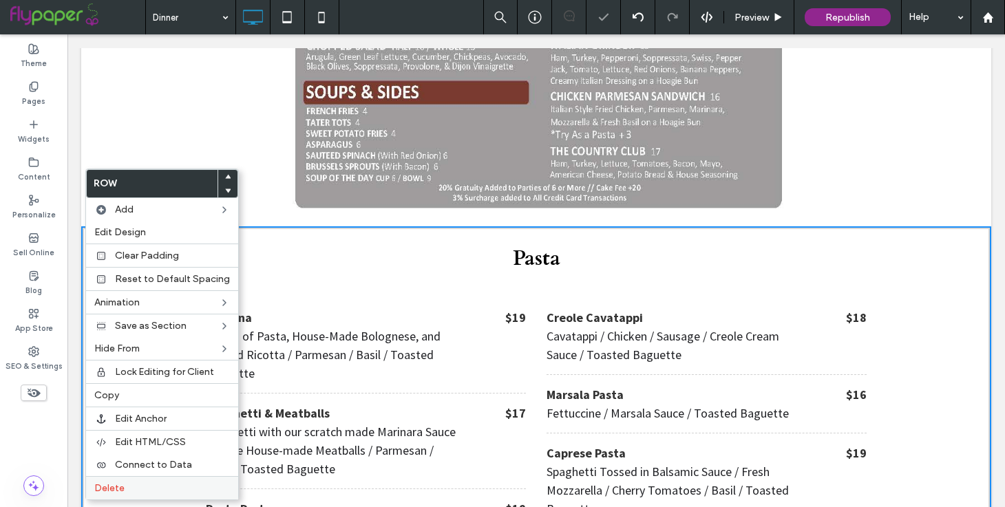
click at [125, 481] on div "Delete" at bounding box center [162, 487] width 152 height 23
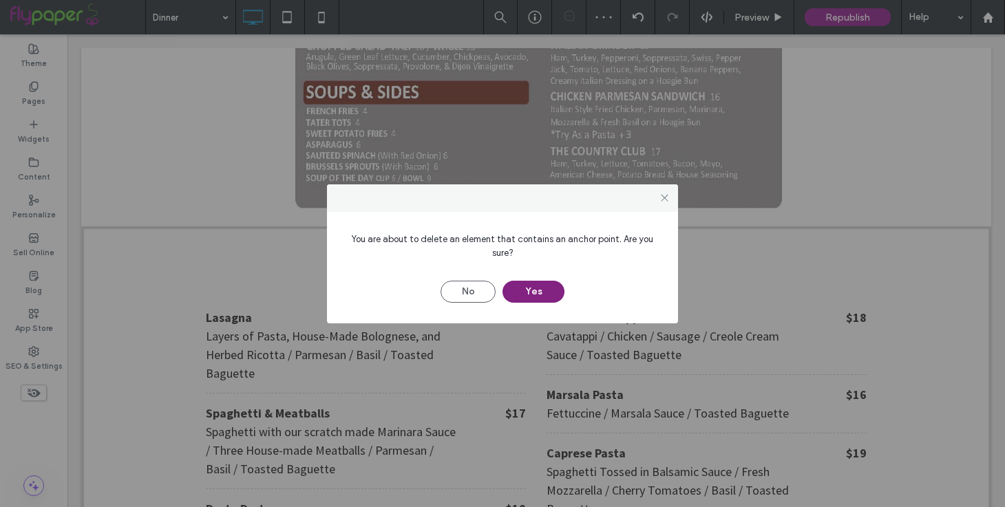
click at [546, 289] on button "Yes" at bounding box center [533, 292] width 62 height 22
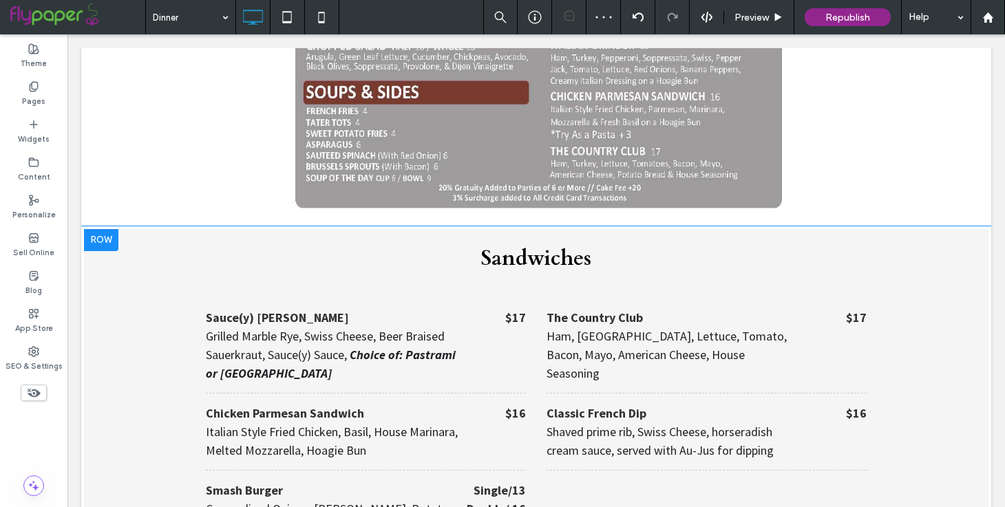
click at [92, 229] on div at bounding box center [101, 240] width 34 height 22
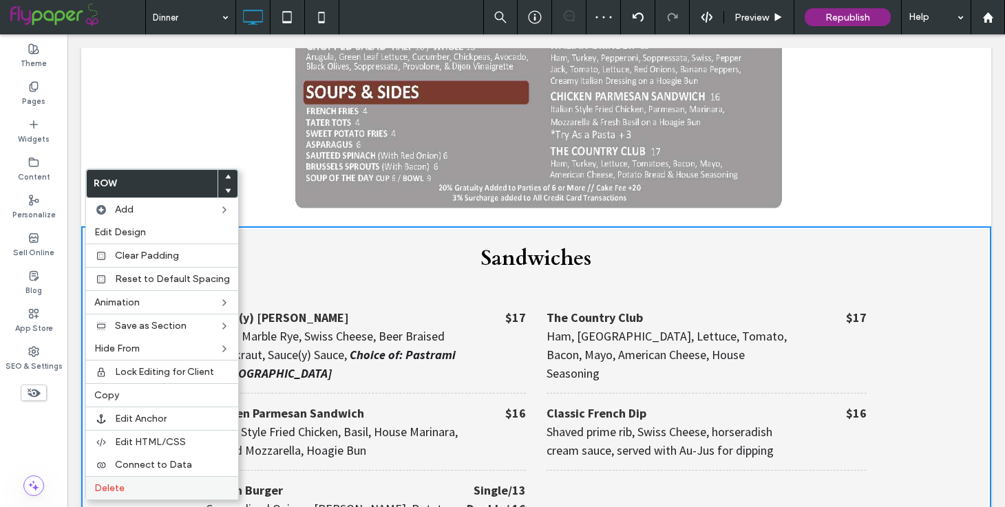
click at [127, 481] on div "Delete" at bounding box center [162, 487] width 152 height 23
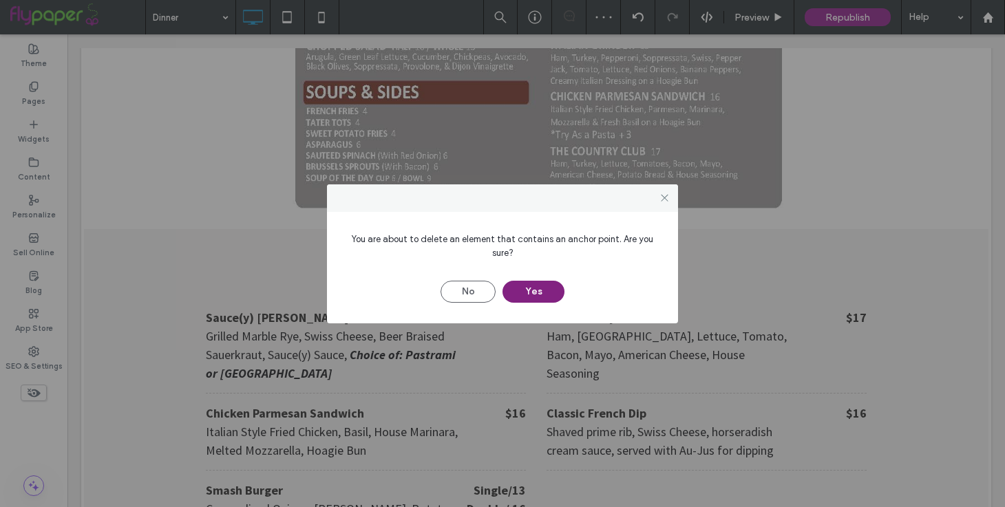
click at [538, 287] on button "Yes" at bounding box center [533, 292] width 62 height 22
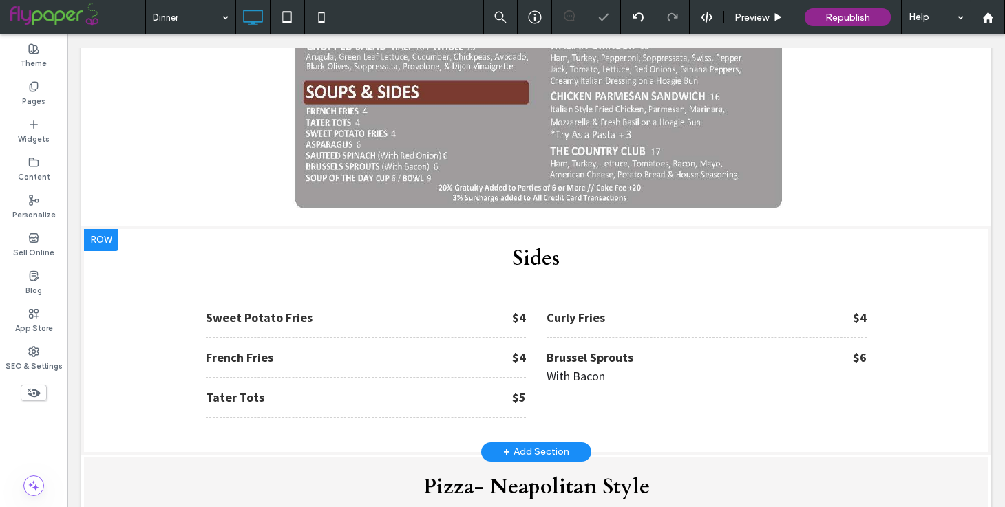
click at [115, 229] on div at bounding box center [101, 240] width 34 height 22
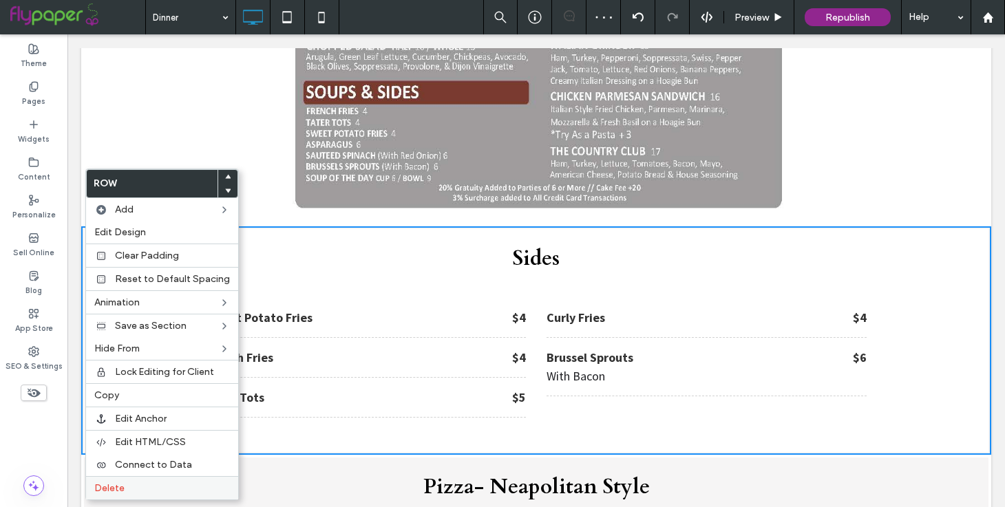
click at [125, 497] on div "Delete" at bounding box center [162, 487] width 152 height 23
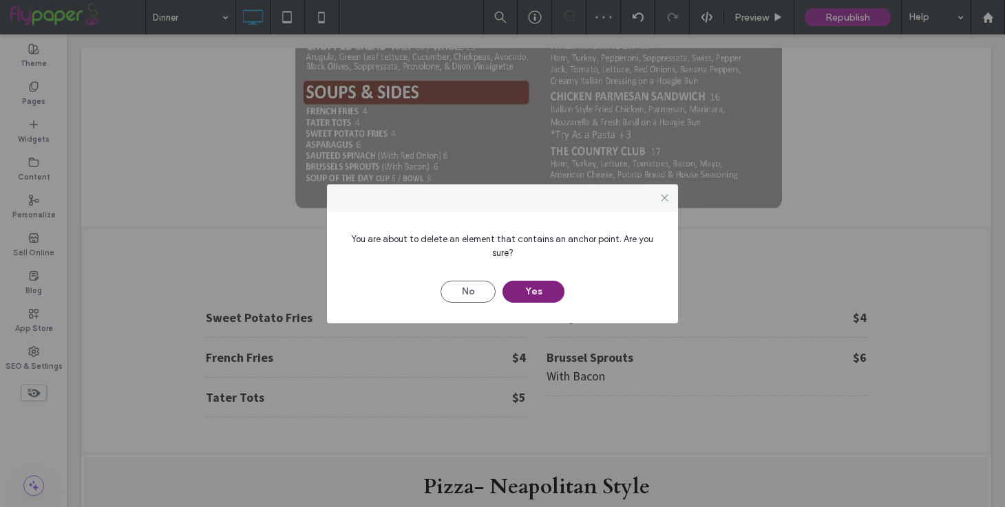
click at [529, 292] on button "Yes" at bounding box center [533, 292] width 62 height 22
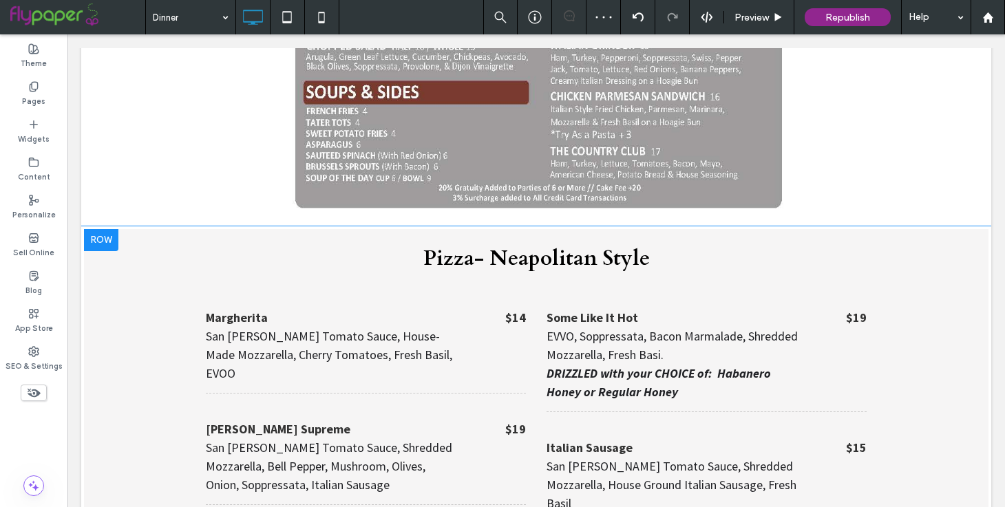
click at [99, 229] on div at bounding box center [101, 240] width 34 height 22
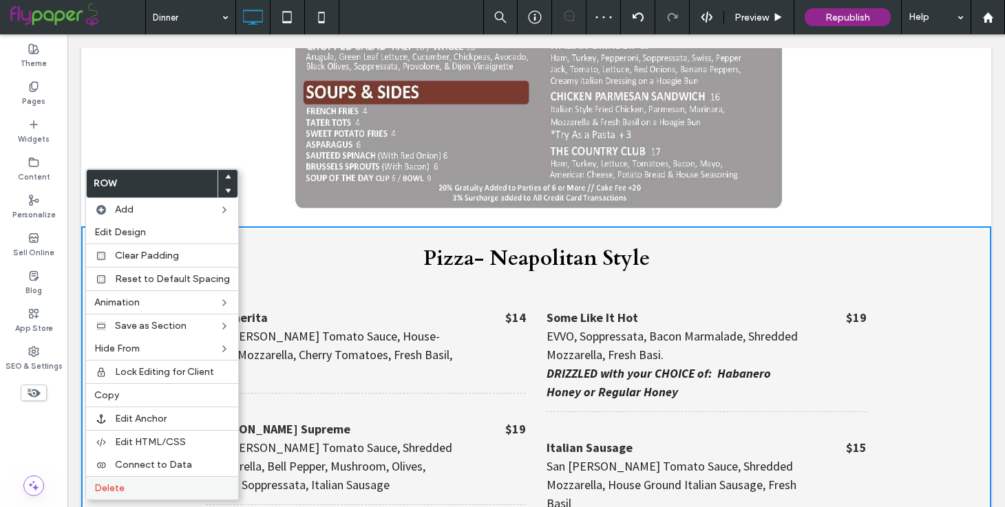
click at [149, 481] on div "Delete" at bounding box center [162, 487] width 152 height 23
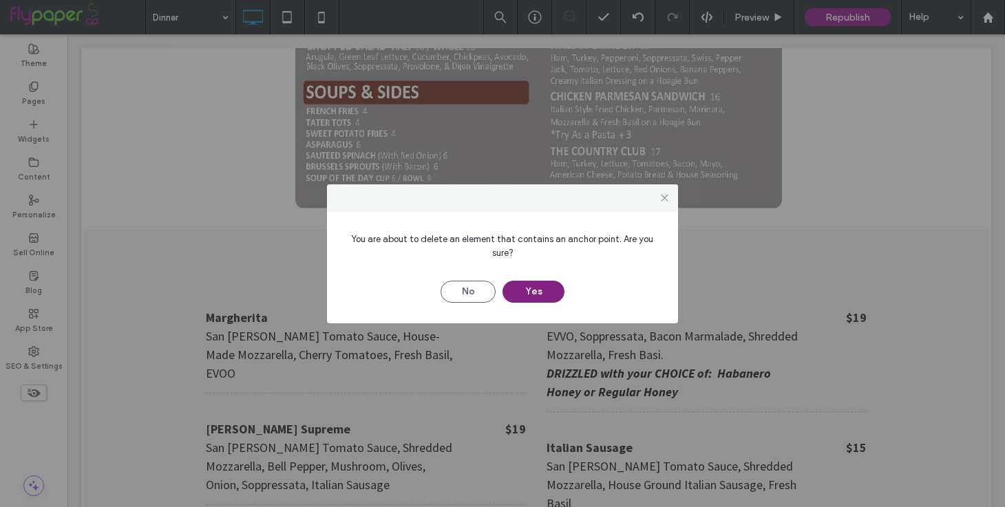
click at [534, 281] on button "Yes" at bounding box center [533, 292] width 62 height 22
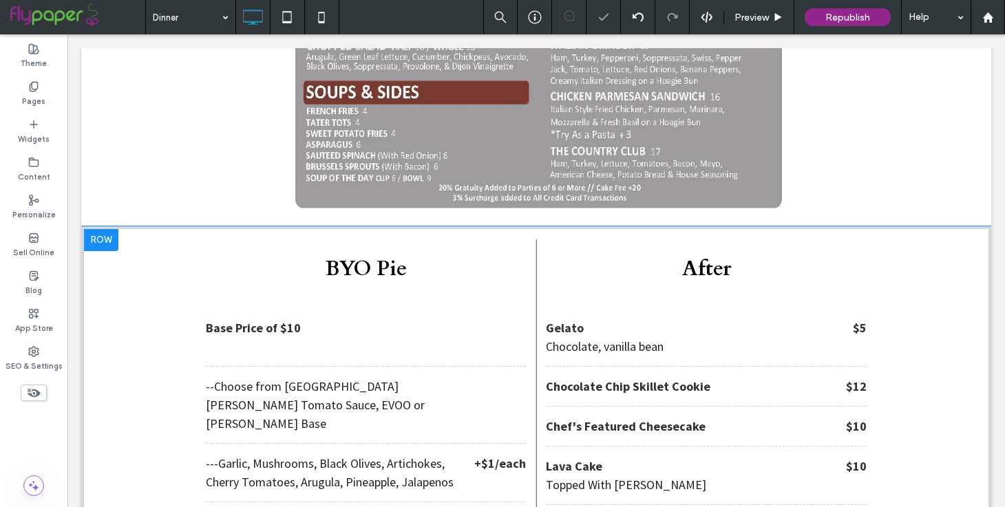
click at [90, 229] on div at bounding box center [101, 240] width 34 height 22
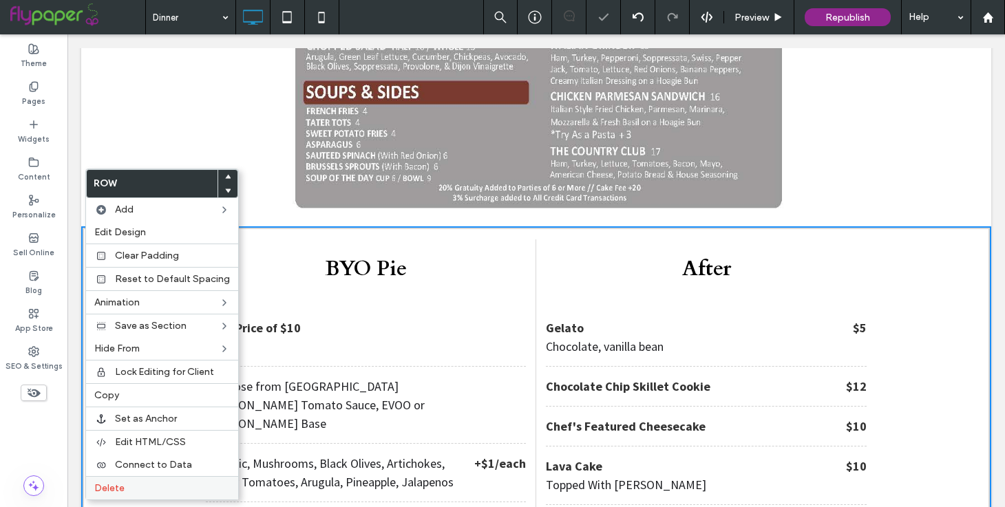
click at [134, 488] on label "Delete" at bounding box center [162, 488] width 136 height 12
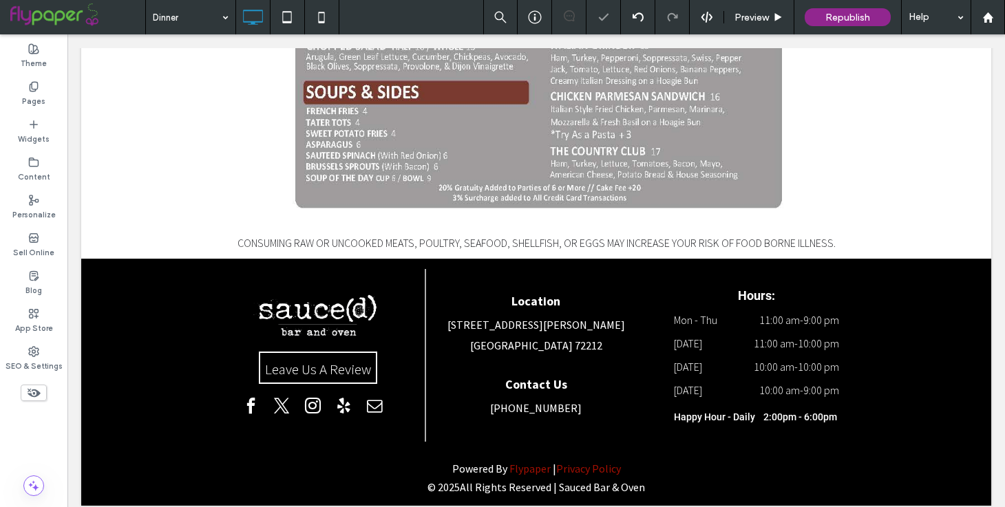
scroll to position [1408, 0]
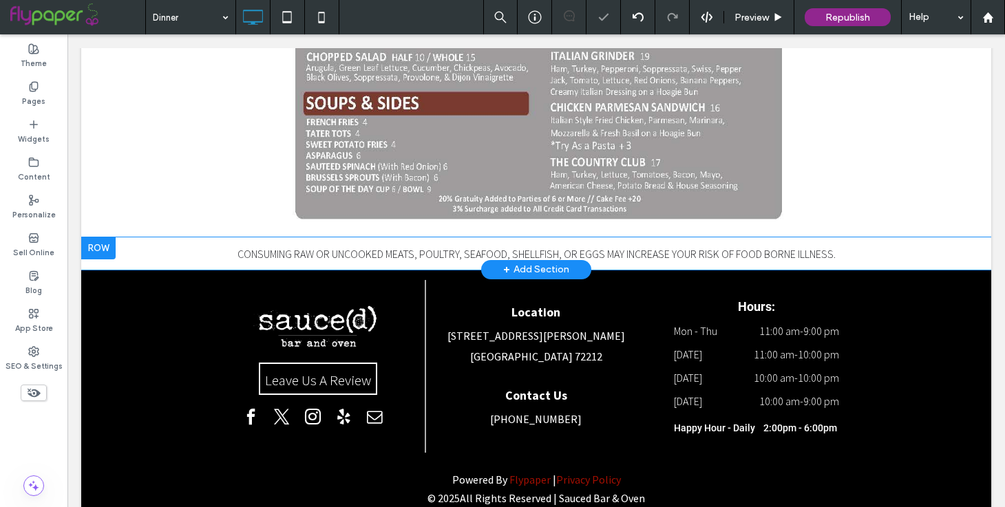
click at [96, 237] on div at bounding box center [98, 248] width 34 height 22
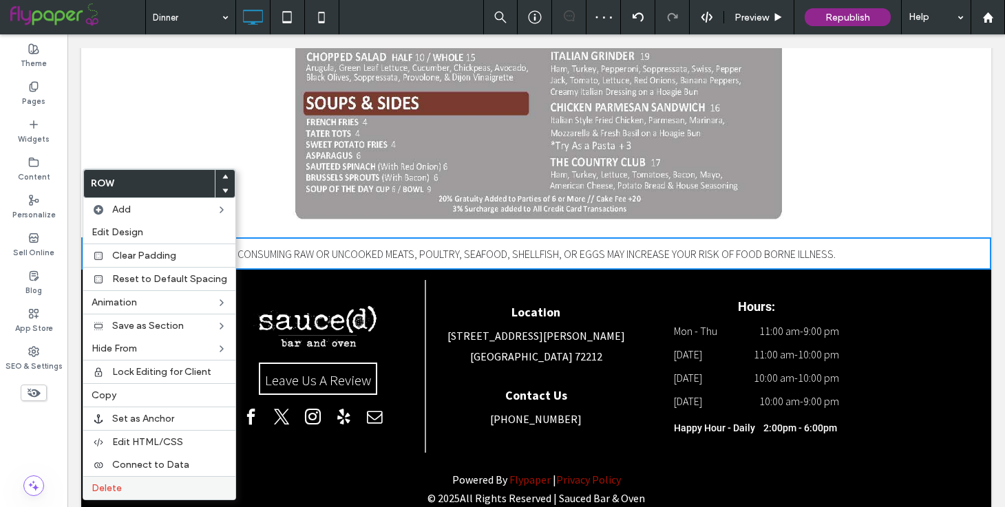
click at [125, 487] on label "Delete" at bounding box center [160, 488] width 136 height 12
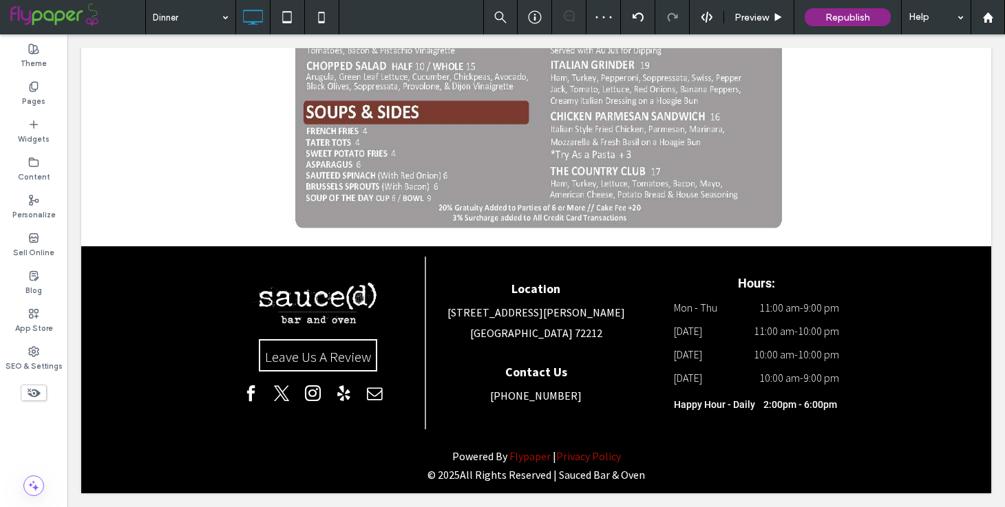
scroll to position [1376, 0]
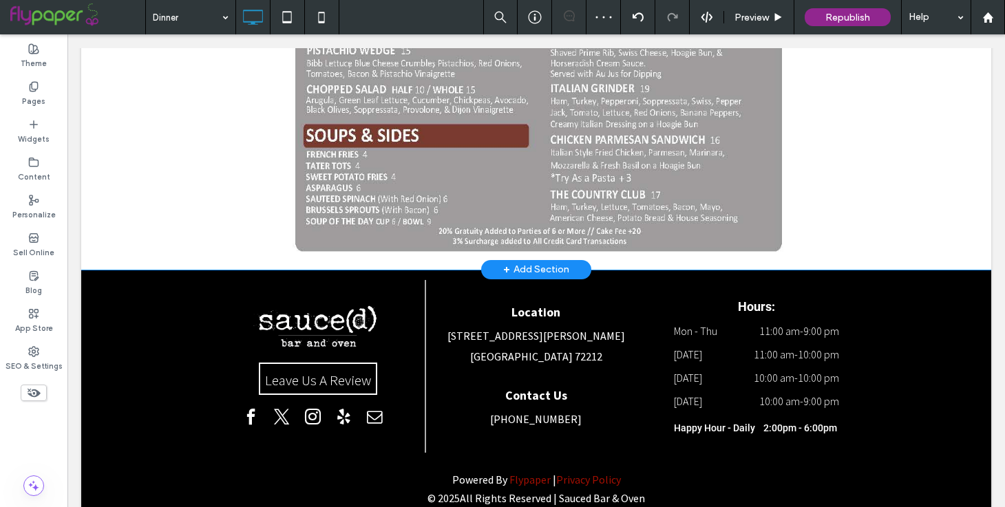
click at [507, 262] on span "+" at bounding box center [506, 269] width 7 height 15
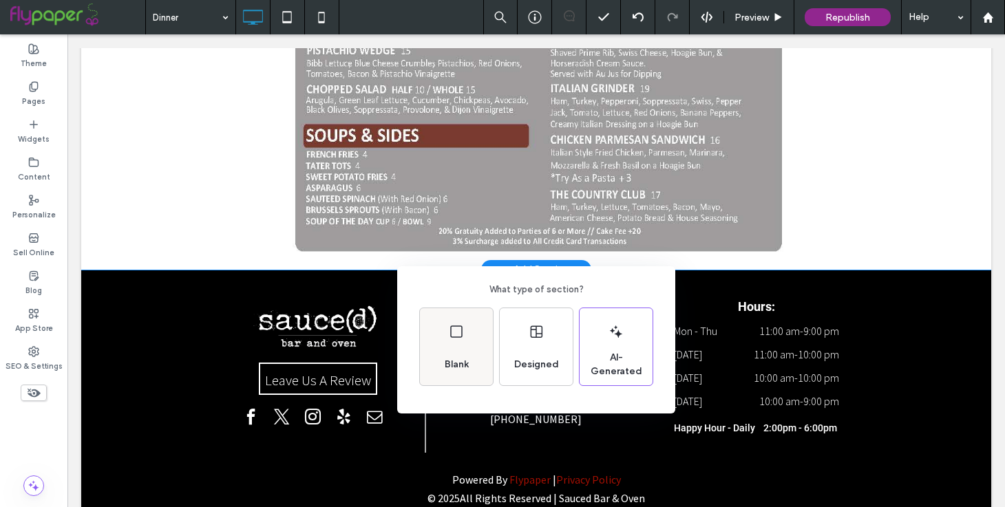
click at [453, 350] on div "Blank" at bounding box center [456, 365] width 35 height 30
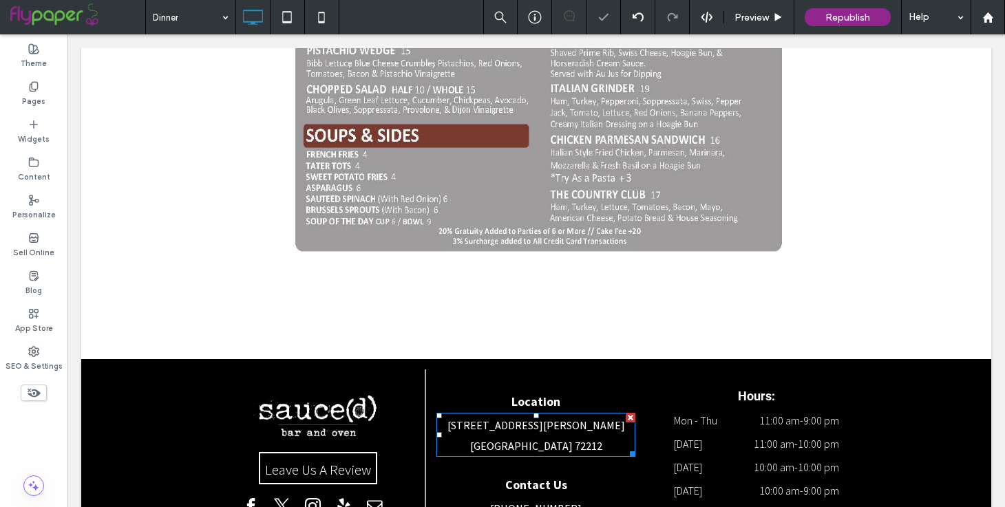
scroll to position [1419, 0]
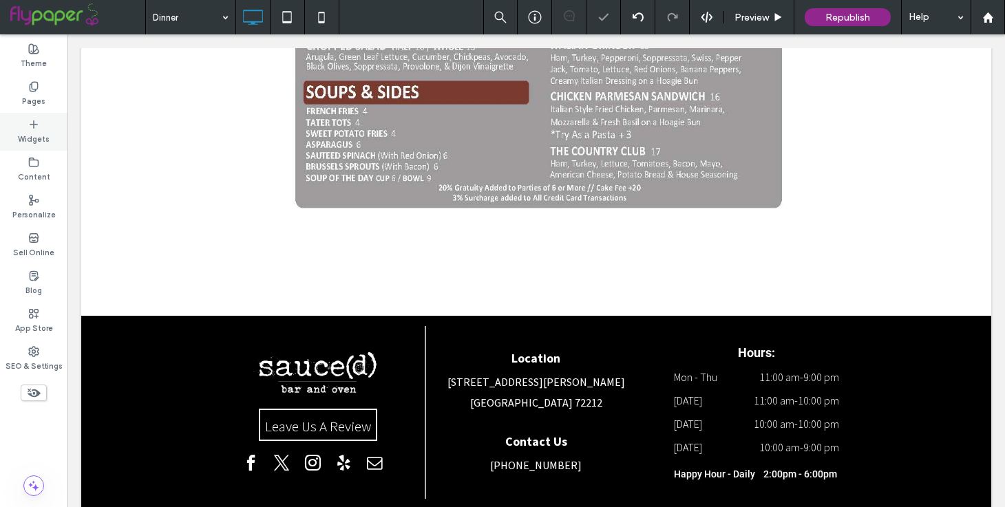
click at [45, 123] on div "Widgets" at bounding box center [33, 132] width 67 height 38
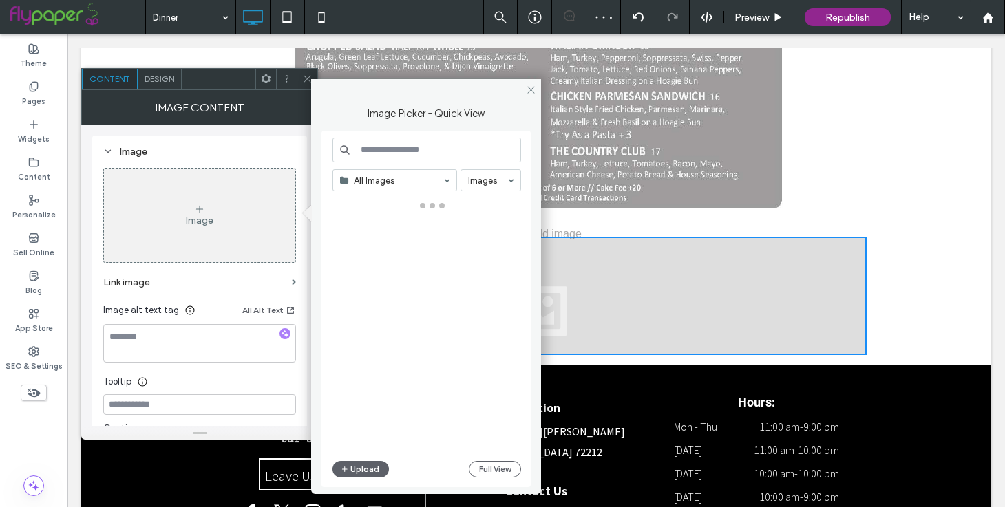
scroll to position [1396, 0]
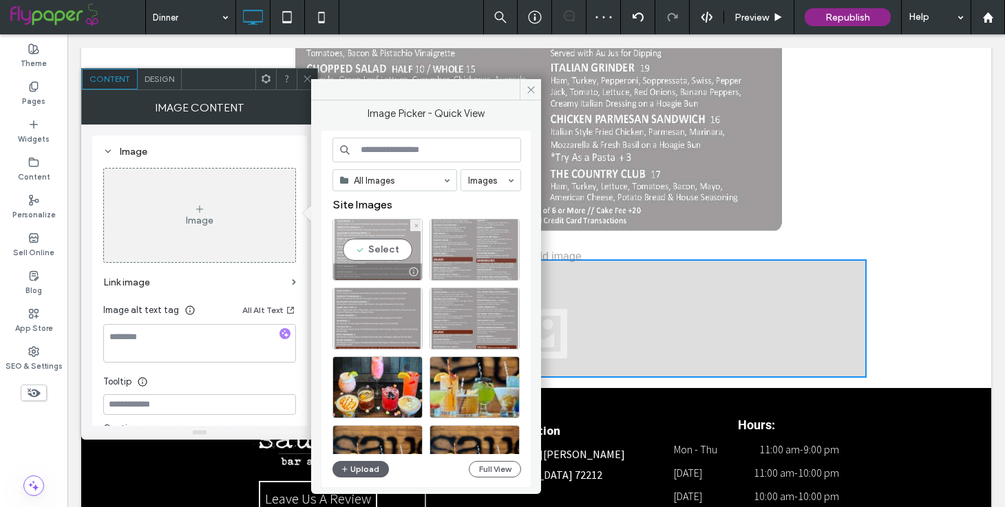
click at [386, 253] on div "Select" at bounding box center [377, 250] width 90 height 62
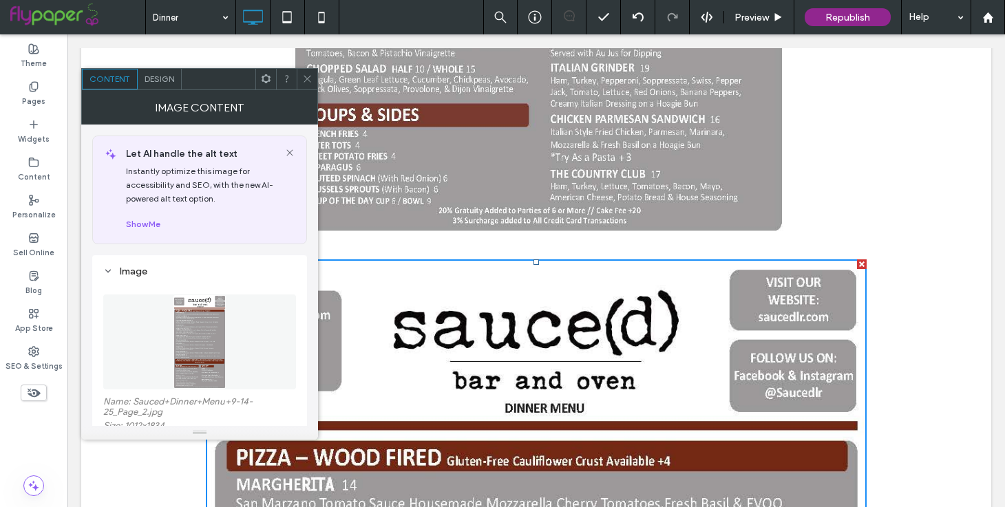
click at [304, 78] on icon at bounding box center [307, 79] width 10 height 10
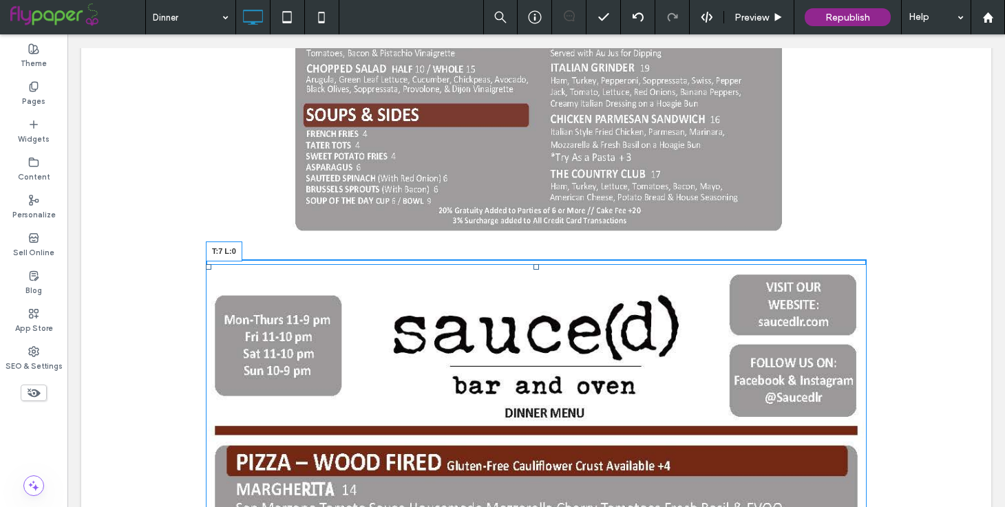
drag, startPoint x: 209, startPoint y: 237, endPoint x: 236, endPoint y: 242, distance: 27.9
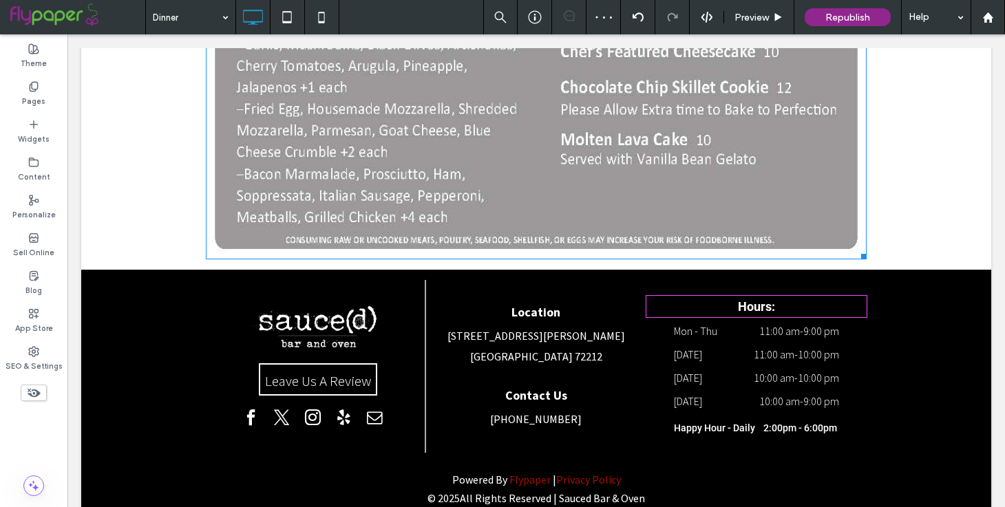
scroll to position [2597, 0]
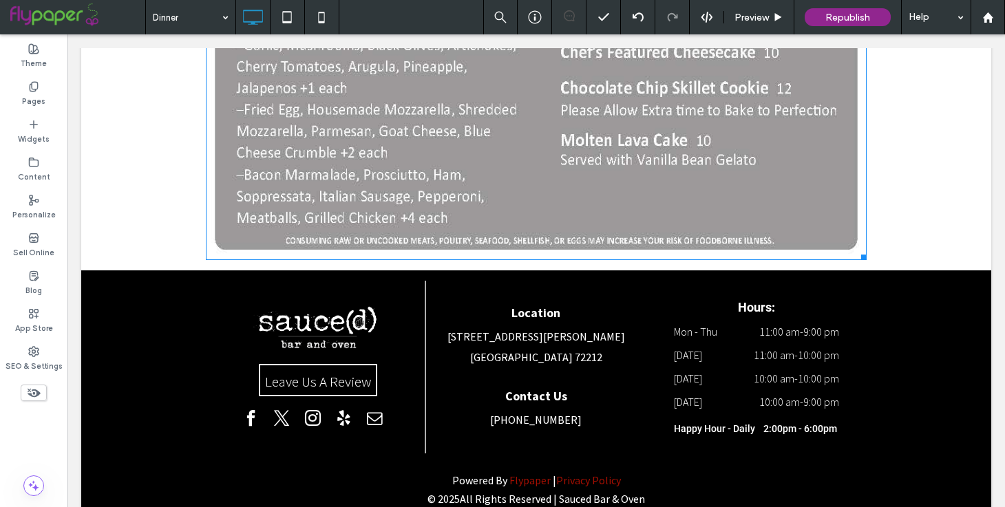
drag, startPoint x: 861, startPoint y: 231, endPoint x: 649, endPoint y: 108, distance: 245.2
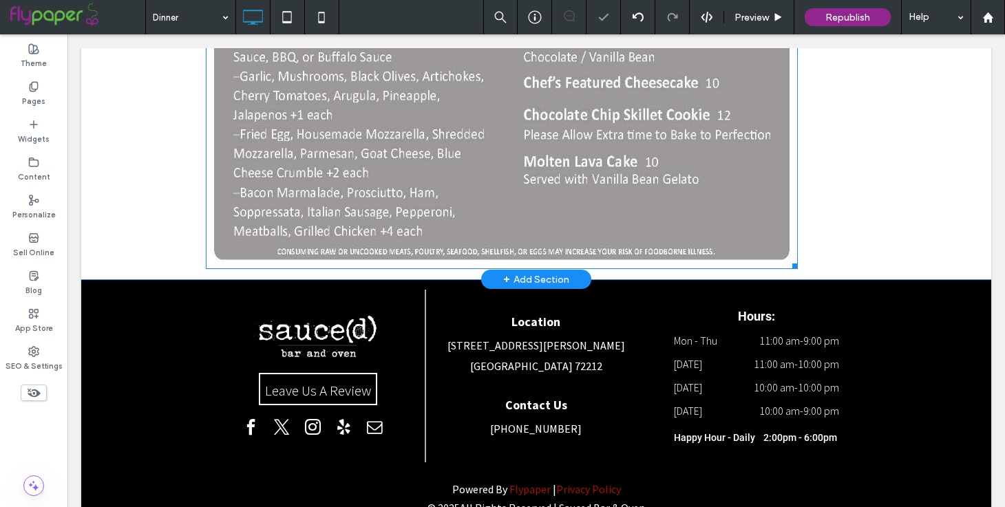
scroll to position [2467, 0]
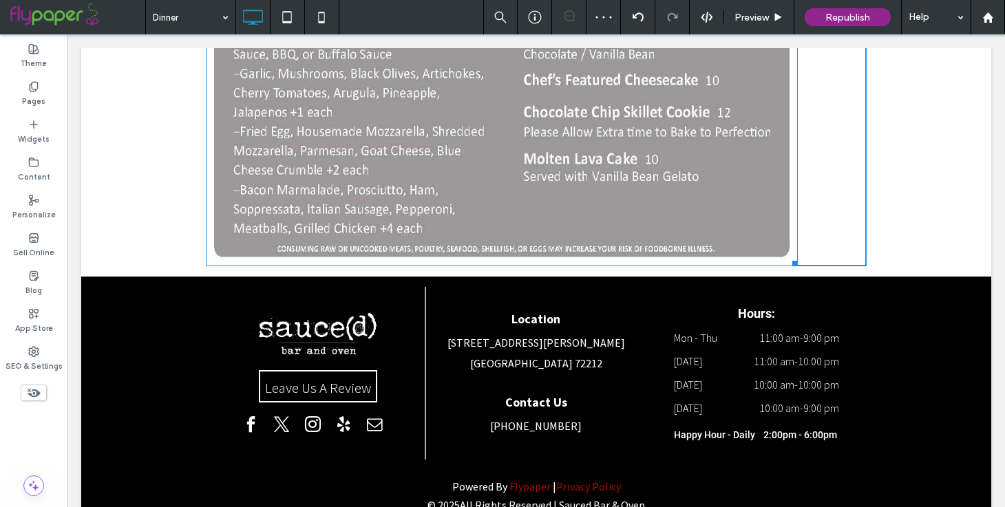
drag, startPoint x: 794, startPoint y: 240, endPoint x: 655, endPoint y: 147, distance: 167.8
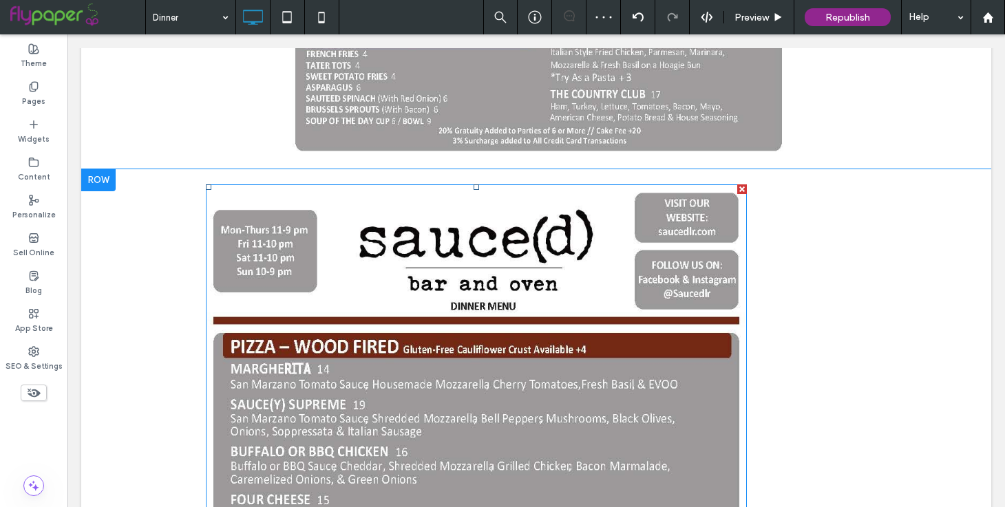
scroll to position [1430, 0]
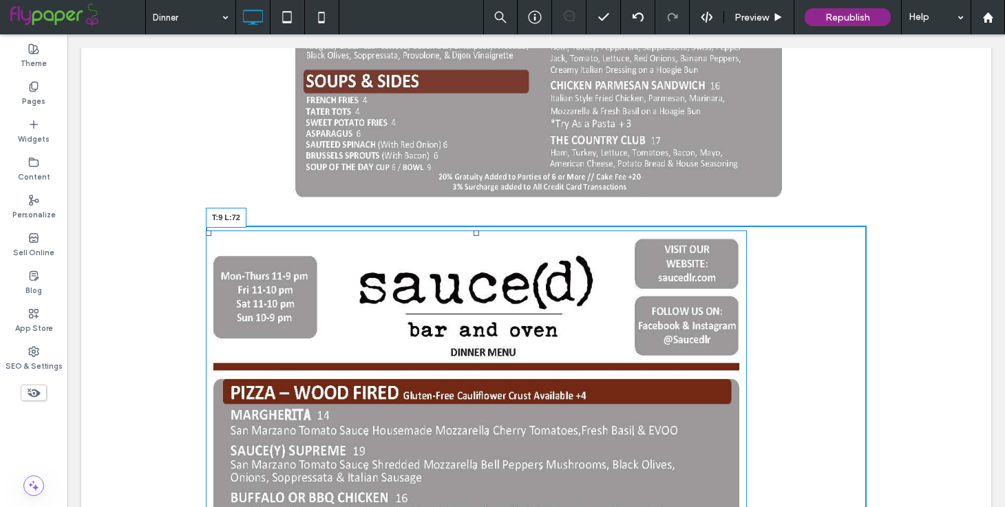
drag, startPoint x: 206, startPoint y: 209, endPoint x: 256, endPoint y: 209, distance: 49.6
click at [211, 231] on div at bounding box center [209, 234] width 6 height 6
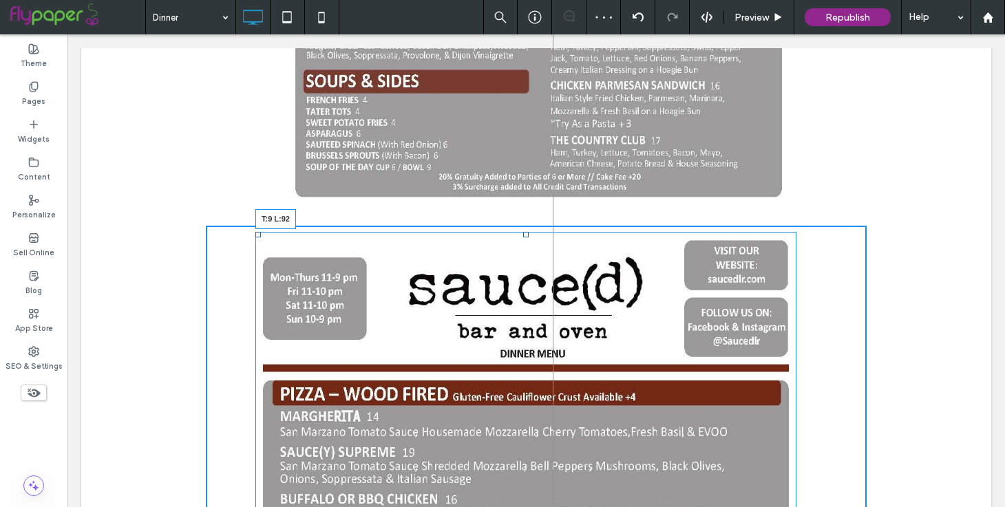
drag, startPoint x: 257, startPoint y: 211, endPoint x: 270, endPoint y: 212, distance: 13.8
click at [261, 232] on div at bounding box center [258, 235] width 6 height 6
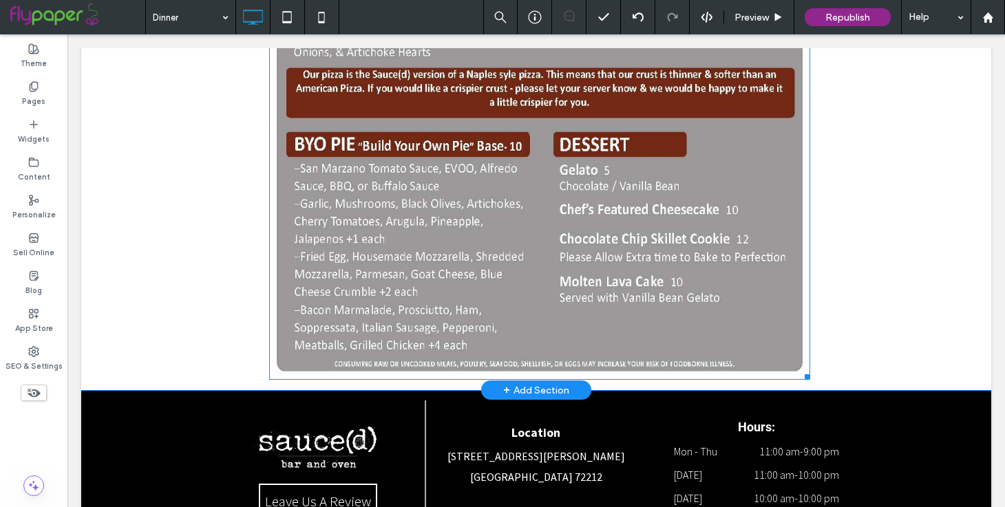
scroll to position [2268, 0]
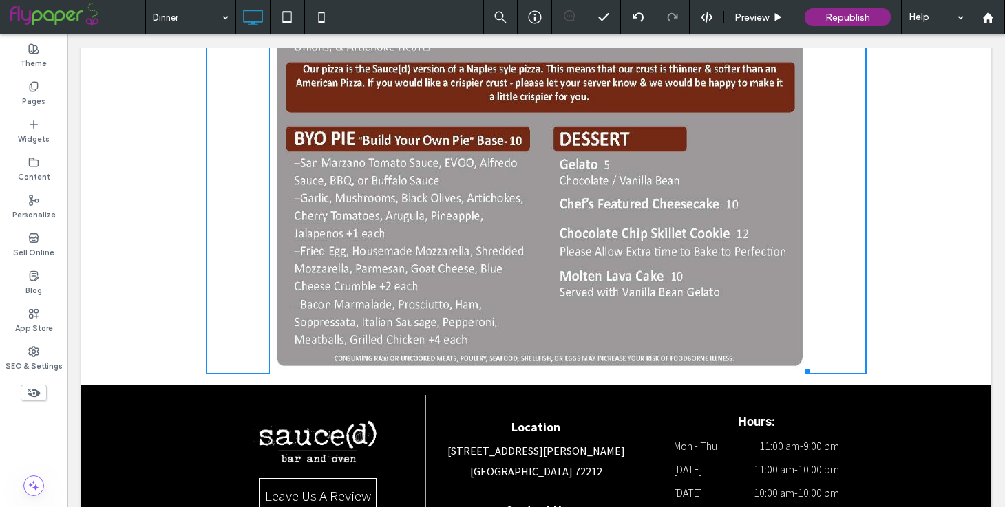
drag, startPoint x: 806, startPoint y: 344, endPoint x: 736, endPoint y: 306, distance: 79.2
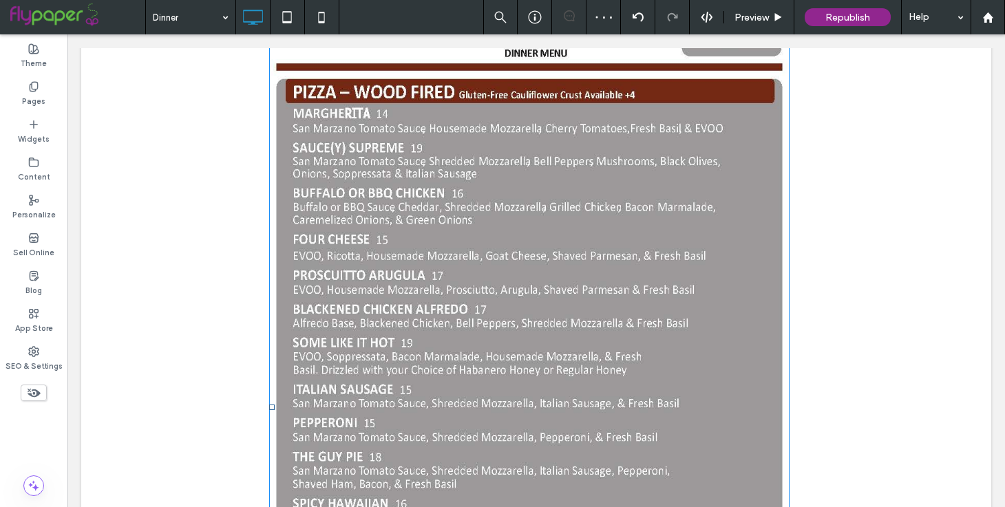
scroll to position [1728, 0]
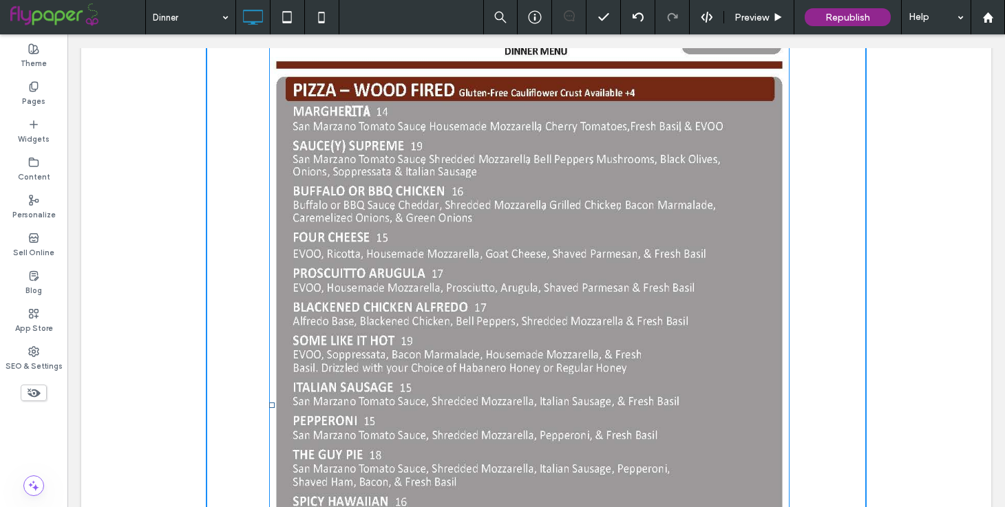
drag, startPoint x: 273, startPoint y: 380, endPoint x: 286, endPoint y: 376, distance: 14.4
click at [286, 376] on div "L:112" at bounding box center [529, 406] width 520 height 944
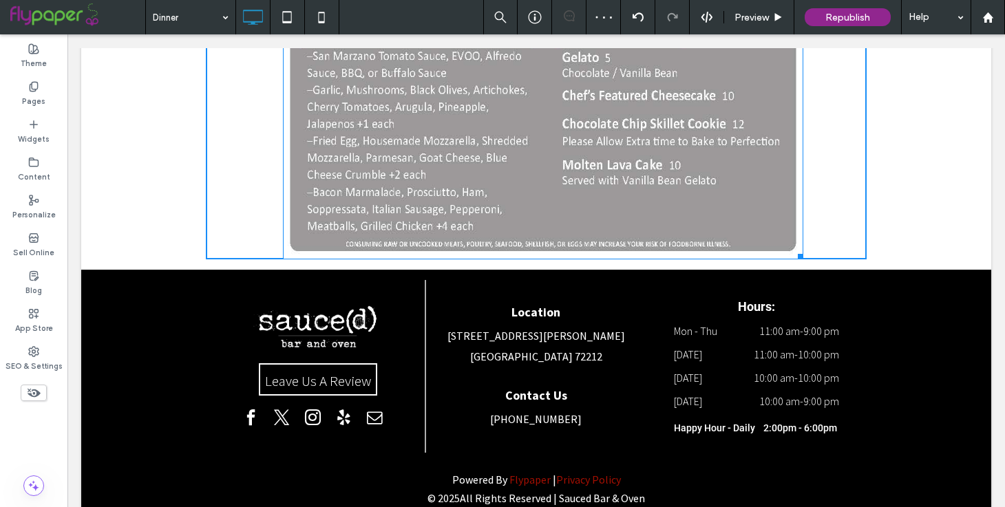
scroll to position [2345, 0]
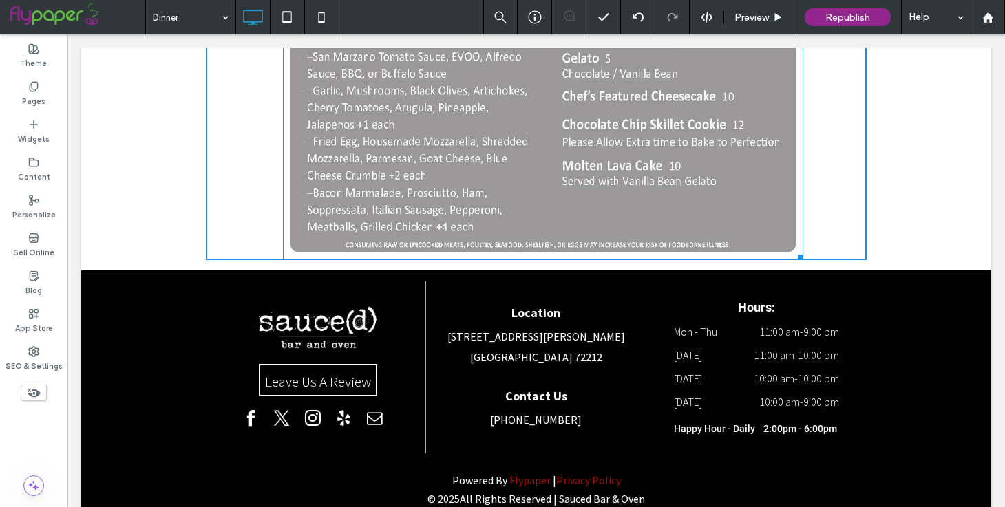
drag, startPoint x: 800, startPoint y: 233, endPoint x: 741, endPoint y: 195, distance: 69.3
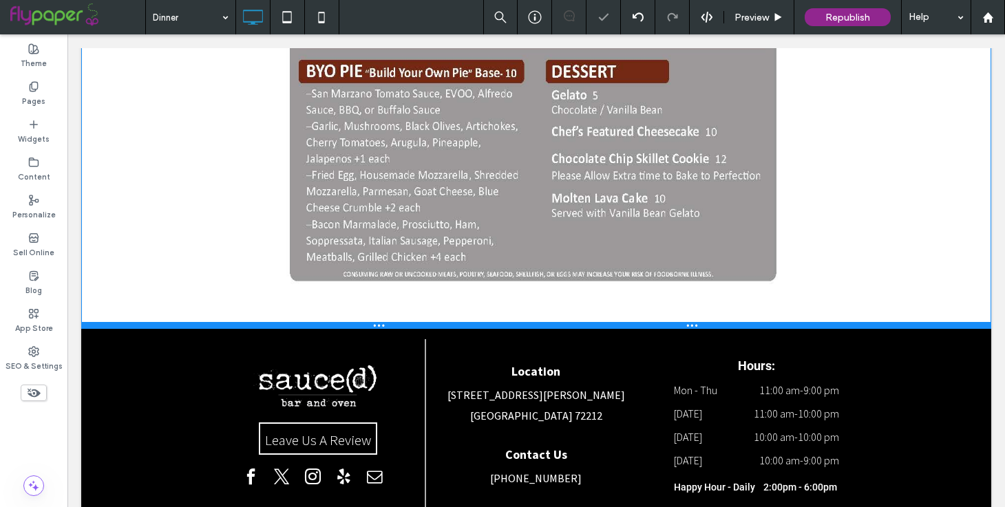
drag, startPoint x: 793, startPoint y: 240, endPoint x: 793, endPoint y: 300, distance: 59.9
click at [793, 322] on div at bounding box center [536, 325] width 910 height 7
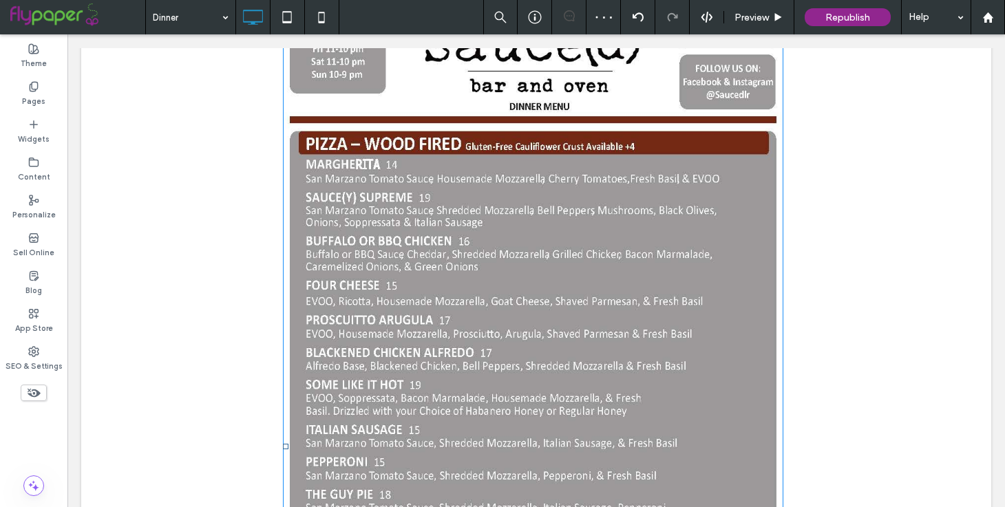
scroll to position [1699, 0]
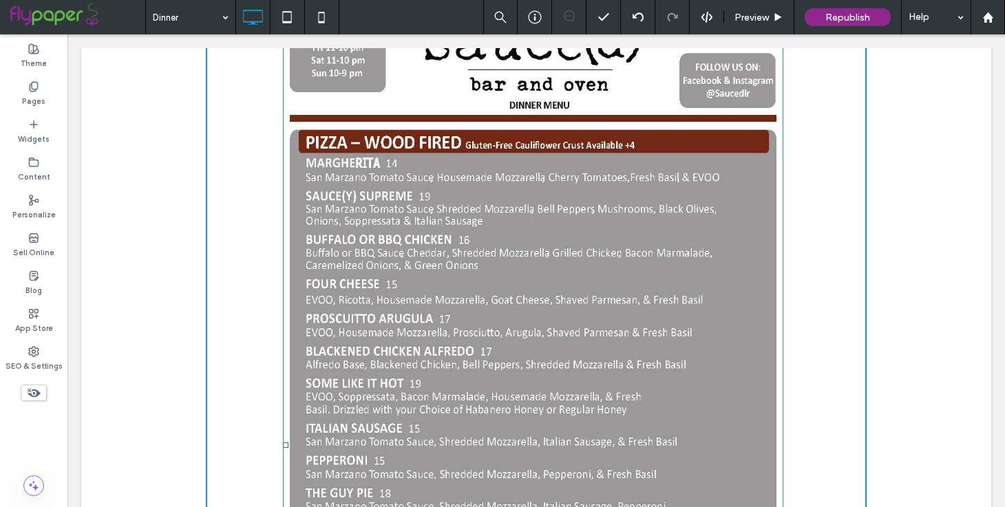
drag, startPoint x: 284, startPoint y: 423, endPoint x: 297, endPoint y: 423, distance: 12.4
click at [288, 443] on div at bounding box center [286, 446] width 6 height 6
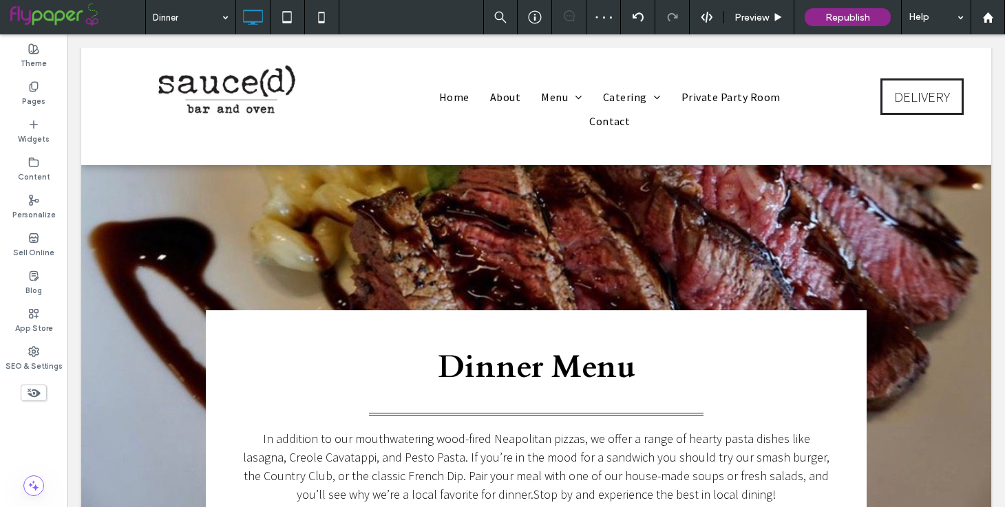
scroll to position [0, 0]
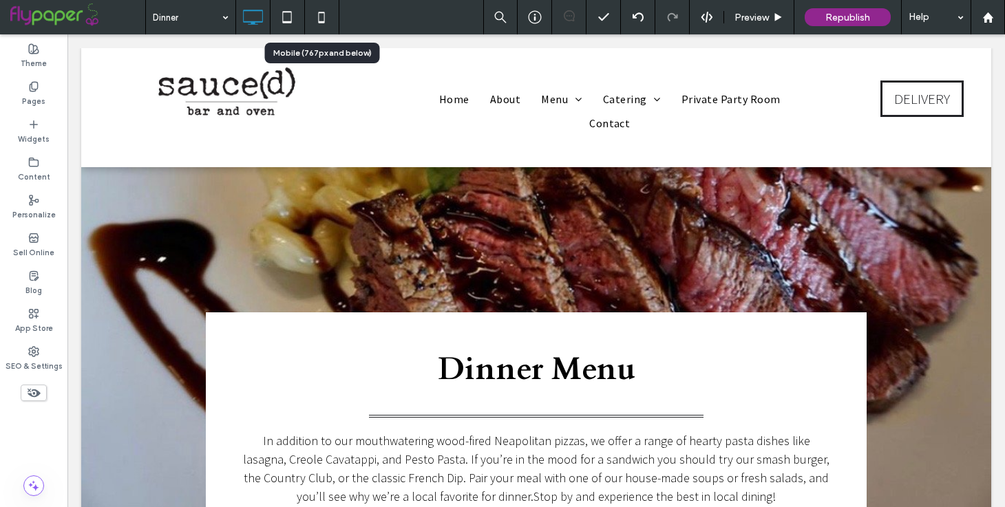
click at [328, 20] on icon at bounding box center [322, 17] width 28 height 28
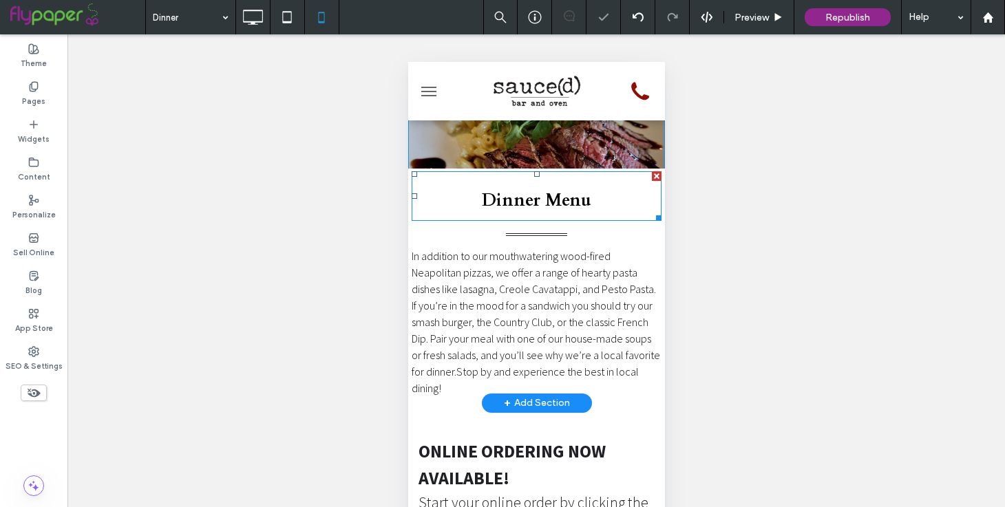
scroll to position [109, 0]
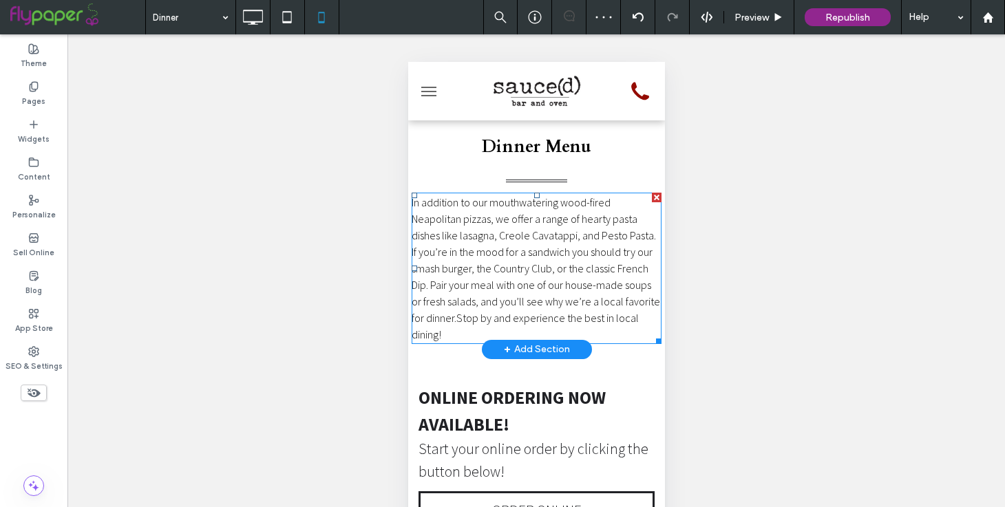
click at [521, 242] on font "In addition to our mouthwatering wood-fired Neapolitan pizzas, we offer a range…" at bounding box center [535, 259] width 248 height 129
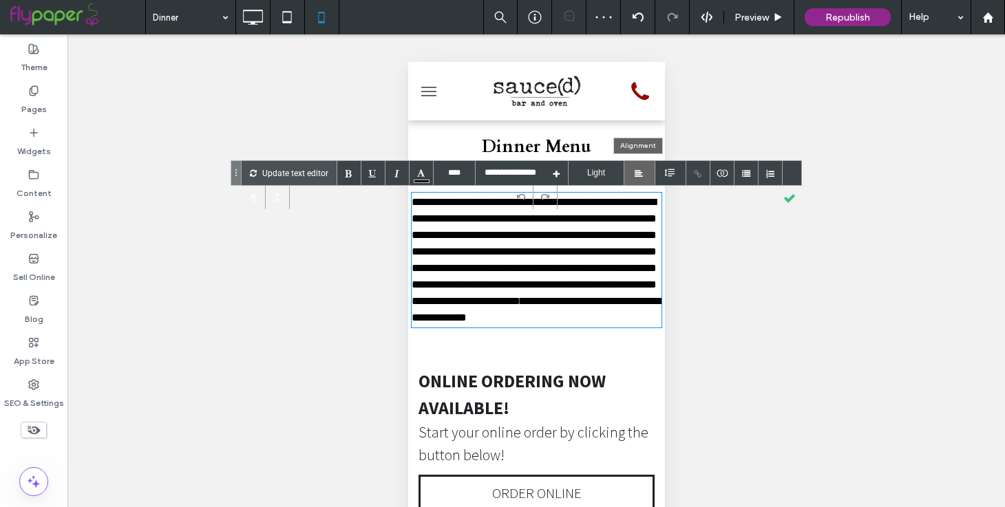
click at [639, 170] on div at bounding box center [639, 174] width 8 height 8
click at [643, 216] on div at bounding box center [639, 224] width 31 height 26
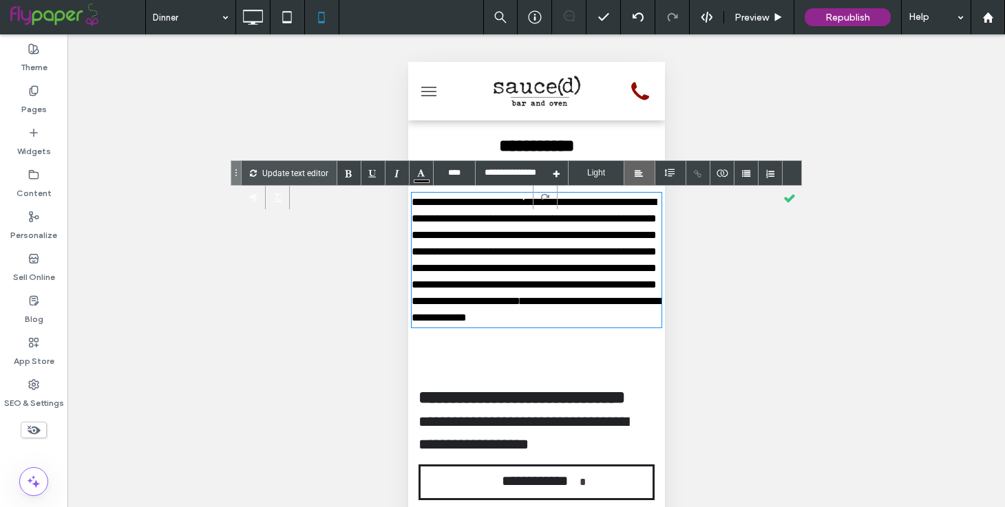
click at [638, 177] on div at bounding box center [639, 174] width 8 height 8
click at [639, 255] on div at bounding box center [639, 250] width 31 height 26
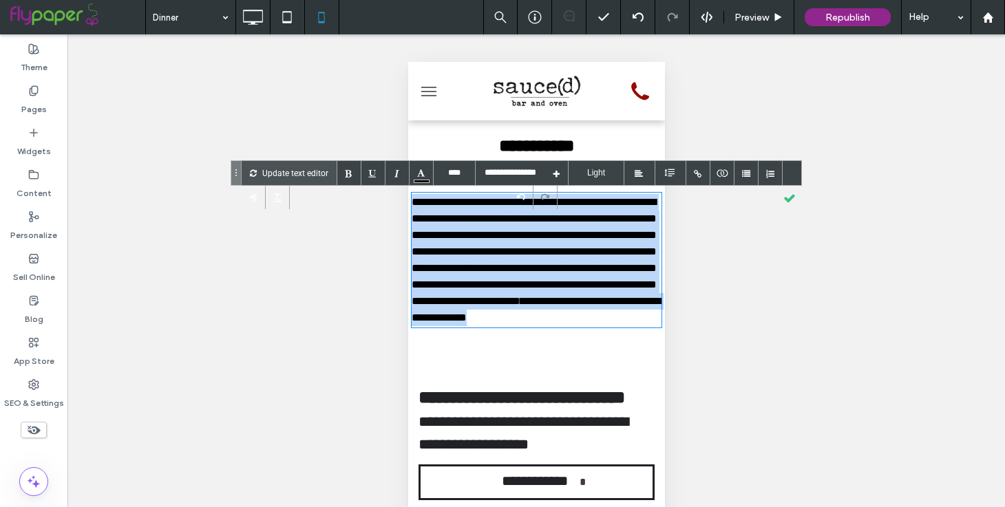
drag, startPoint x: 460, startPoint y: 336, endPoint x: 398, endPoint y: 189, distance: 159.8
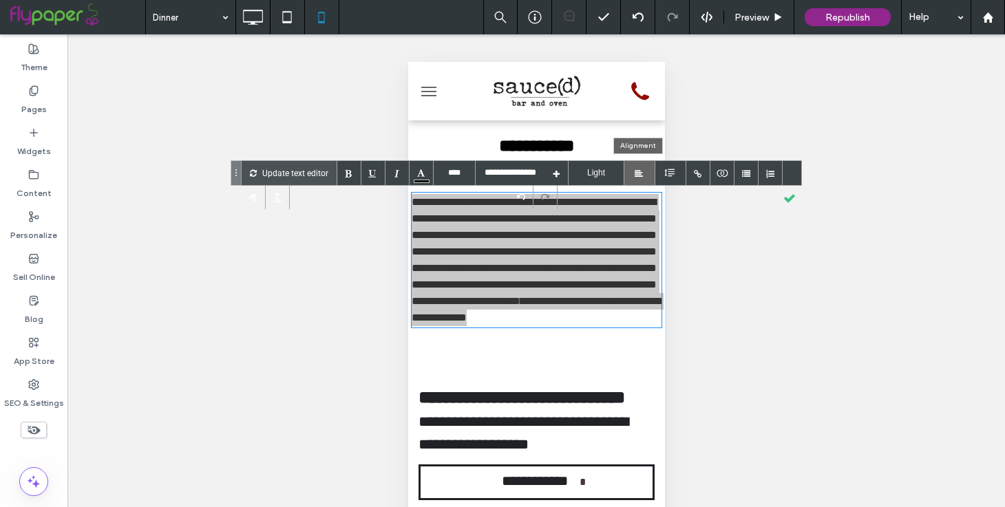
click at [639, 178] on div at bounding box center [639, 173] width 31 height 24
click at [644, 252] on div at bounding box center [639, 250] width 31 height 26
click at [788, 200] on div at bounding box center [789, 197] width 24 height 24
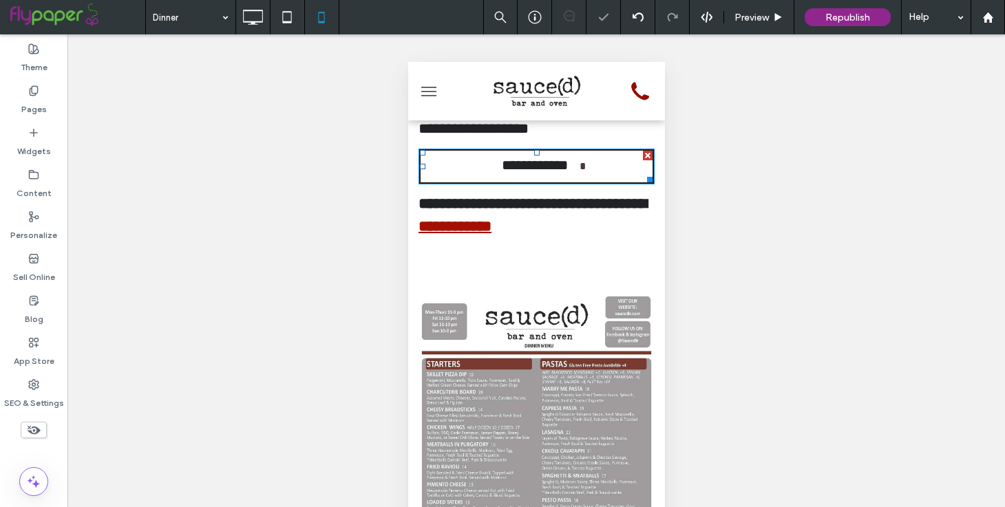
scroll to position [430, 0]
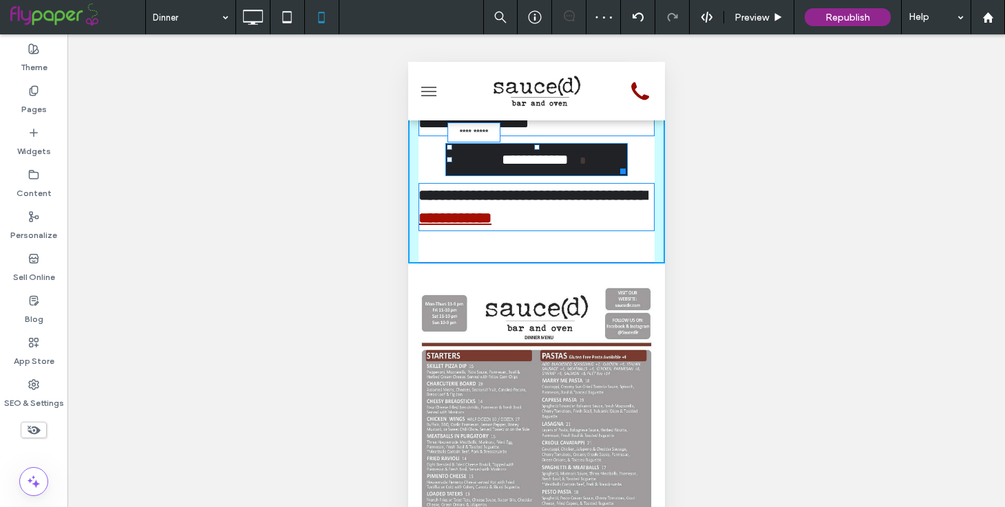
drag, startPoint x: 648, startPoint y: 199, endPoint x: 622, endPoint y: 196, distance: 26.3
click at [622, 174] on div at bounding box center [620, 169] width 10 height 10
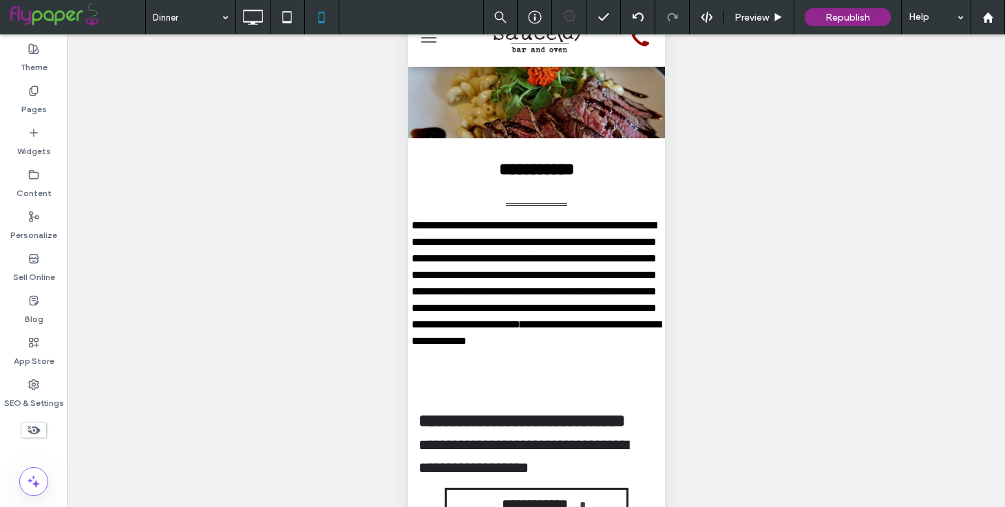
scroll to position [4, 0]
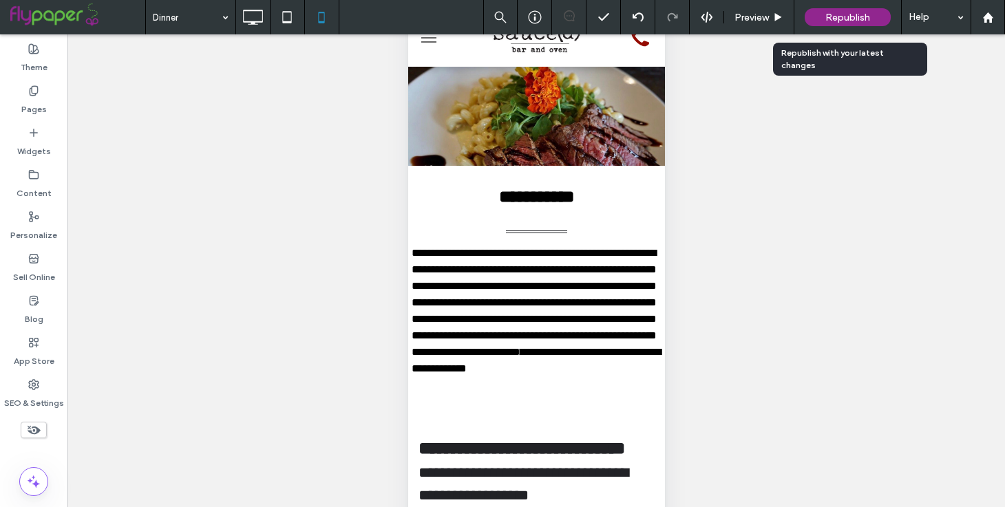
click at [833, 22] on span "Republish" at bounding box center [847, 18] width 45 height 12
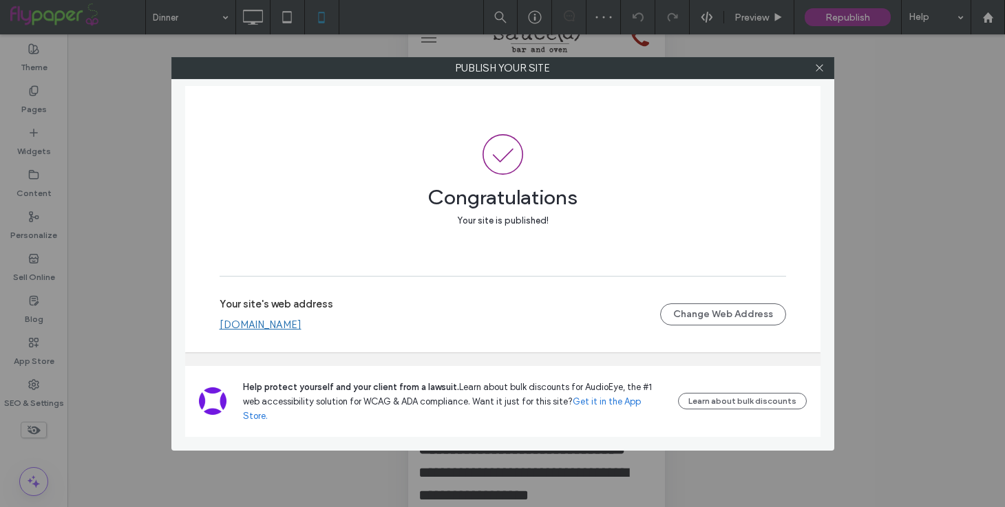
click at [253, 18] on div "Publish your site Congratulations Your site is published! Your site's web addre…" at bounding box center [502, 253] width 1005 height 507
click at [815, 72] on icon at bounding box center [819, 68] width 10 height 10
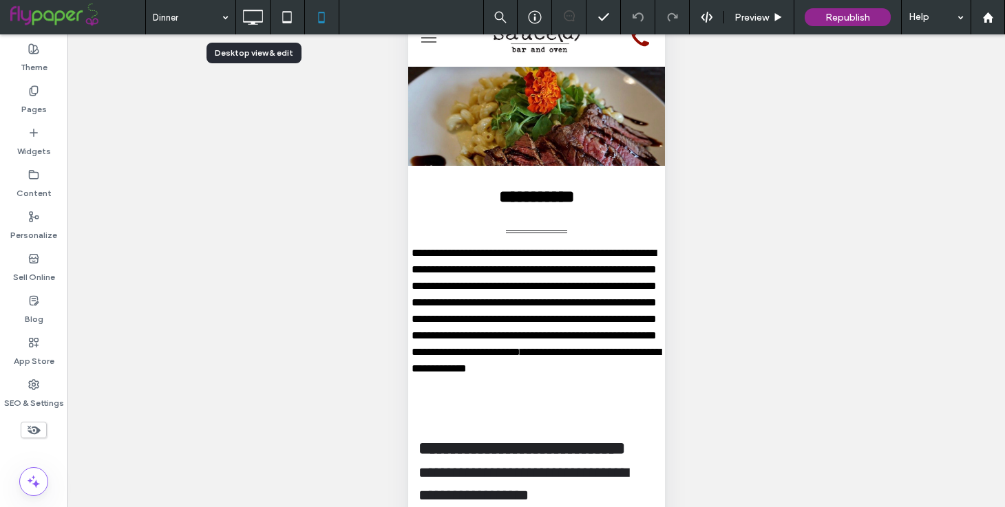
click at [267, 19] on div at bounding box center [253, 17] width 34 height 28
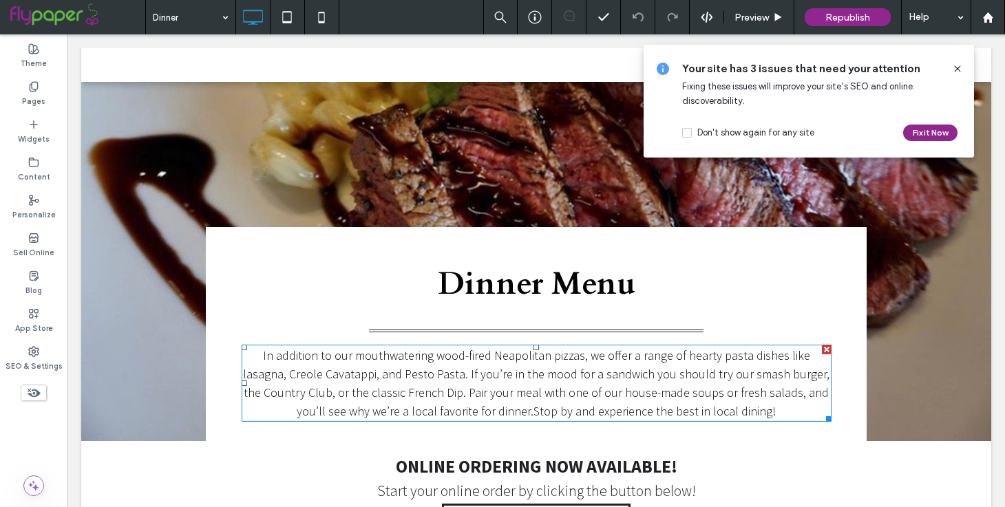
scroll to position [0, 0]
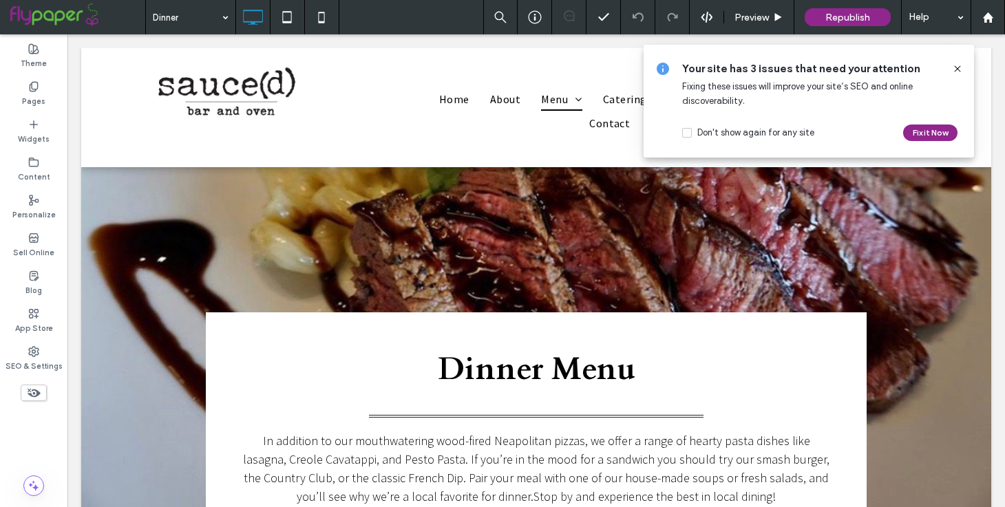
click at [957, 71] on icon at bounding box center [957, 68] width 11 height 11
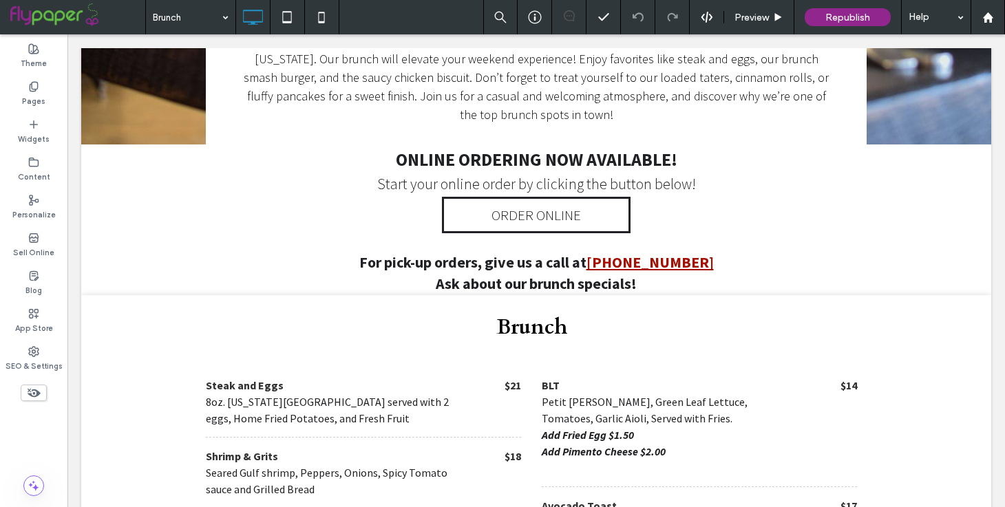
scroll to position [392, 0]
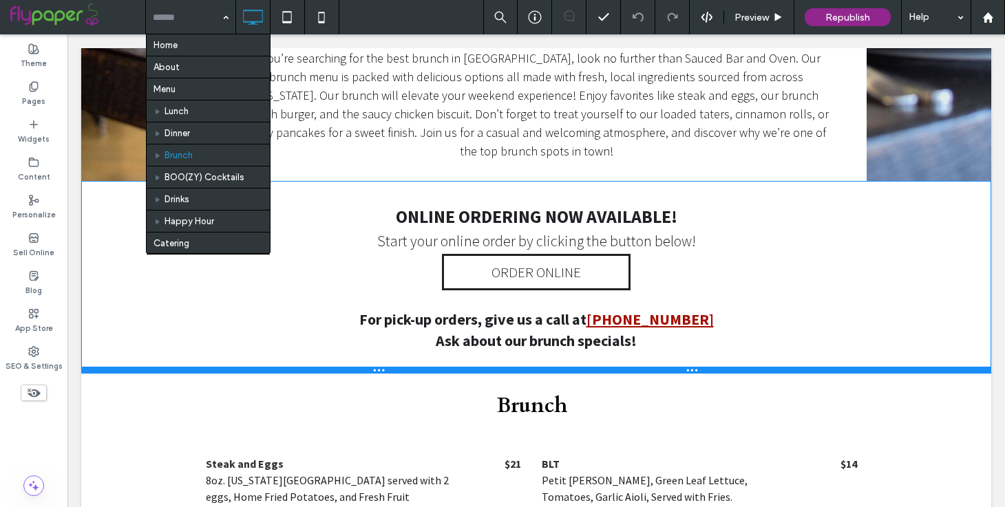
drag, startPoint x: 634, startPoint y: 288, endPoint x: 630, endPoint y: 329, distance: 41.5
click at [630, 367] on div at bounding box center [536, 370] width 910 height 7
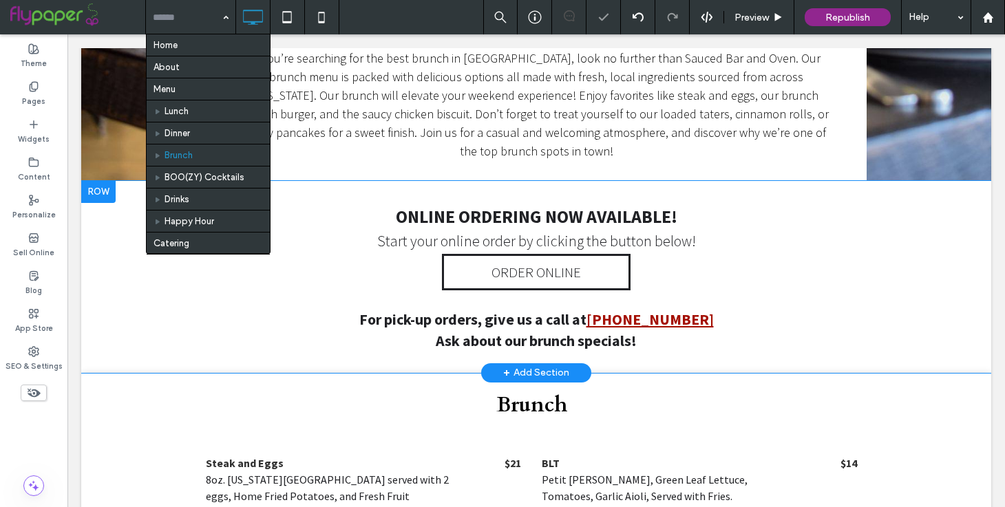
click at [553, 365] on div "+ Add Section" at bounding box center [536, 372] width 66 height 15
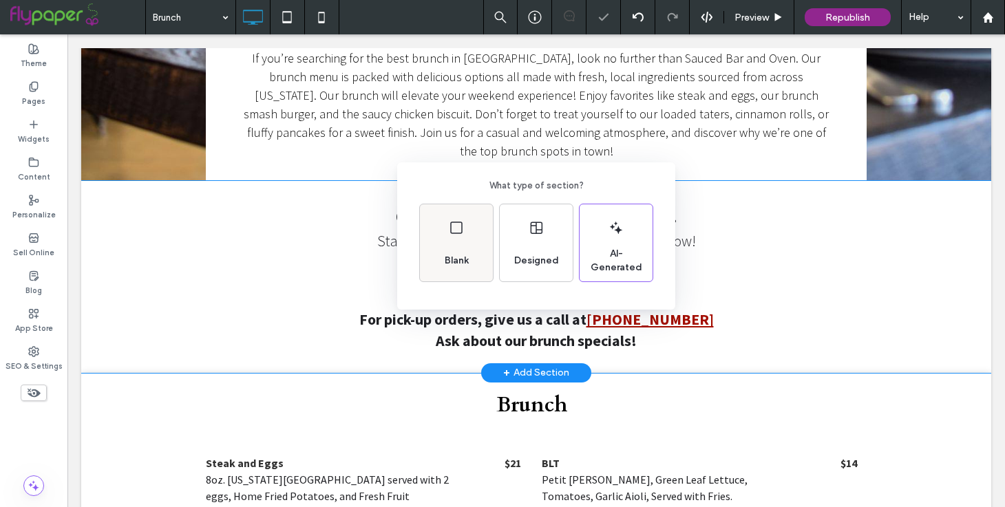
click at [457, 247] on div "Blank" at bounding box center [456, 261] width 35 height 30
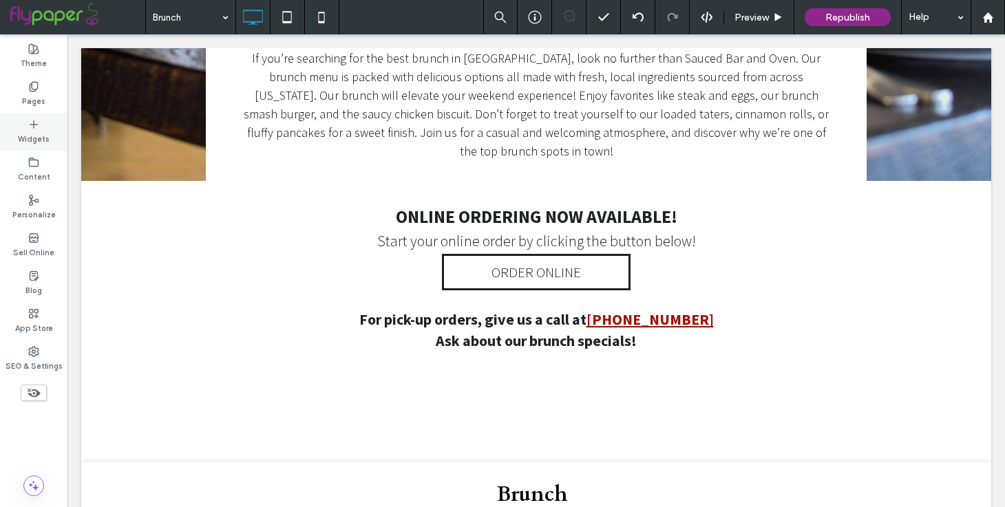
click at [32, 136] on label "Widgets" at bounding box center [34, 137] width 32 height 15
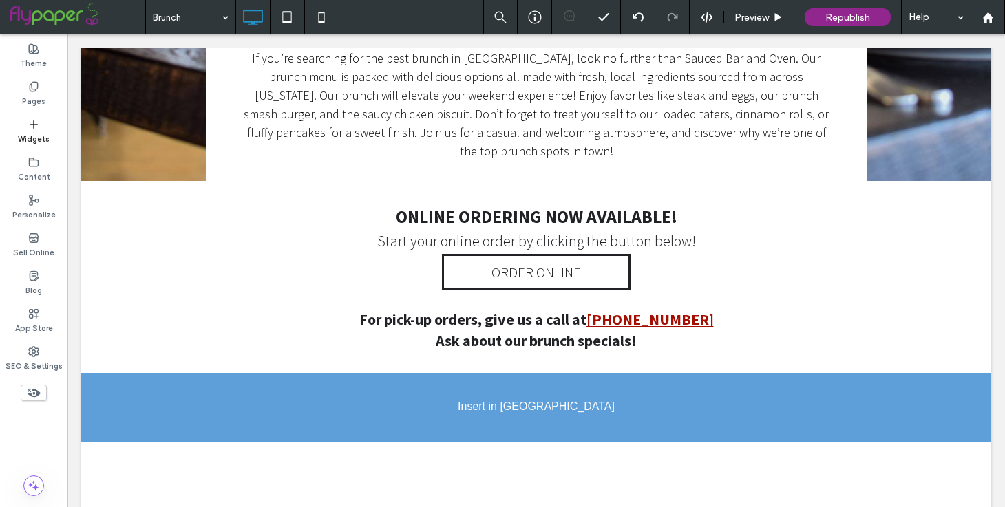
scroll to position [440, 0]
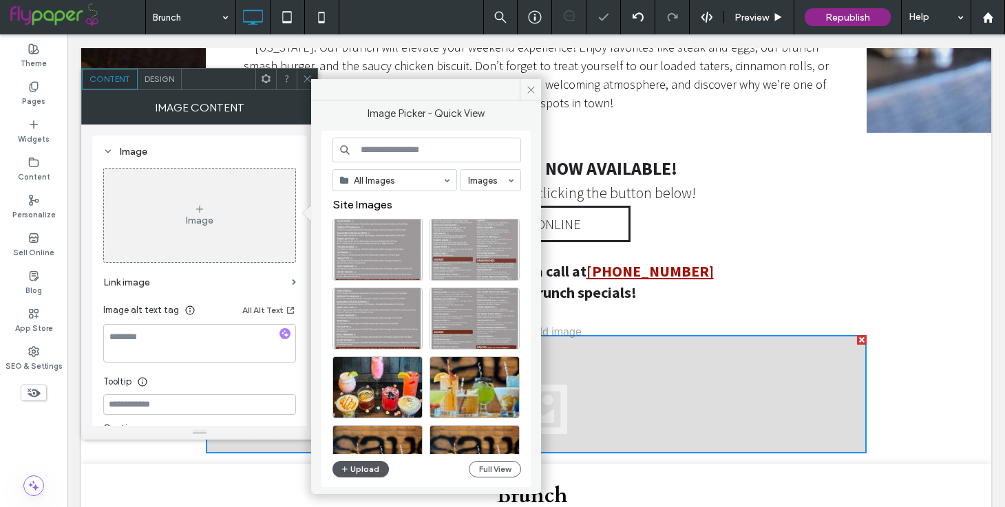
click at [373, 469] on button "Upload" at bounding box center [360, 469] width 56 height 17
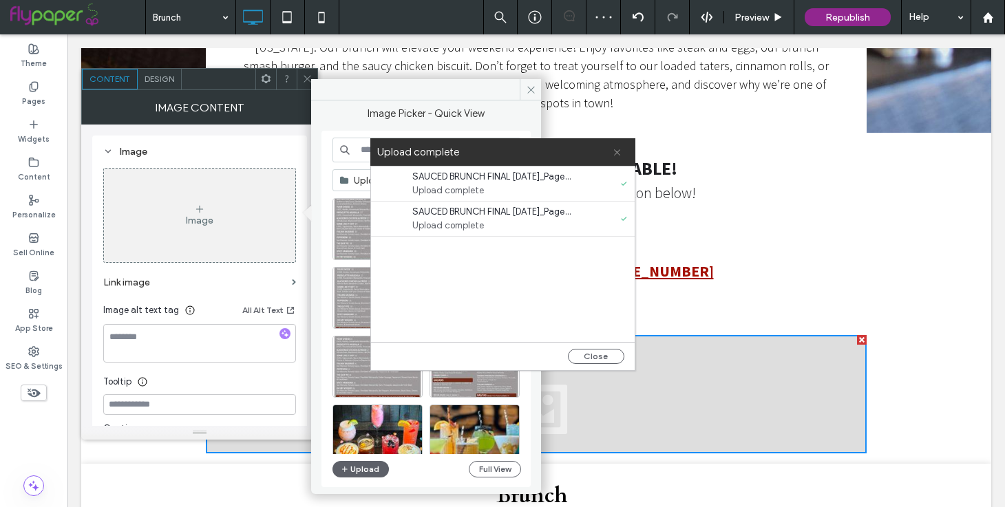
click at [615, 157] on span at bounding box center [617, 152] width 9 height 28
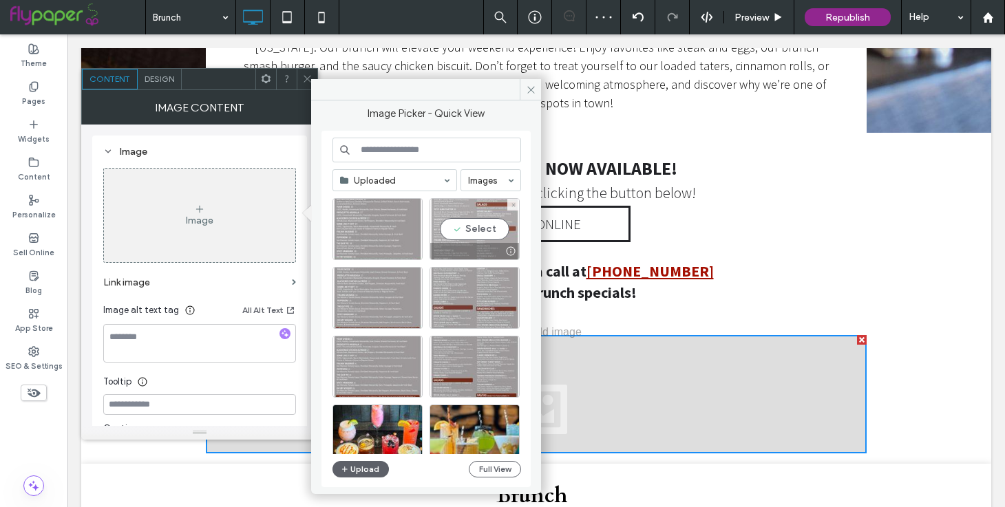
click at [471, 238] on div "Select" at bounding box center [474, 229] width 90 height 62
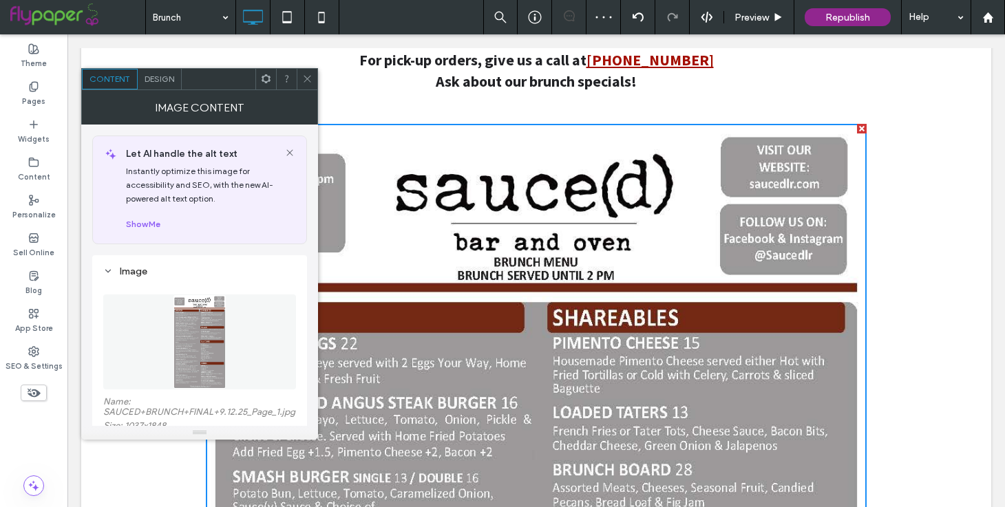
scroll to position [658, 0]
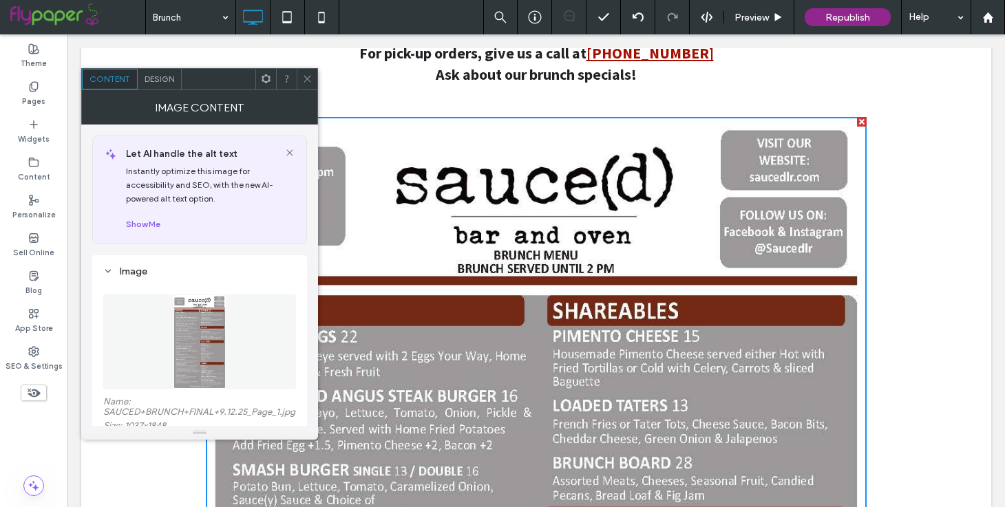
click at [310, 82] on use at bounding box center [307, 79] width 7 height 7
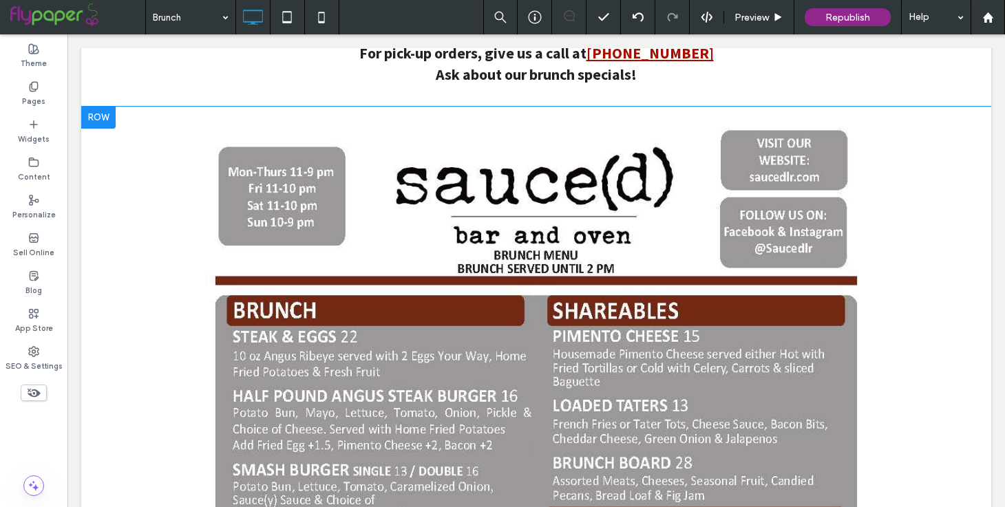
click at [98, 107] on div at bounding box center [98, 118] width 34 height 22
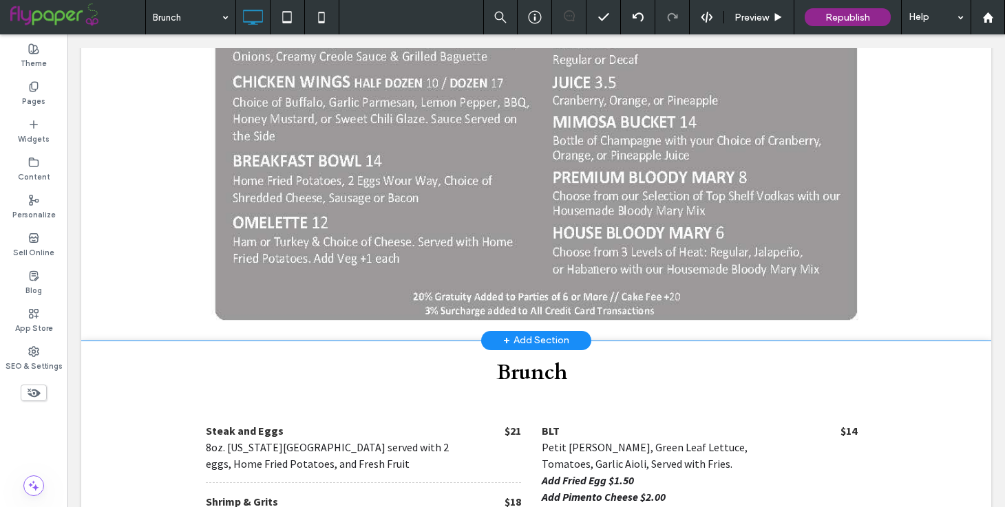
scroll to position [1650, 0]
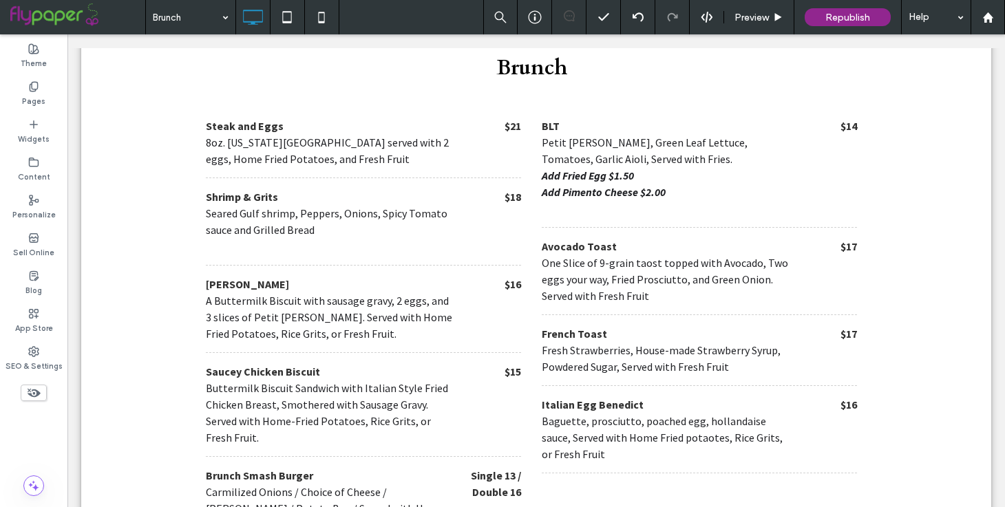
drag, startPoint x: 862, startPoint y: 256, endPoint x: 785, endPoint y: 218, distance: 85.9
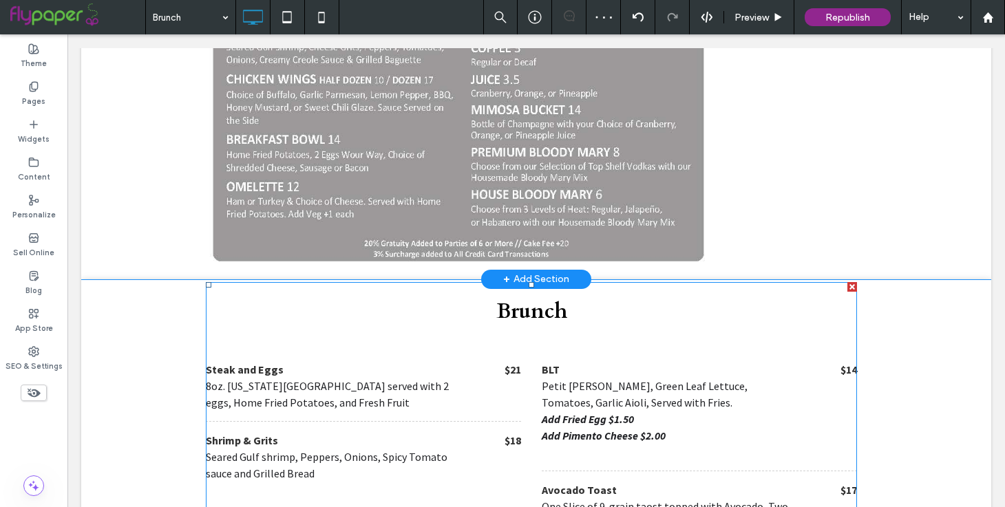
scroll to position [1388, 0]
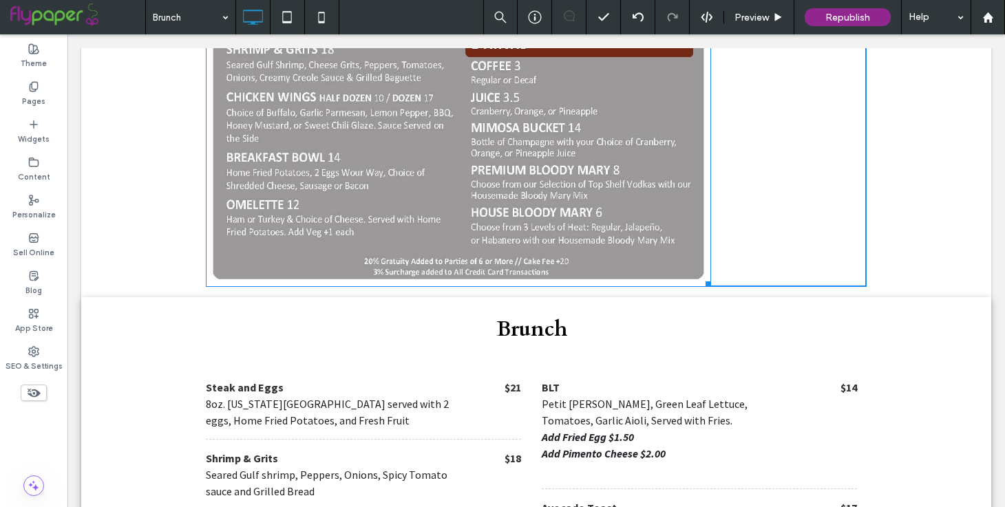
drag, startPoint x: 706, startPoint y: 238, endPoint x: 659, endPoint y: 200, distance: 60.2
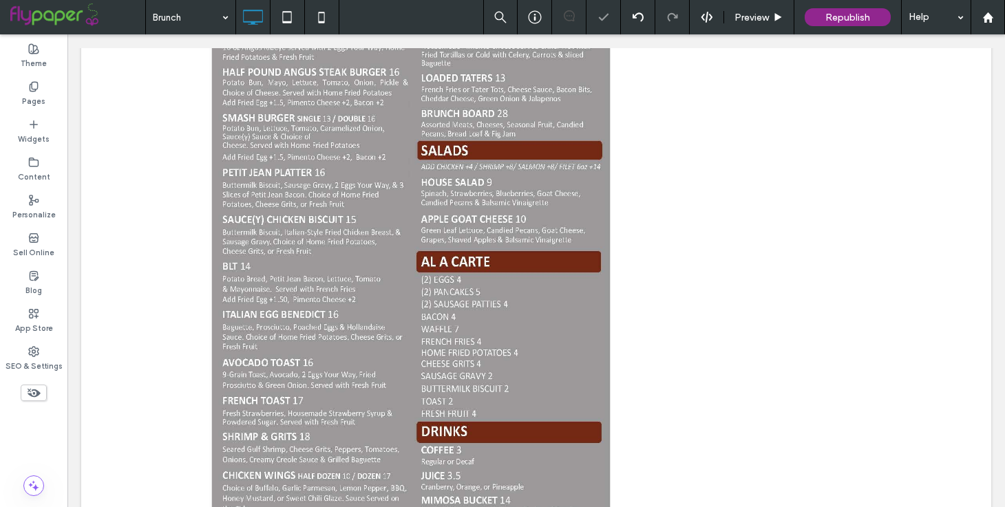
scroll to position [871, 0]
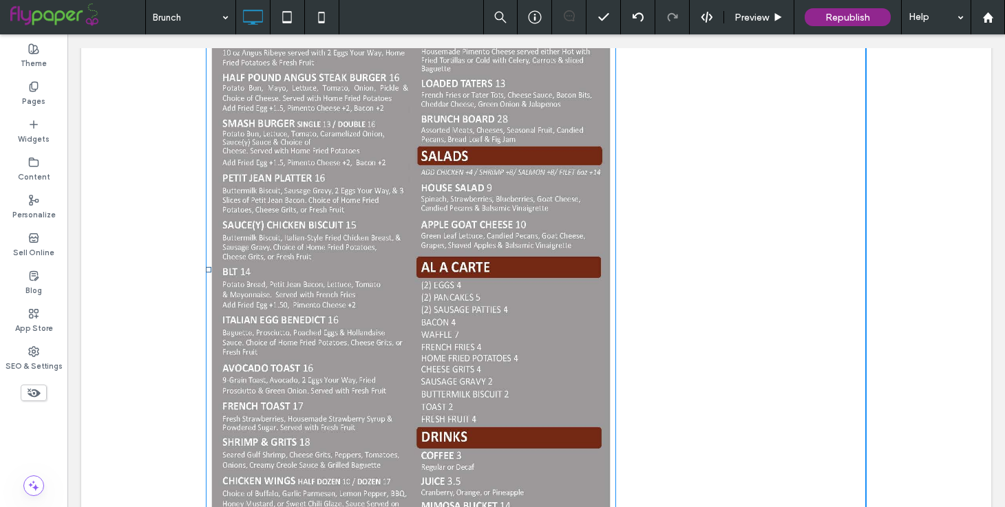
drag, startPoint x: 209, startPoint y: 230, endPoint x: 341, endPoint y: 240, distance: 133.2
click at [341, 240] on div "L:193" at bounding box center [411, 269] width 410 height 731
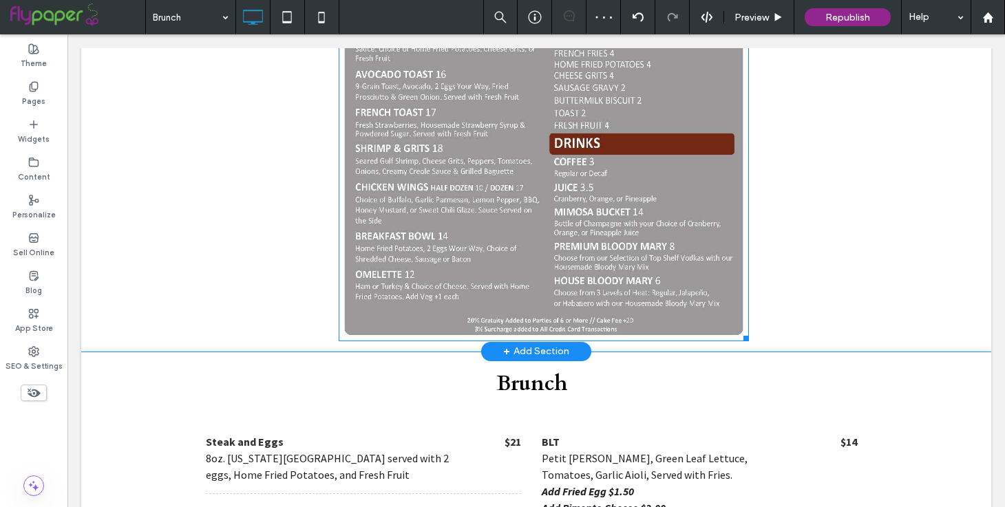
scroll to position [1168, 0]
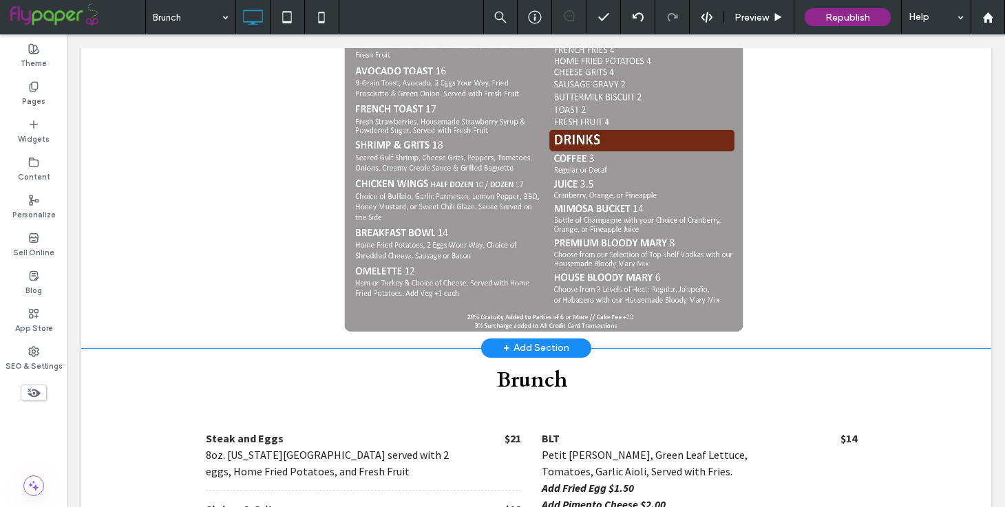
click at [513, 341] on div "+ Add Section" at bounding box center [536, 348] width 66 height 15
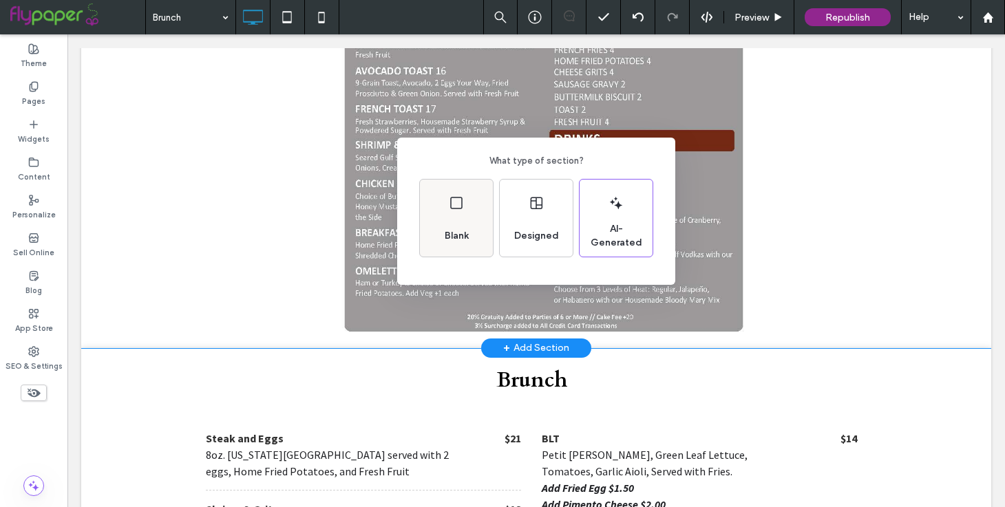
click at [459, 232] on span "Blank" at bounding box center [456, 236] width 35 height 14
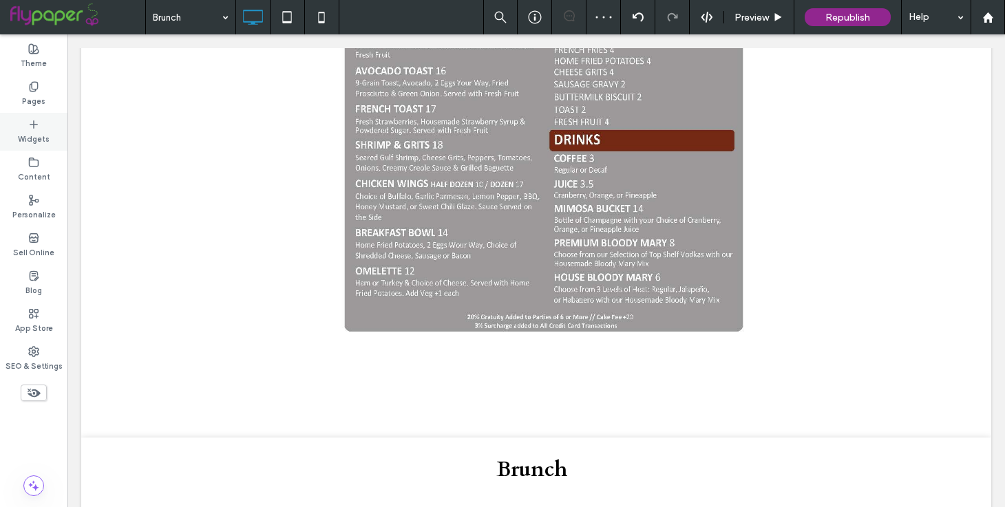
click at [32, 126] on icon at bounding box center [33, 124] width 11 height 11
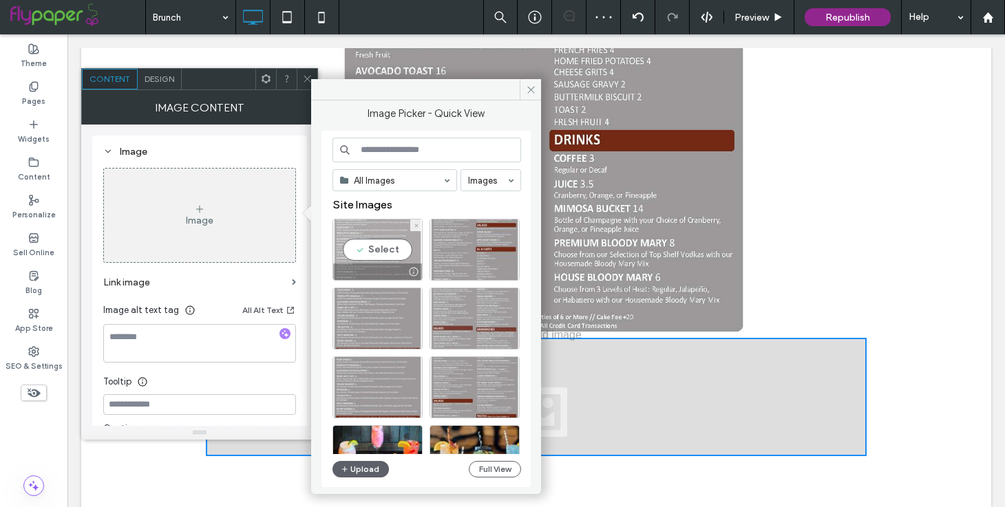
click at [383, 255] on div "Select" at bounding box center [377, 250] width 90 height 62
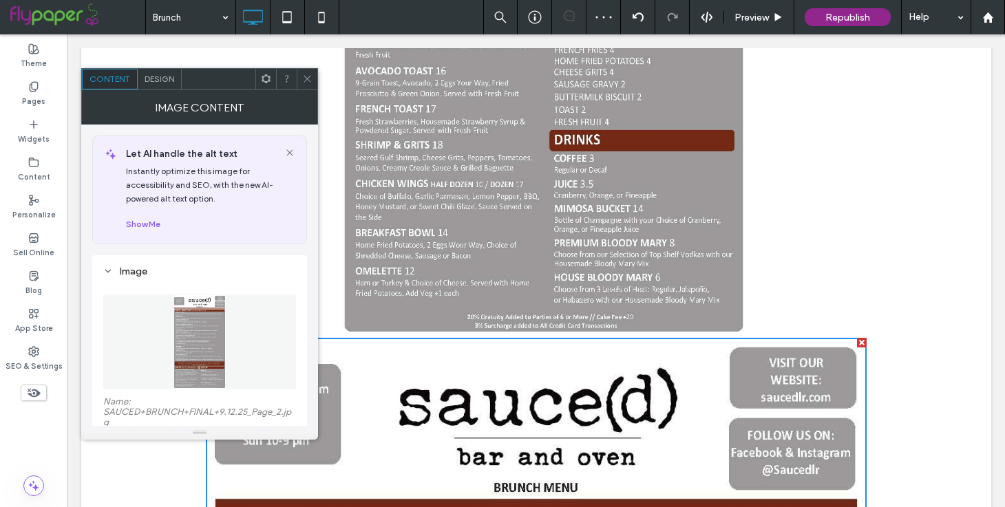
click at [310, 87] on span at bounding box center [307, 79] width 10 height 21
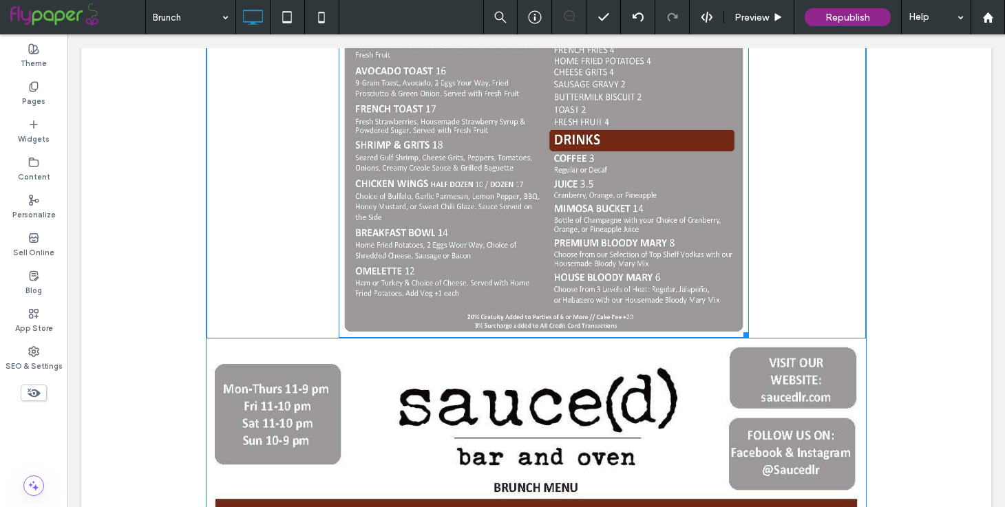
drag, startPoint x: 743, startPoint y: 287, endPoint x: 890, endPoint y: 354, distance: 161.1
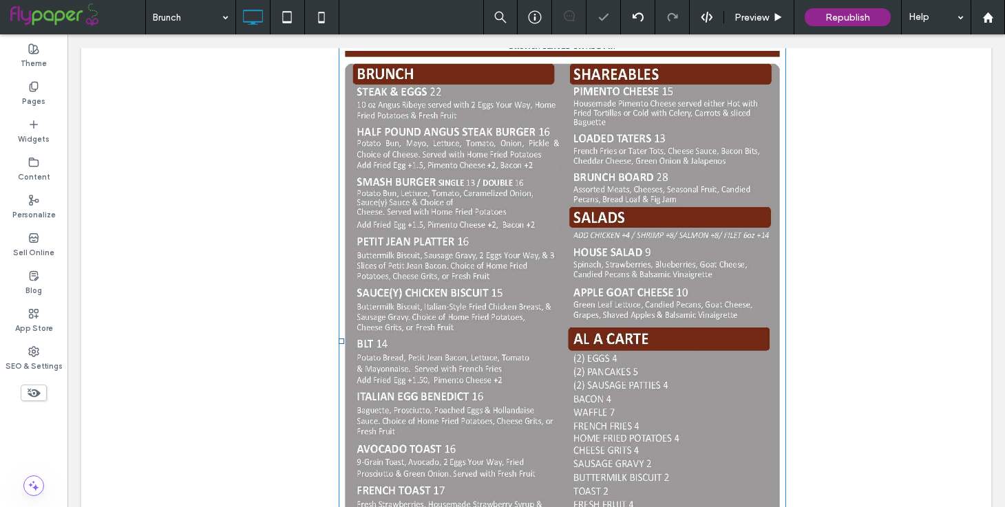
scroll to position [814, 0]
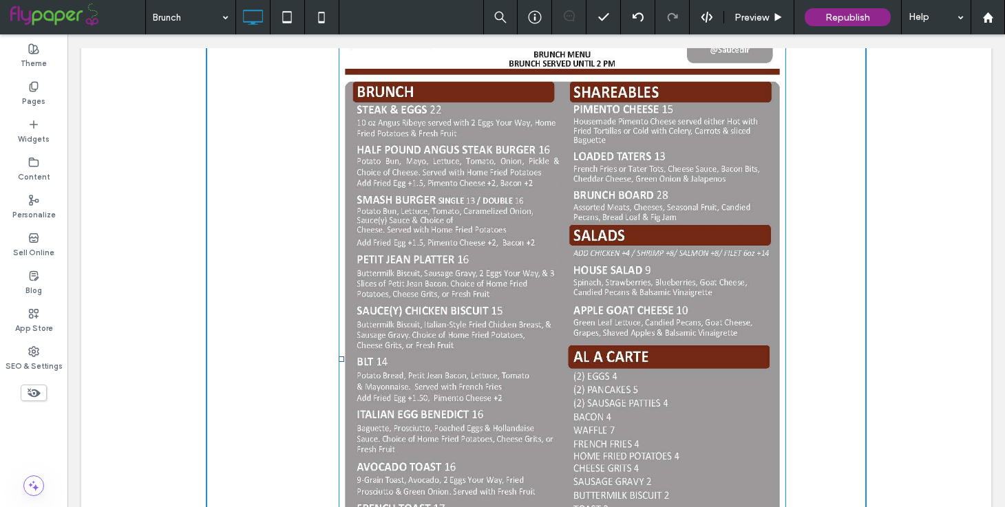
drag, startPoint x: 341, startPoint y: 315, endPoint x: 328, endPoint y: 319, distance: 13.5
click at [339, 357] on div at bounding box center [342, 360] width 6 height 6
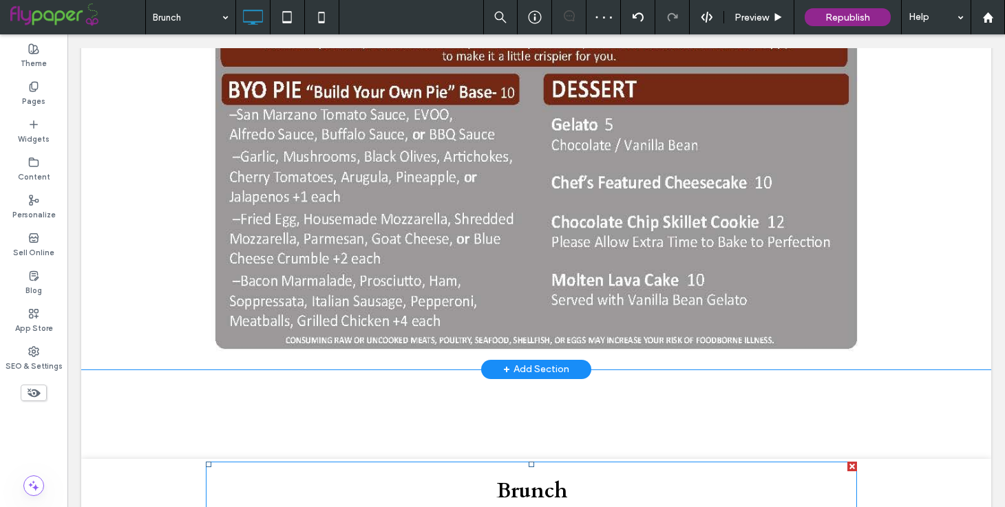
scroll to position [2372, 0]
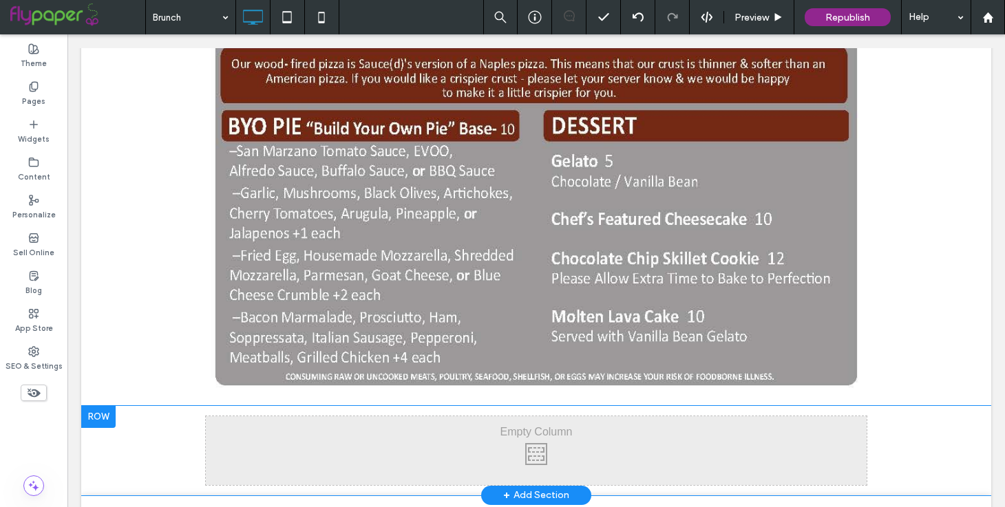
click at [103, 406] on div at bounding box center [98, 417] width 34 height 22
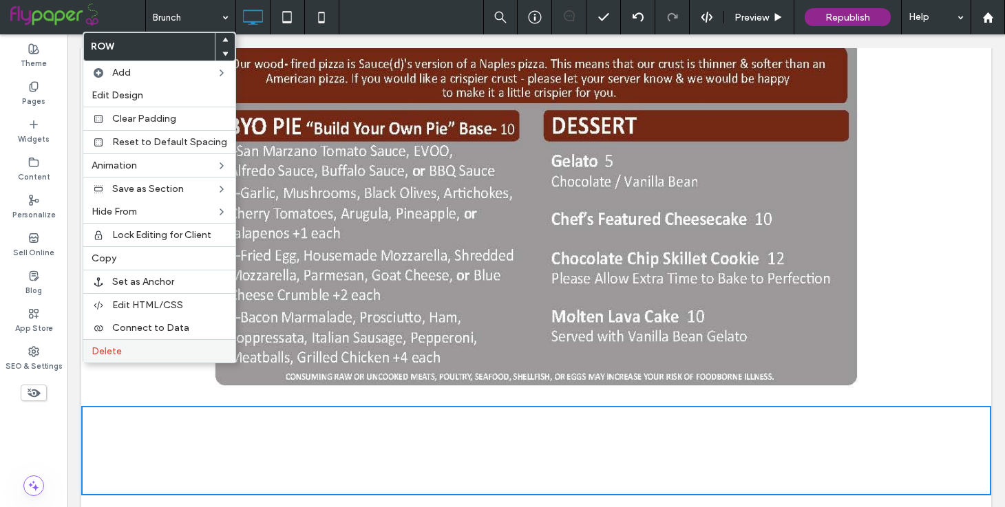
click at [125, 351] on label "Delete" at bounding box center [160, 352] width 136 height 12
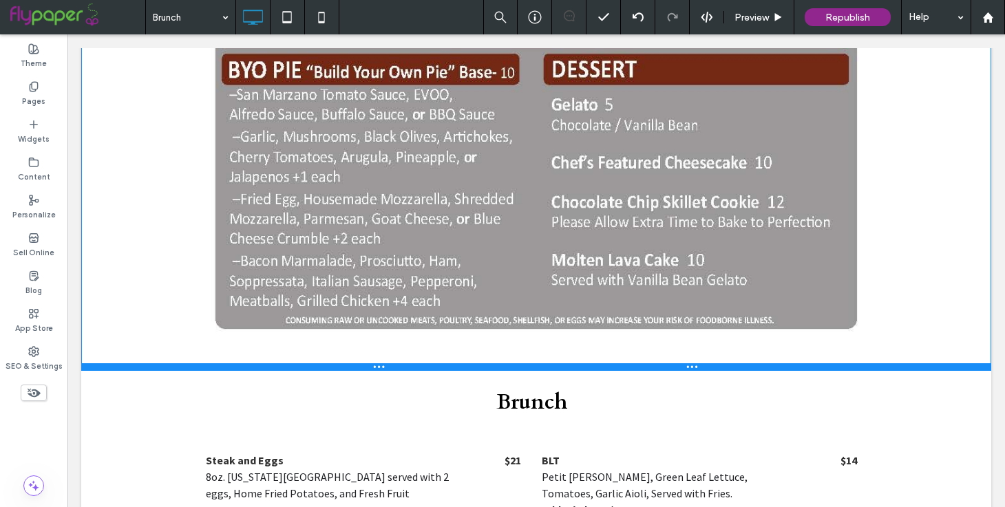
scroll to position [2414, 0]
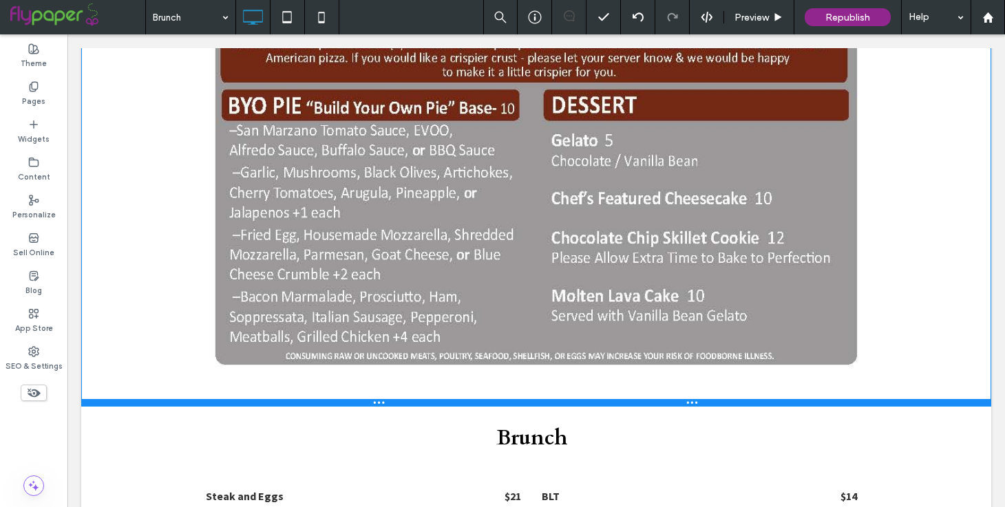
drag, startPoint x: 863, startPoint y: 359, endPoint x: 858, endPoint y: 341, distance: 18.7
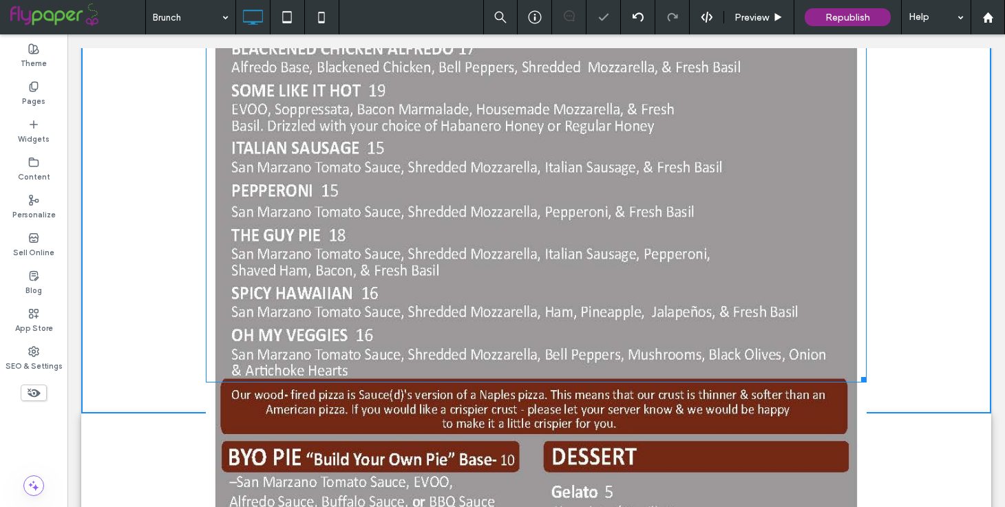
drag, startPoint x: 861, startPoint y: 326, endPoint x: 758, endPoint y: 289, distance: 108.8
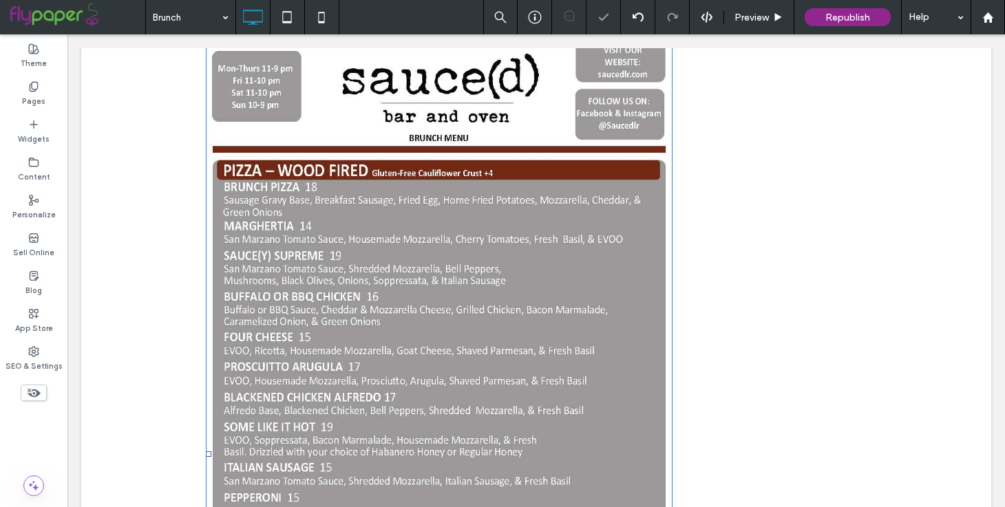
scroll to position [1571, 0]
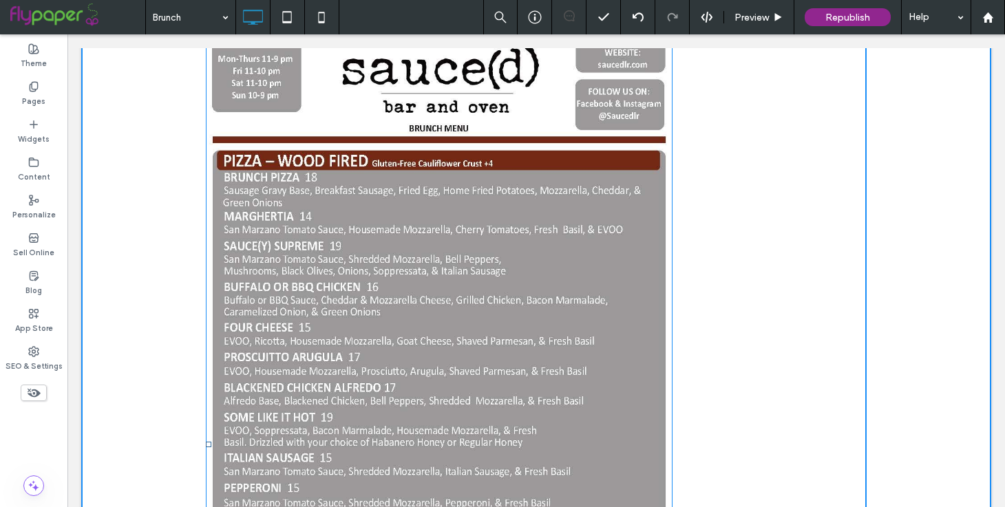
drag, startPoint x: 207, startPoint y: 401, endPoint x: 317, endPoint y: 396, distance: 109.6
click at [317, 396] on div "L:159" at bounding box center [439, 445] width 467 height 844
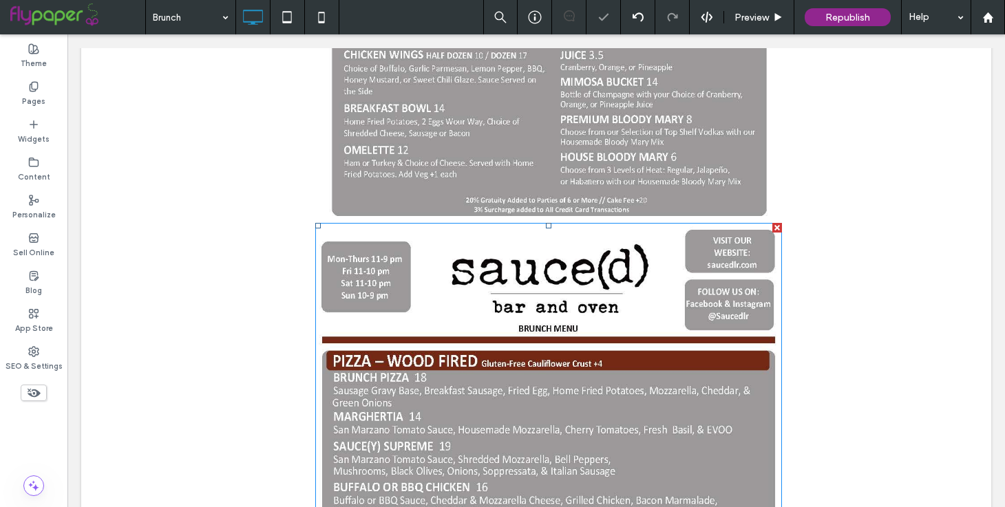
scroll to position [1372, 0]
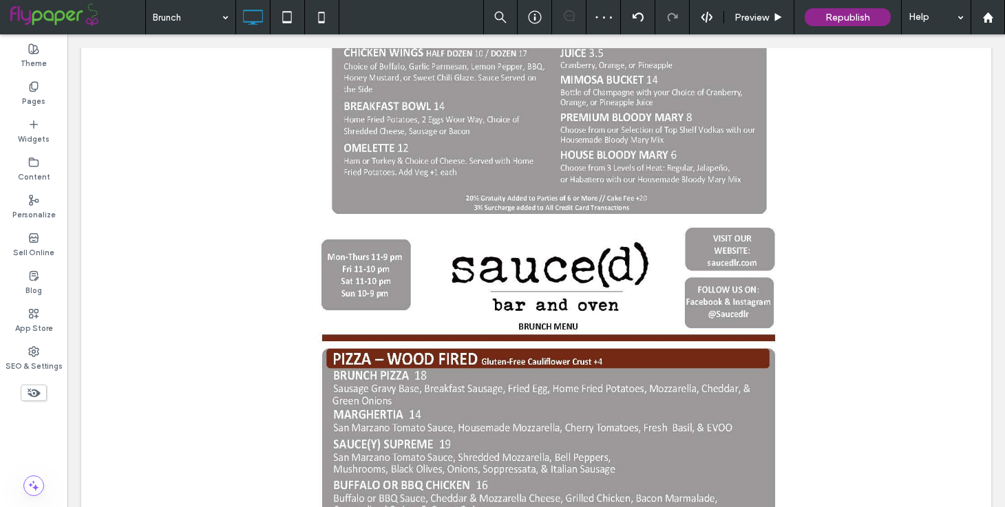
click at [199, 325] on div "Click To Paste Click To Paste Row + Add Section" at bounding box center [536, 244] width 910 height 1704
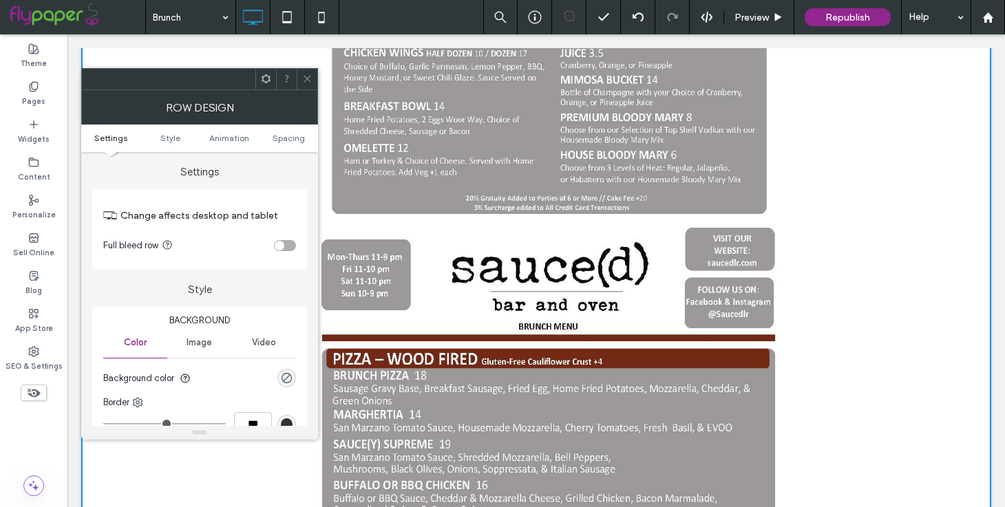
click at [308, 80] on use at bounding box center [307, 79] width 7 height 7
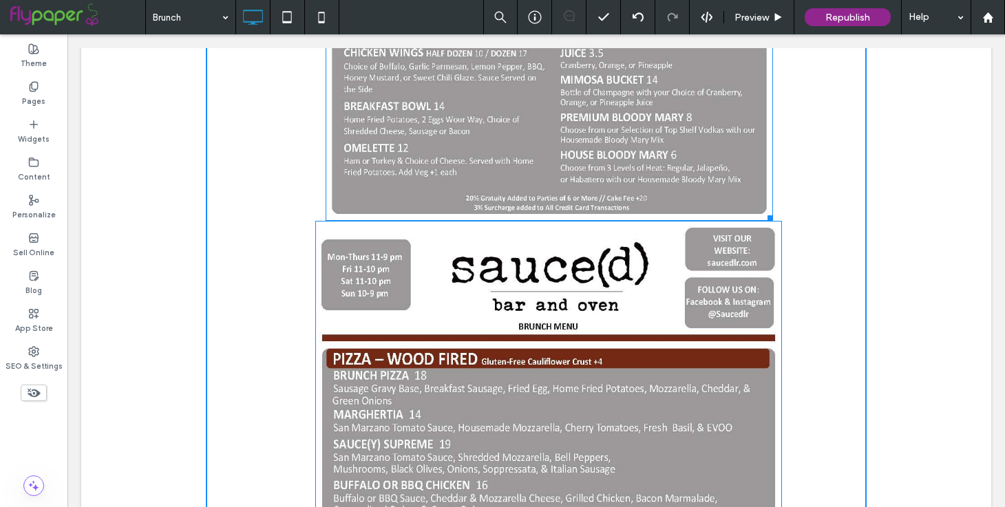
drag, startPoint x: 769, startPoint y: 173, endPoint x: 906, endPoint y: 237, distance: 151.5
click at [839, 203] on div "Click To Paste Click To Paste W:675.117 H:1203.09" at bounding box center [536, 244] width 661 height 1642
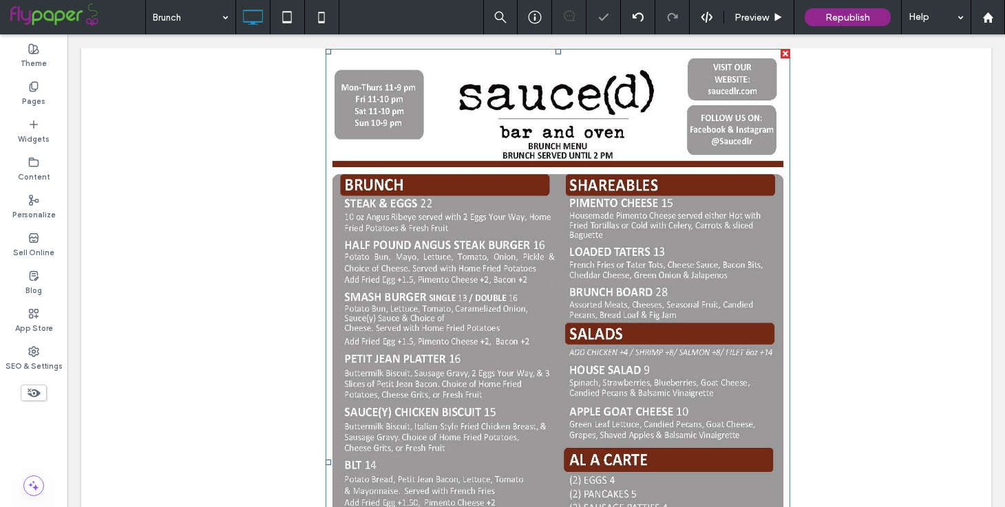
scroll to position [801, 0]
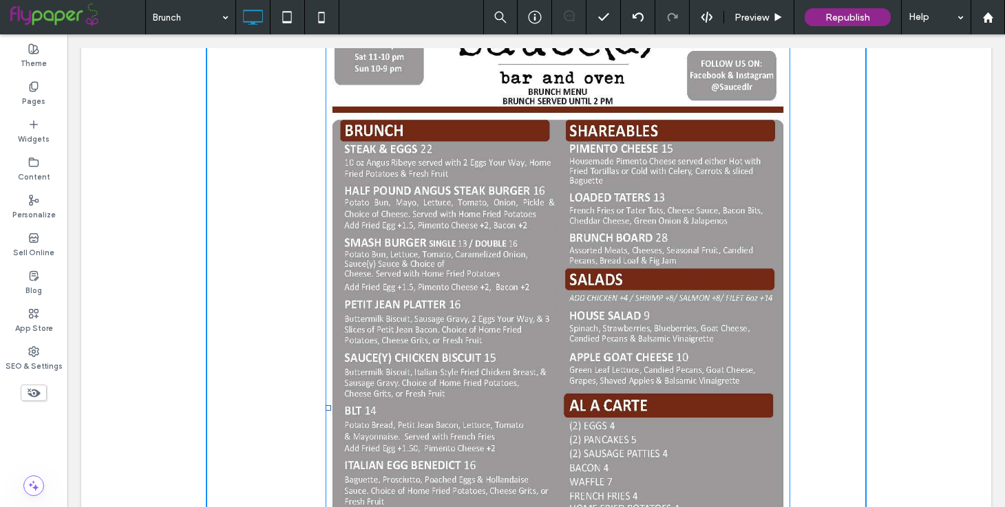
drag, startPoint x: 328, startPoint y: 365, endPoint x: 316, endPoint y: 365, distance: 11.7
click at [326, 405] on div at bounding box center [329, 408] width 6 height 6
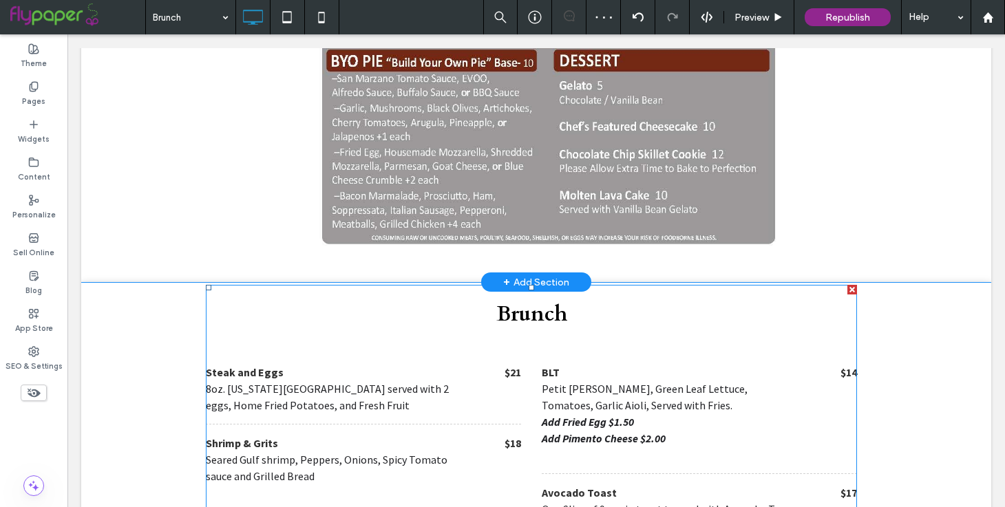
scroll to position [2282, 0]
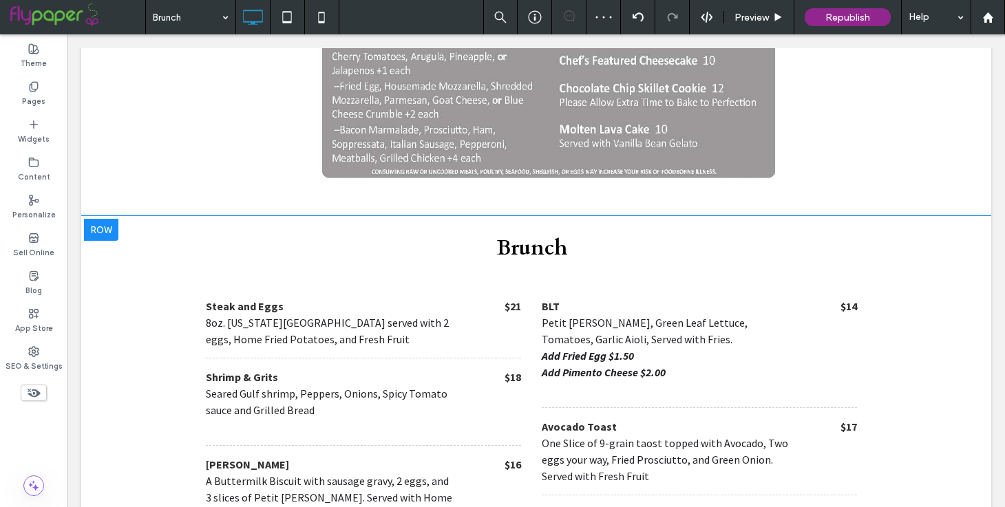
click at [111, 219] on div at bounding box center [101, 230] width 34 height 22
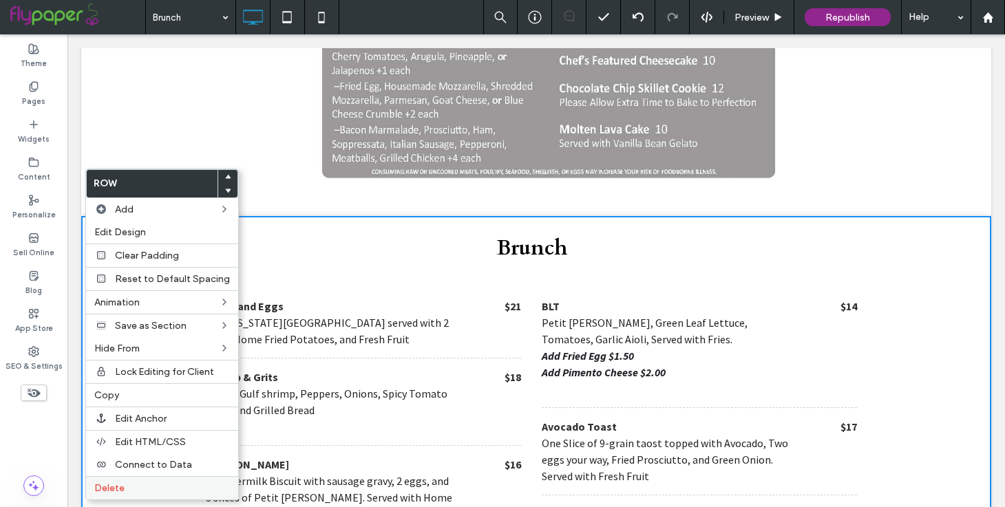
click at [118, 489] on span "Delete" at bounding box center [109, 488] width 30 height 12
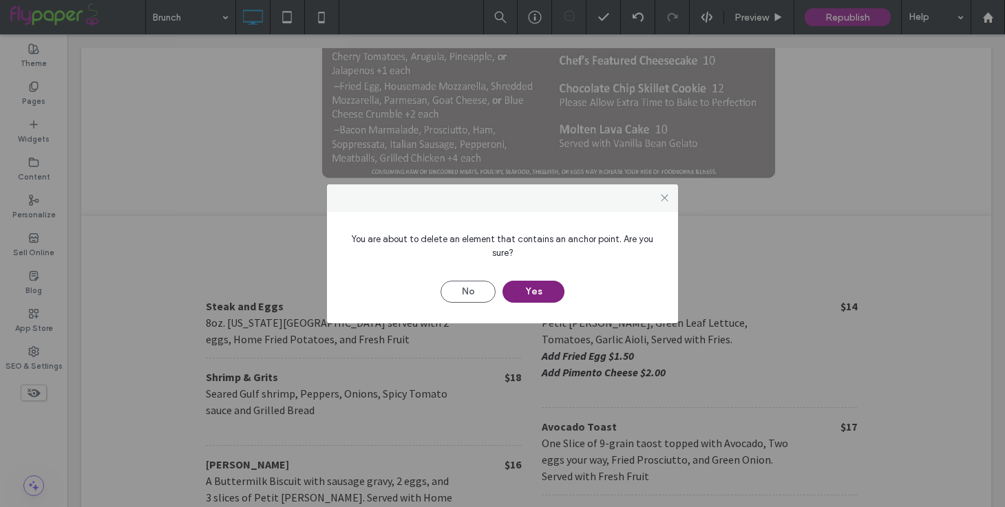
click at [531, 287] on button "Yes" at bounding box center [533, 292] width 62 height 22
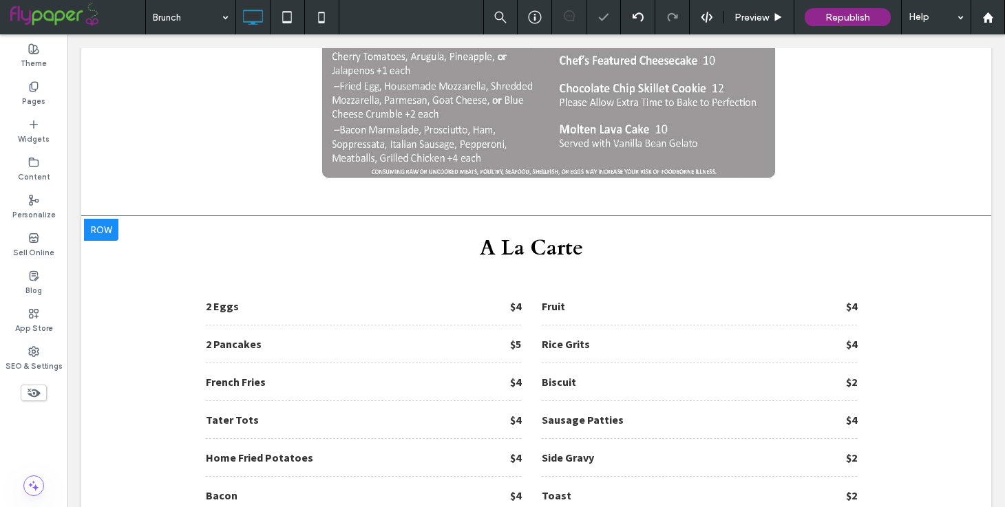
click at [94, 219] on div at bounding box center [101, 230] width 34 height 22
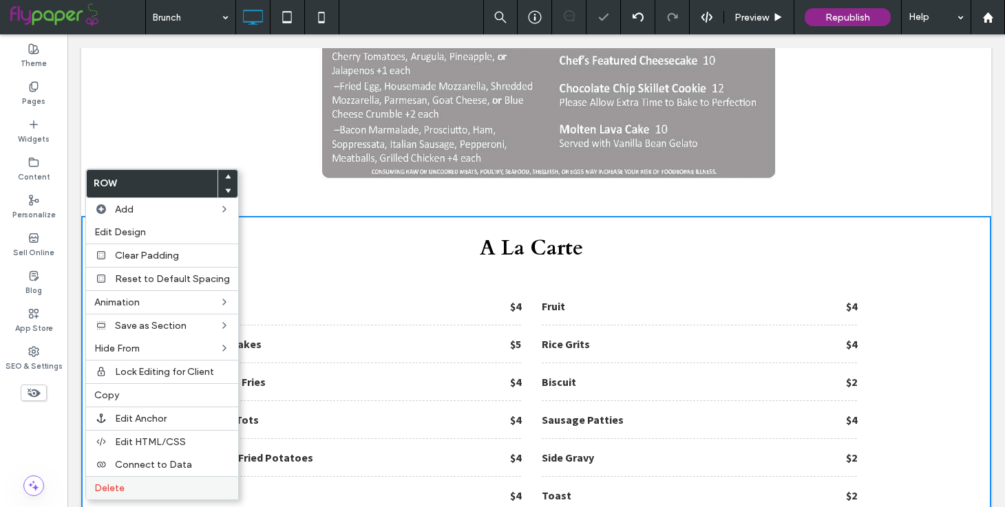
click at [135, 487] on label "Delete" at bounding box center [162, 488] width 136 height 12
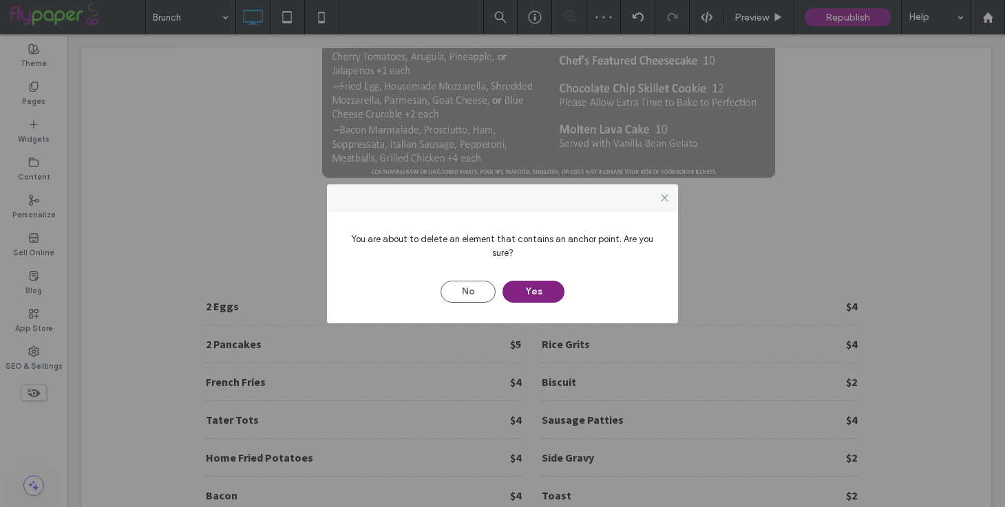
click at [546, 297] on button "Yes" at bounding box center [533, 292] width 62 height 22
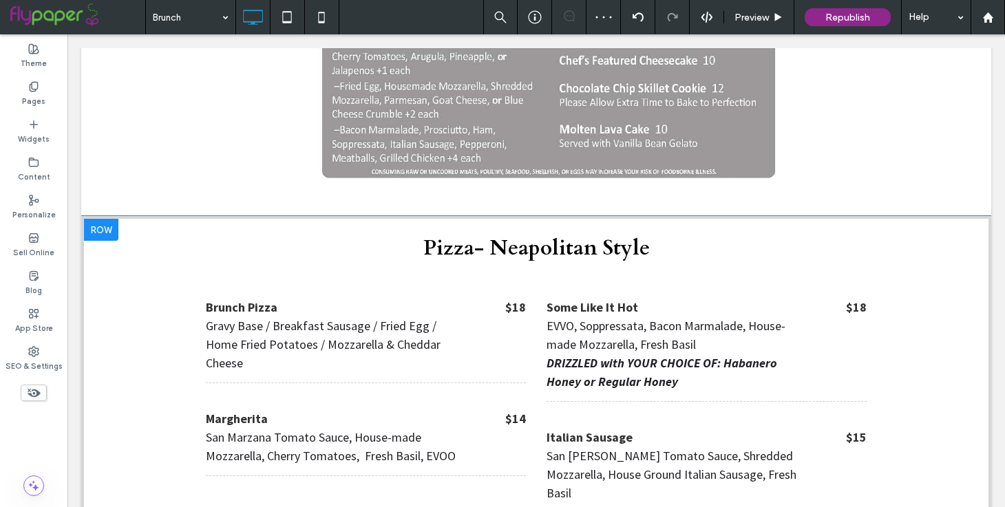
click at [111, 219] on div at bounding box center [101, 230] width 34 height 22
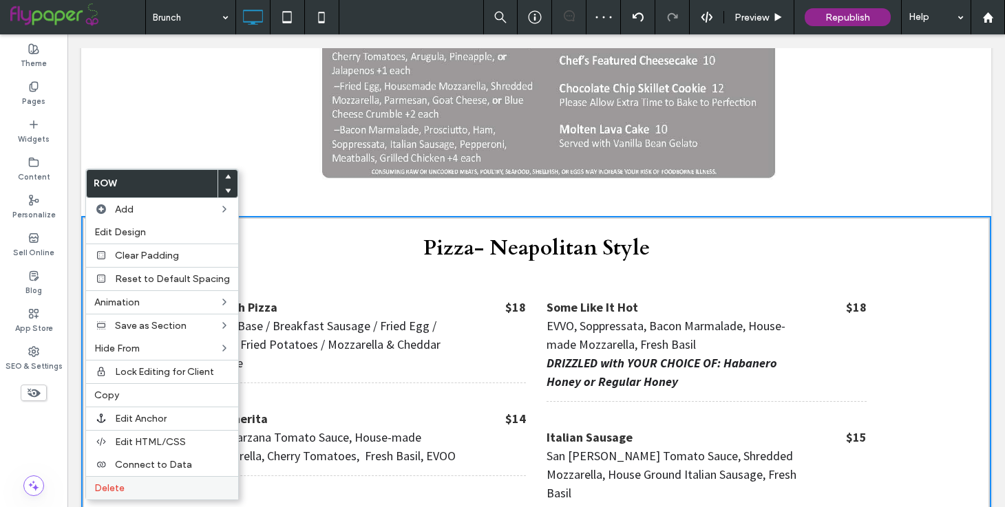
click at [145, 480] on div "Delete" at bounding box center [162, 487] width 152 height 23
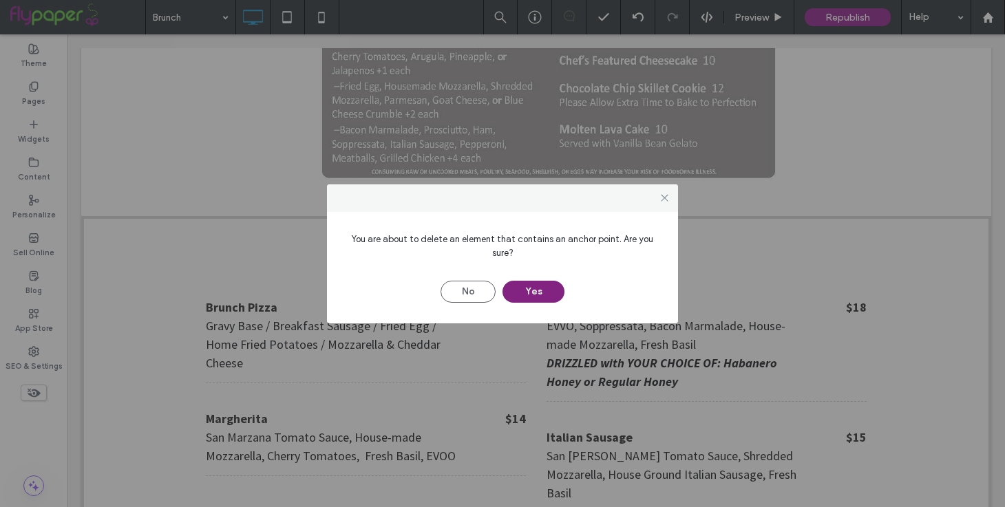
click at [540, 296] on button "Yes" at bounding box center [533, 292] width 62 height 22
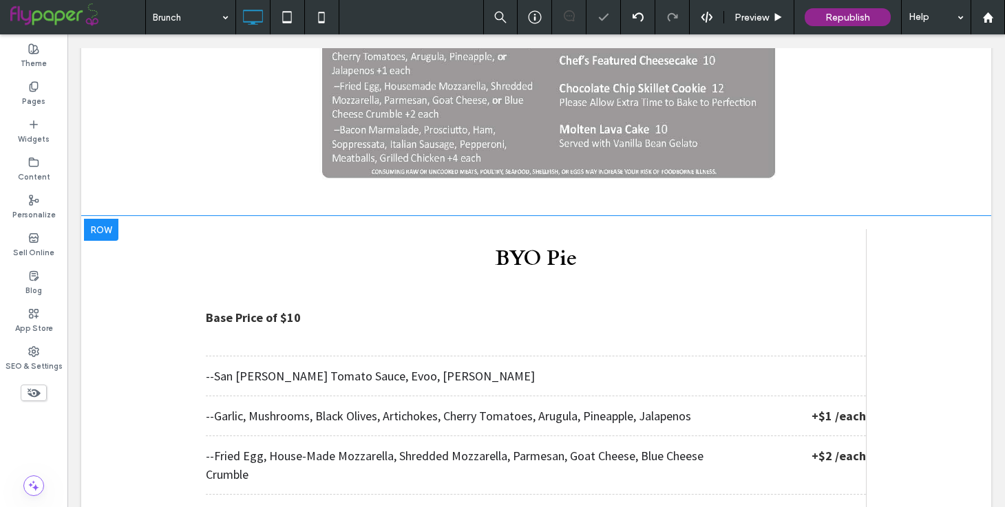
click at [108, 219] on div at bounding box center [101, 230] width 34 height 22
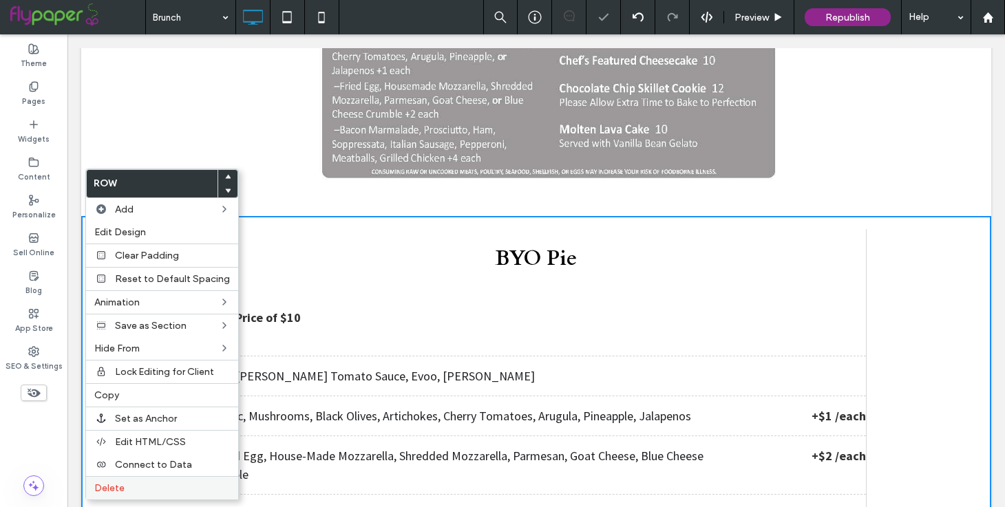
click at [146, 484] on label "Delete" at bounding box center [162, 488] width 136 height 12
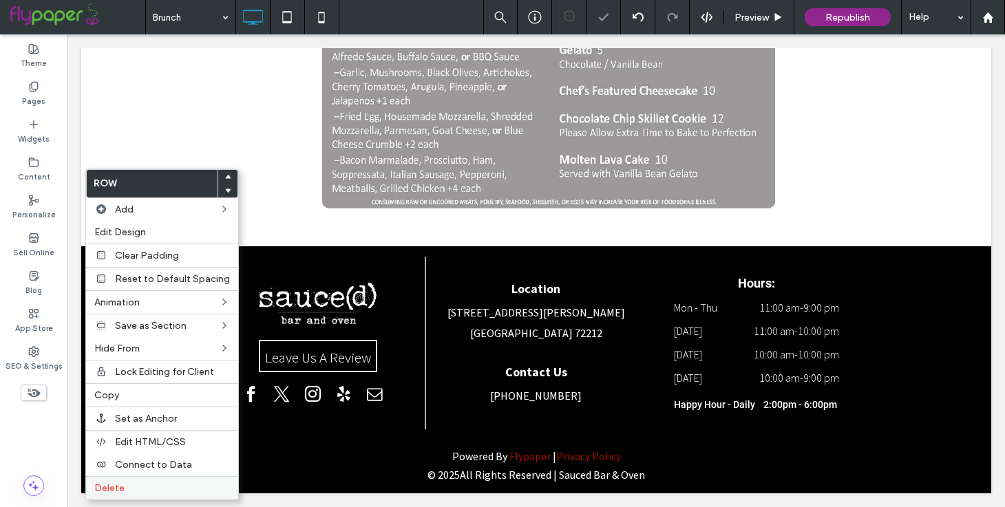
scroll to position [2210, 0]
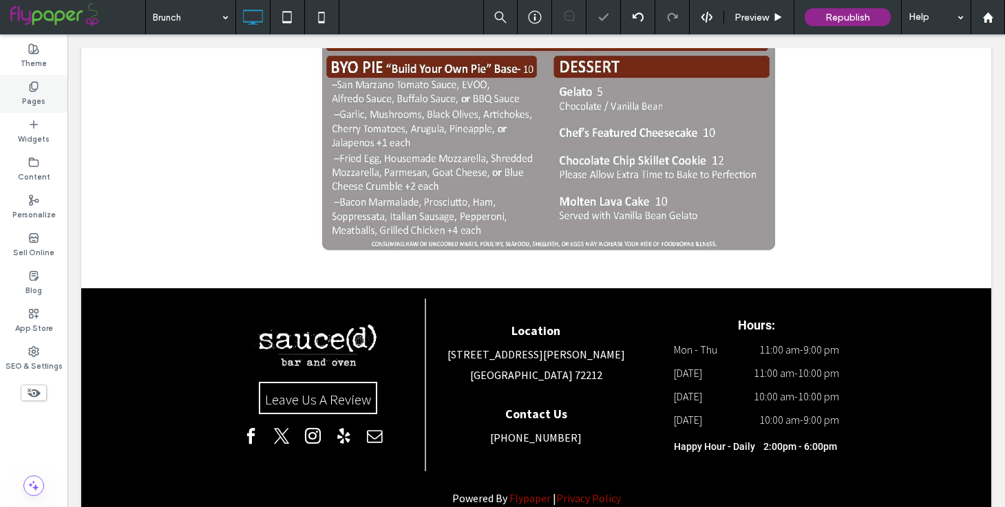
click at [34, 102] on label "Pages" at bounding box center [33, 99] width 23 height 15
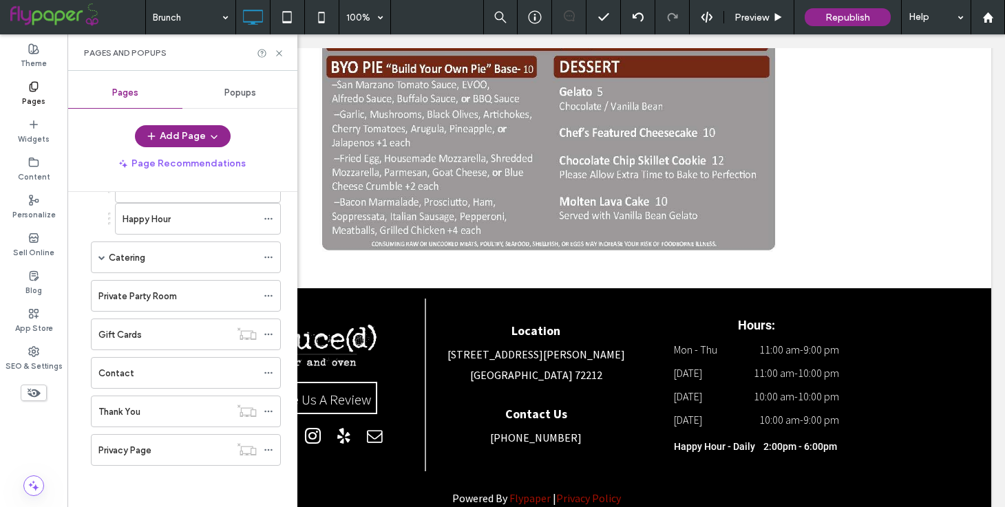
scroll to position [0, 0]
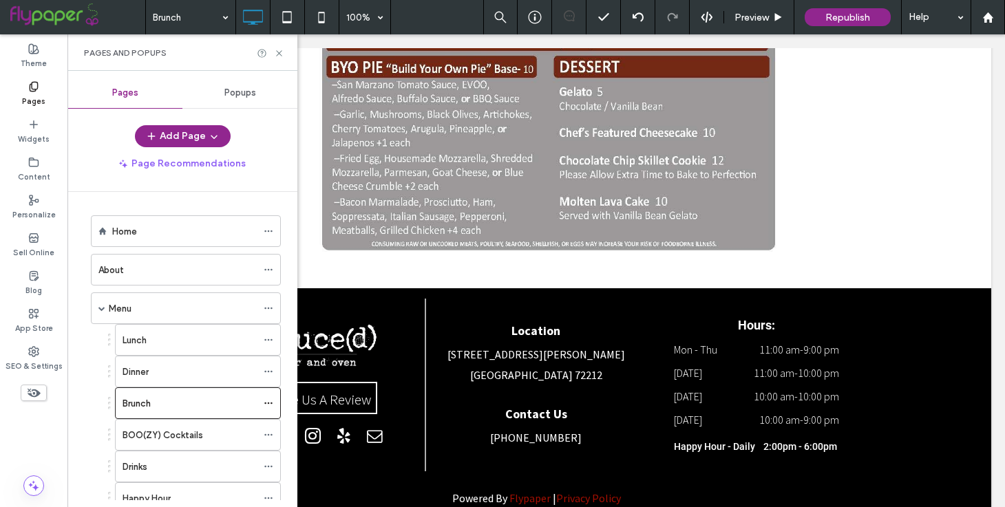
click at [284, 62] on div "Pages and Popups" at bounding box center [182, 52] width 230 height 36
click at [282, 56] on icon at bounding box center [279, 53] width 10 height 10
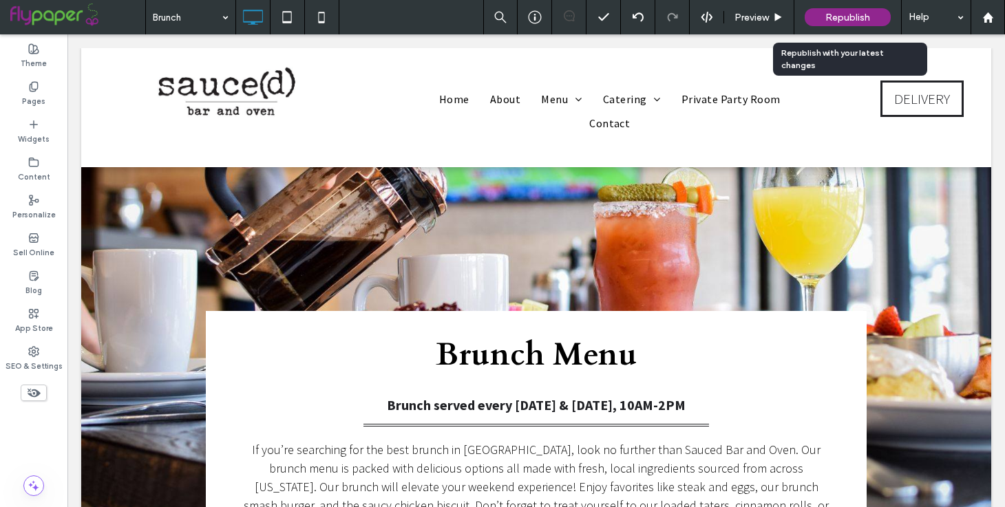
click at [839, 23] on span "Republish" at bounding box center [847, 18] width 45 height 12
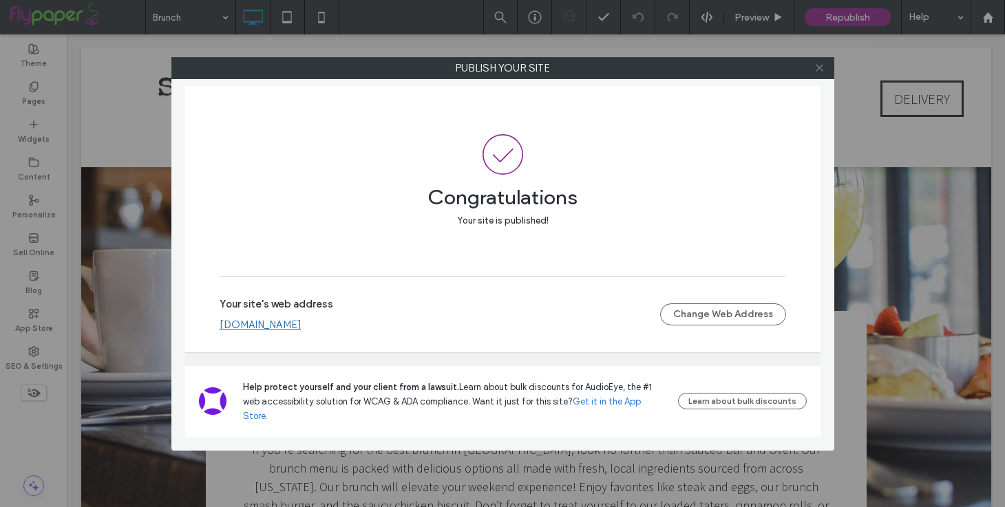
click at [819, 70] on icon at bounding box center [819, 68] width 10 height 10
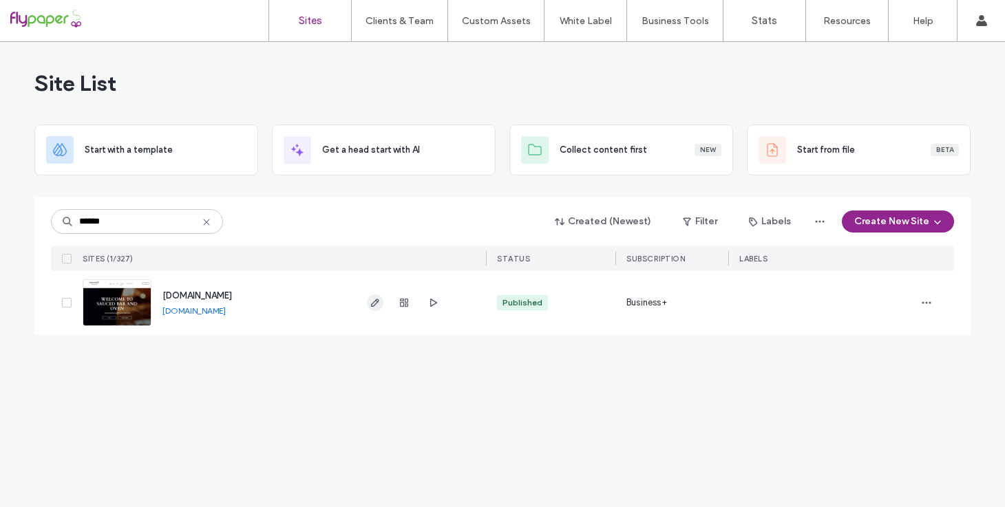
type input "******"
click at [379, 306] on icon "button" at bounding box center [375, 302] width 11 height 11
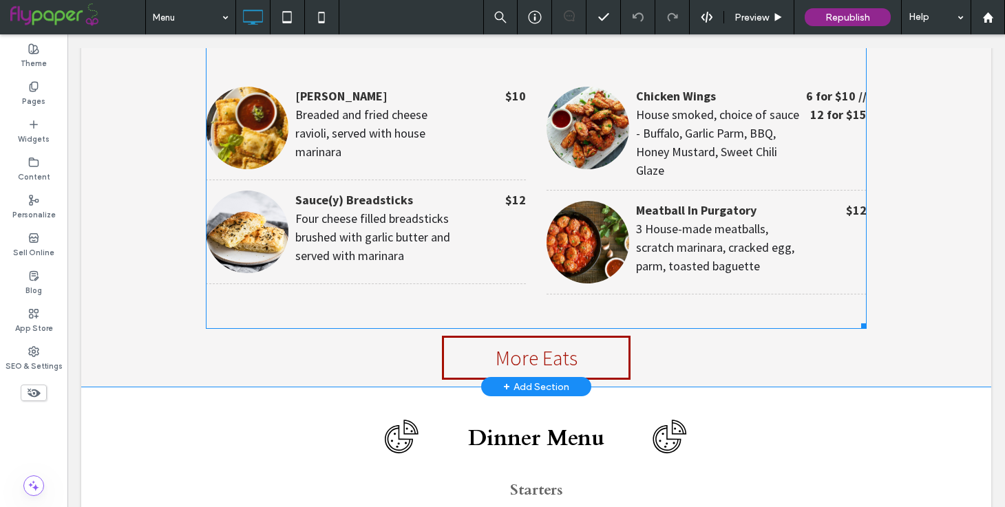
scroll to position [1324, 0]
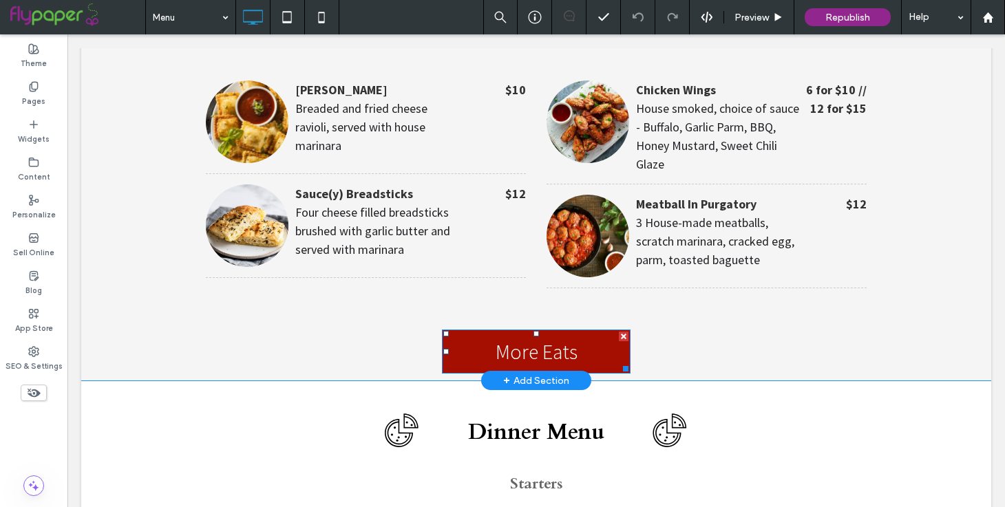
click at [596, 332] on link "More Eats" at bounding box center [536, 352] width 189 height 44
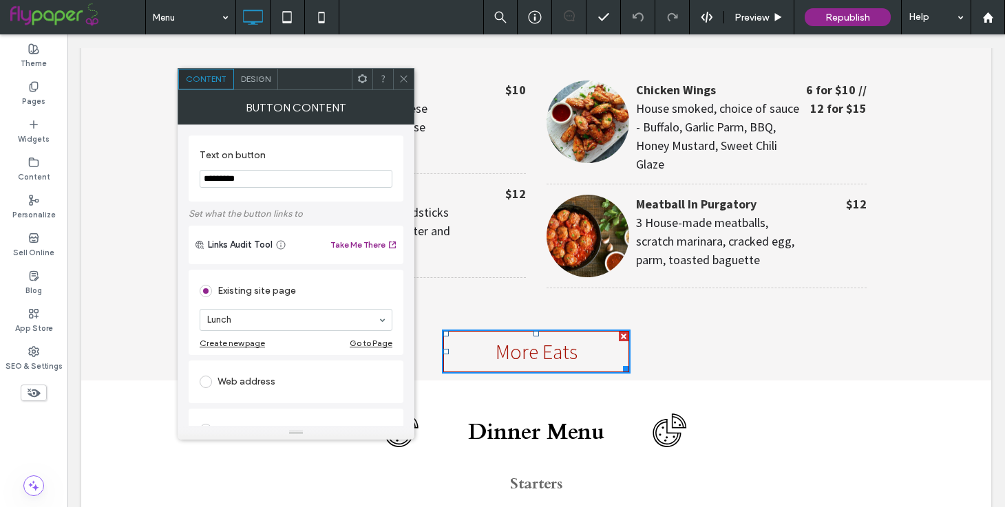
click at [407, 86] on span at bounding box center [404, 79] width 10 height 21
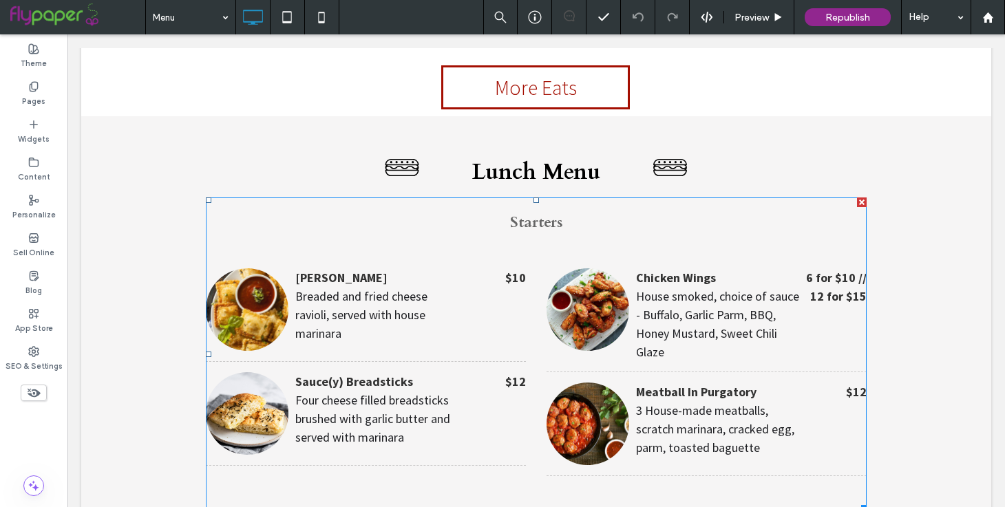
scroll to position [1074, 0]
